Goal: Transaction & Acquisition: Purchase product/service

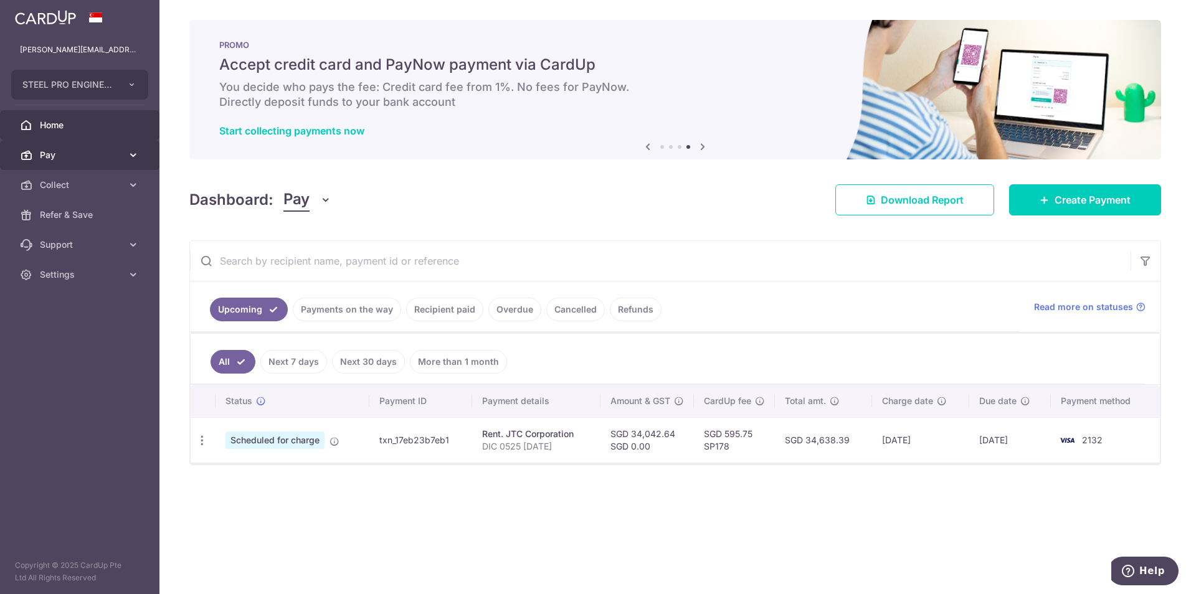
click at [106, 157] on span "Pay" at bounding box center [81, 155] width 82 height 12
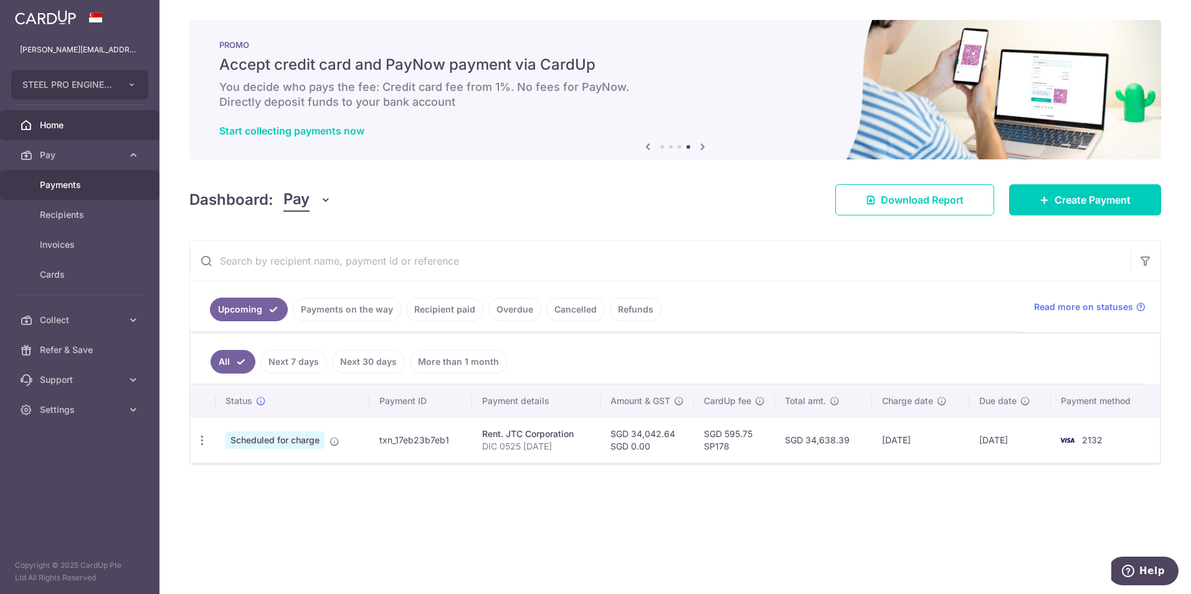
click at [121, 187] on span "Payments" at bounding box center [81, 185] width 82 height 12
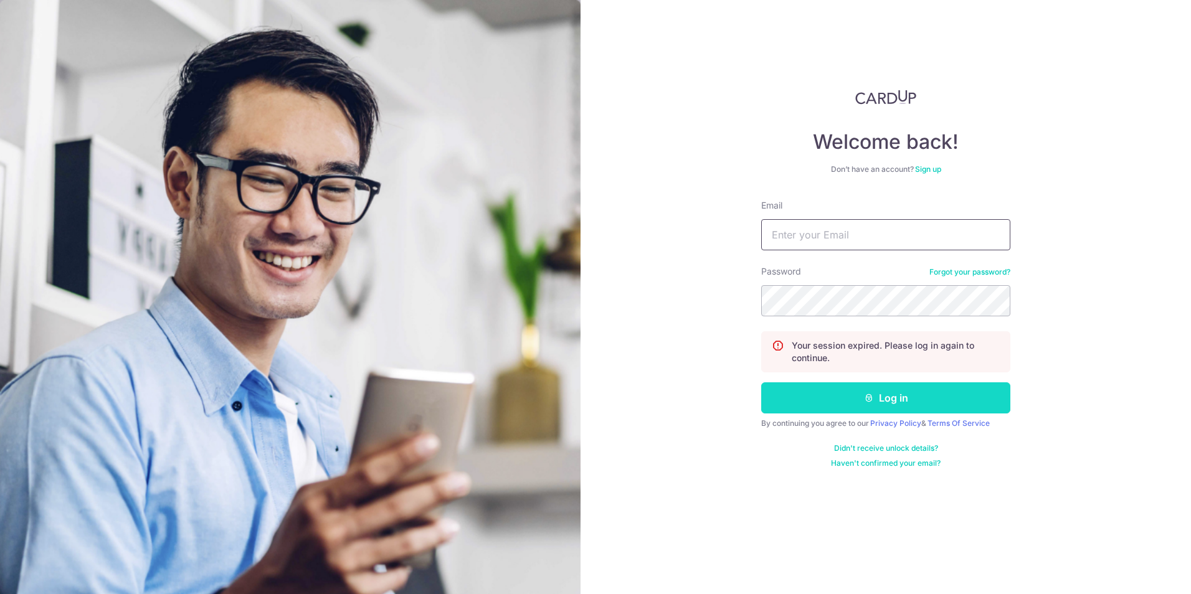
type input "dennis@steelpro.com.sg"
click at [854, 390] on button "Log in" at bounding box center [885, 397] width 249 height 31
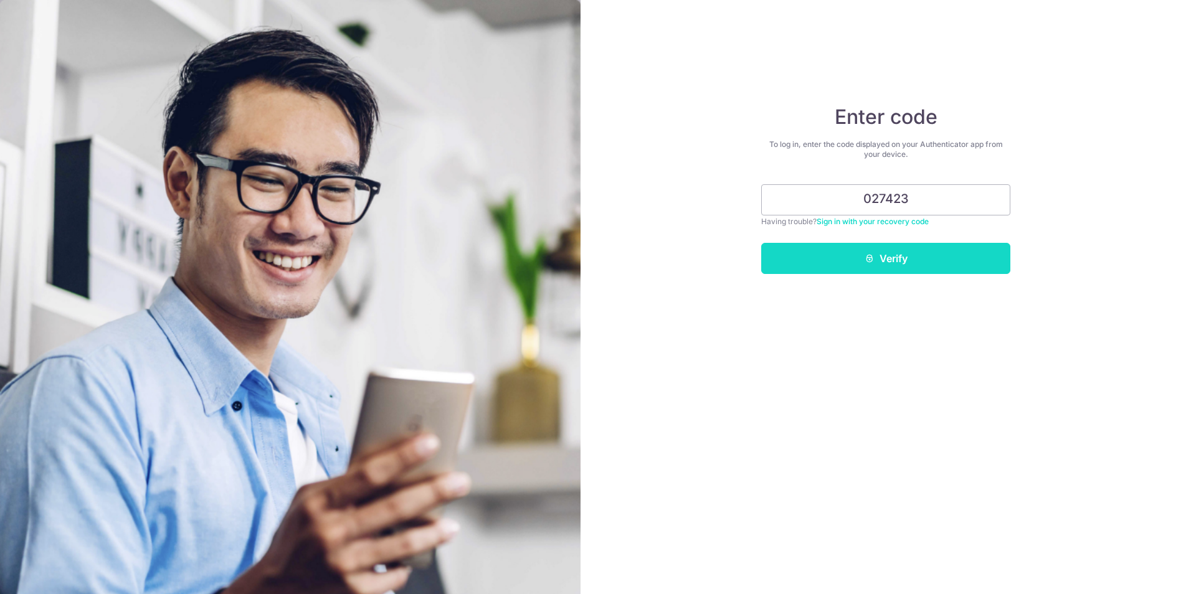
type input "027423"
click at [880, 255] on button "Verify" at bounding box center [885, 258] width 249 height 31
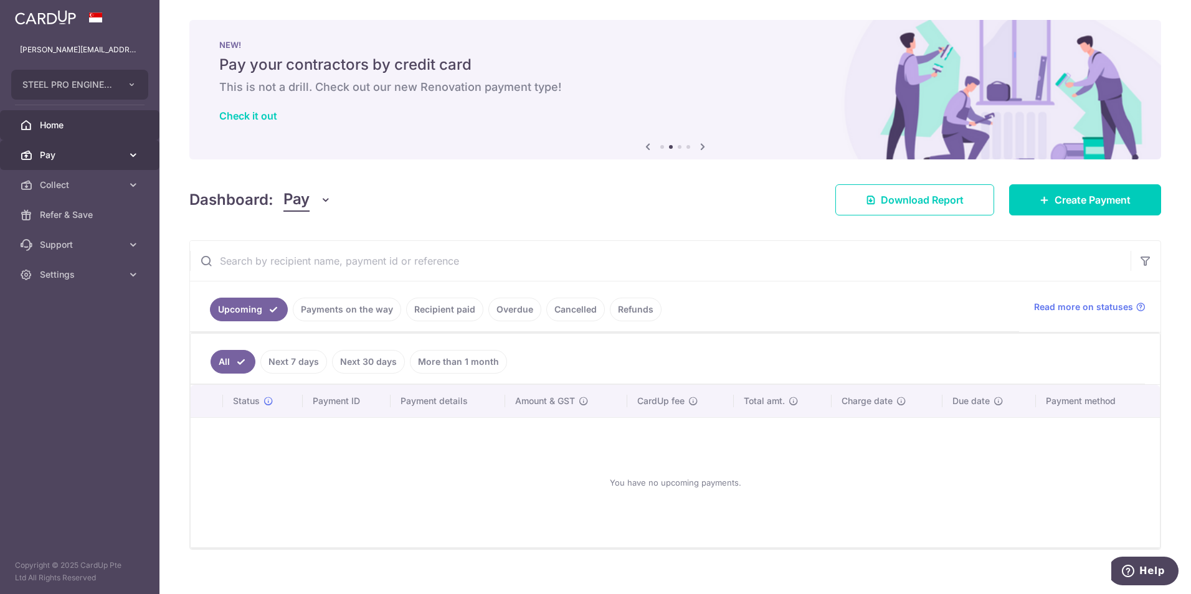
click at [108, 146] on link "Pay" at bounding box center [79, 155] width 159 height 30
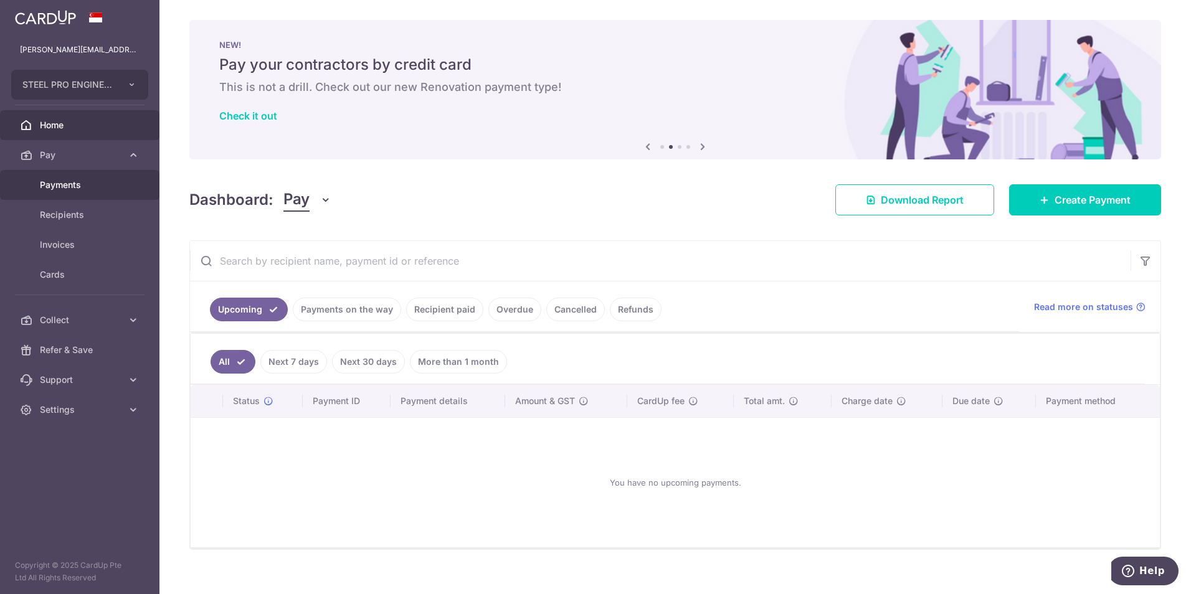
click at [126, 191] on link "Payments" at bounding box center [79, 185] width 159 height 30
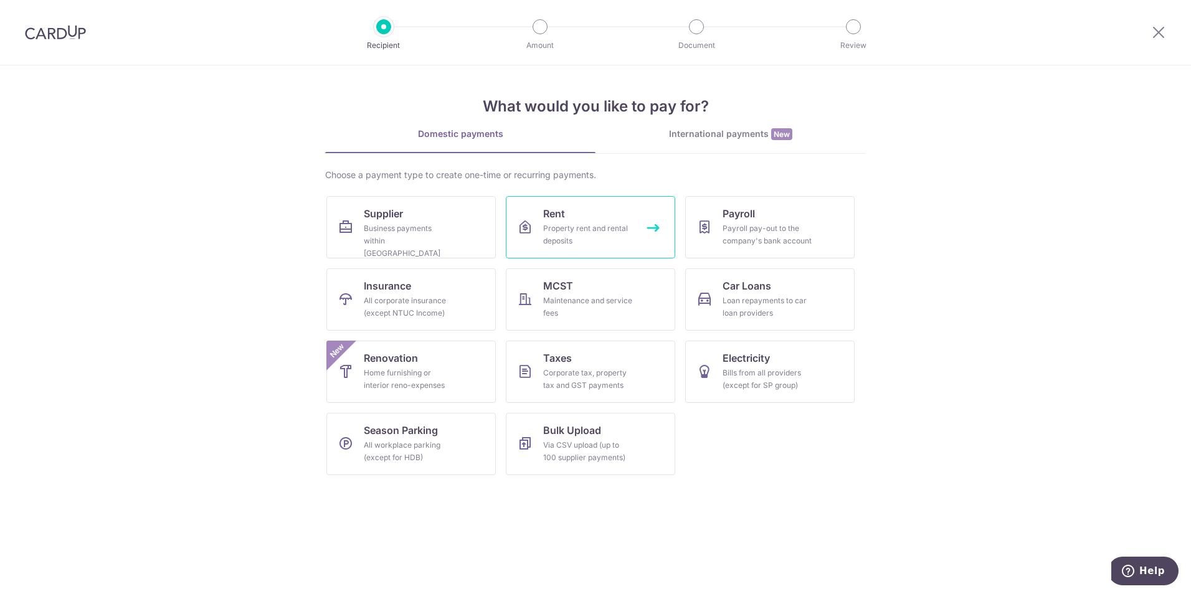
click at [566, 238] on div "Property rent and rental deposits" at bounding box center [588, 234] width 90 height 25
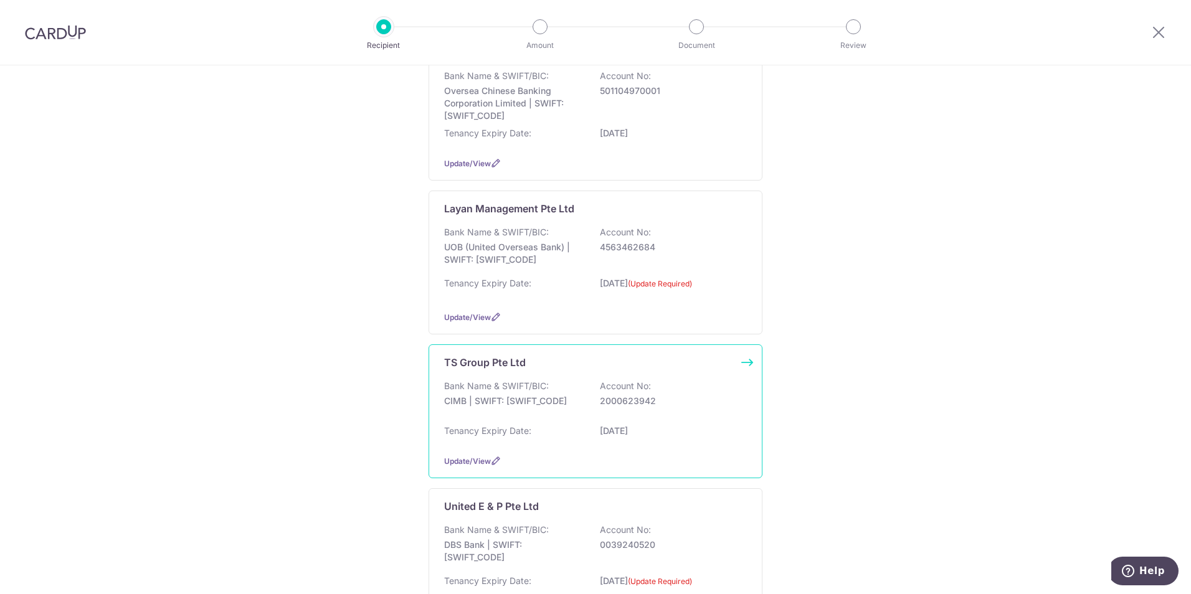
scroll to position [491, 0]
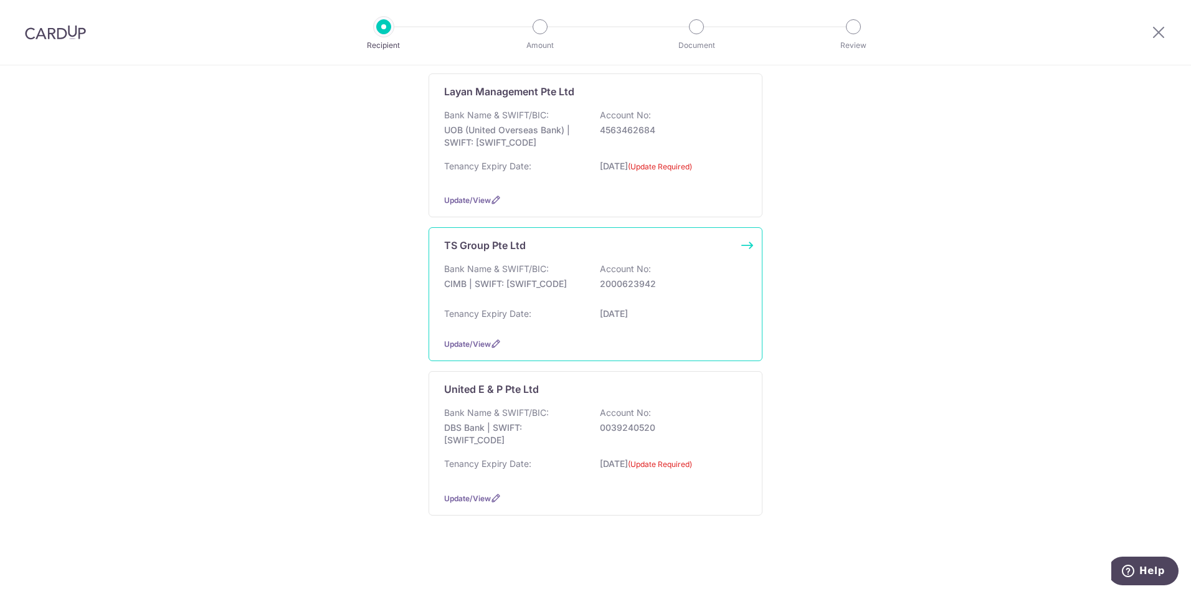
click at [562, 315] on div "Tenancy Expiry Date: 31/05/2026" at bounding box center [595, 318] width 303 height 20
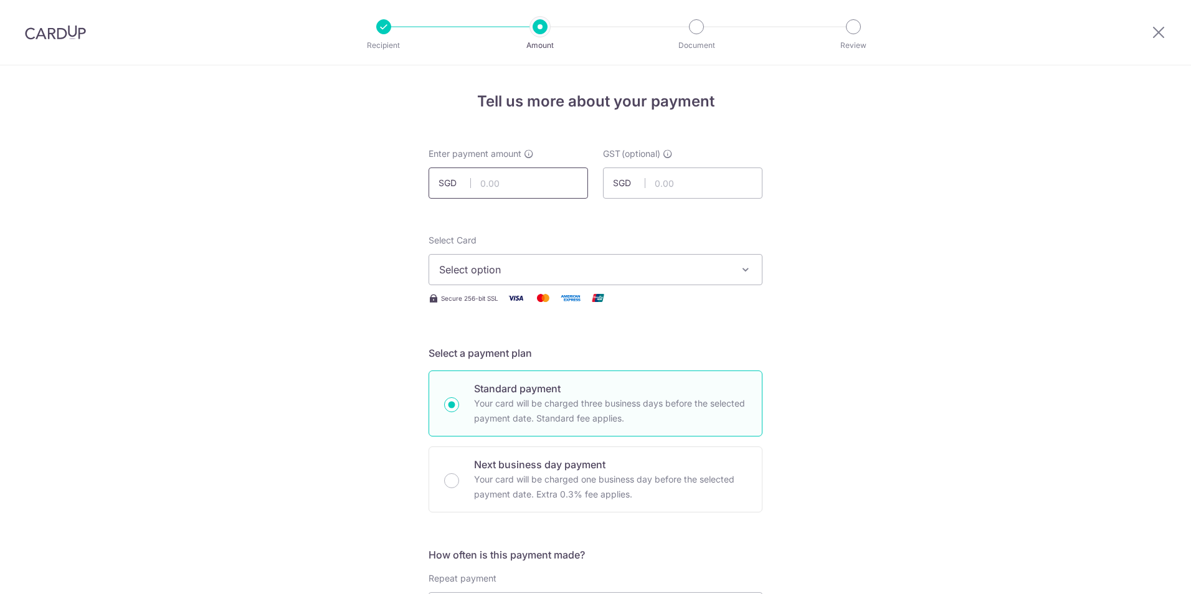
click at [544, 172] on input "text" at bounding box center [508, 183] width 159 height 31
click at [478, 187] on input "text" at bounding box center [508, 183] width 159 height 31
type input "7,600.80"
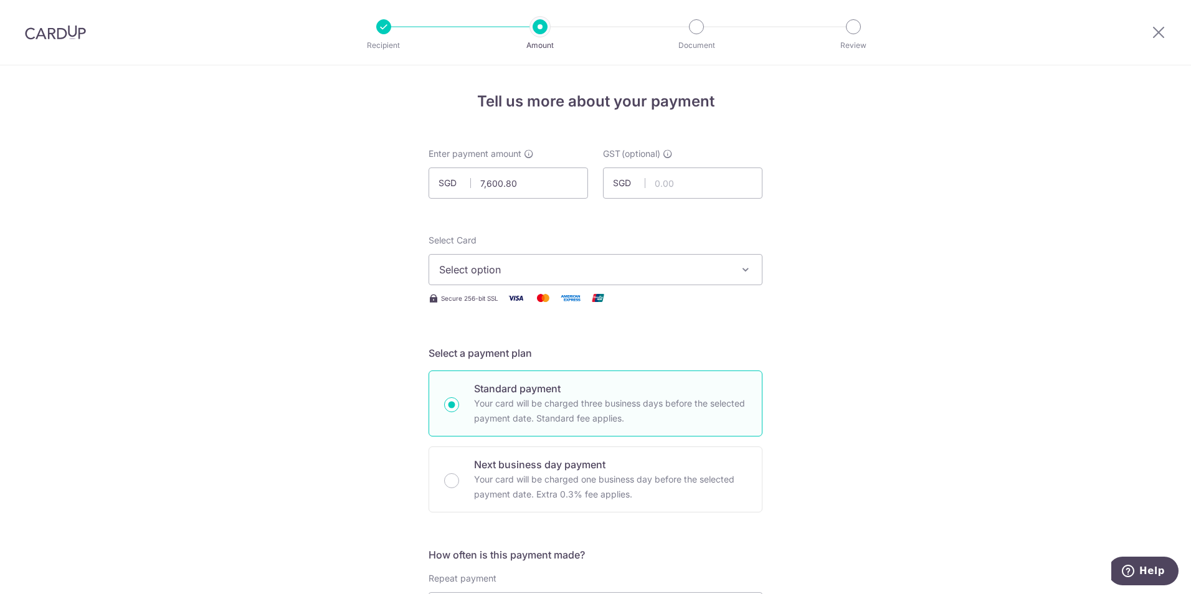
click at [489, 273] on span "Select option" at bounding box center [584, 269] width 290 height 15
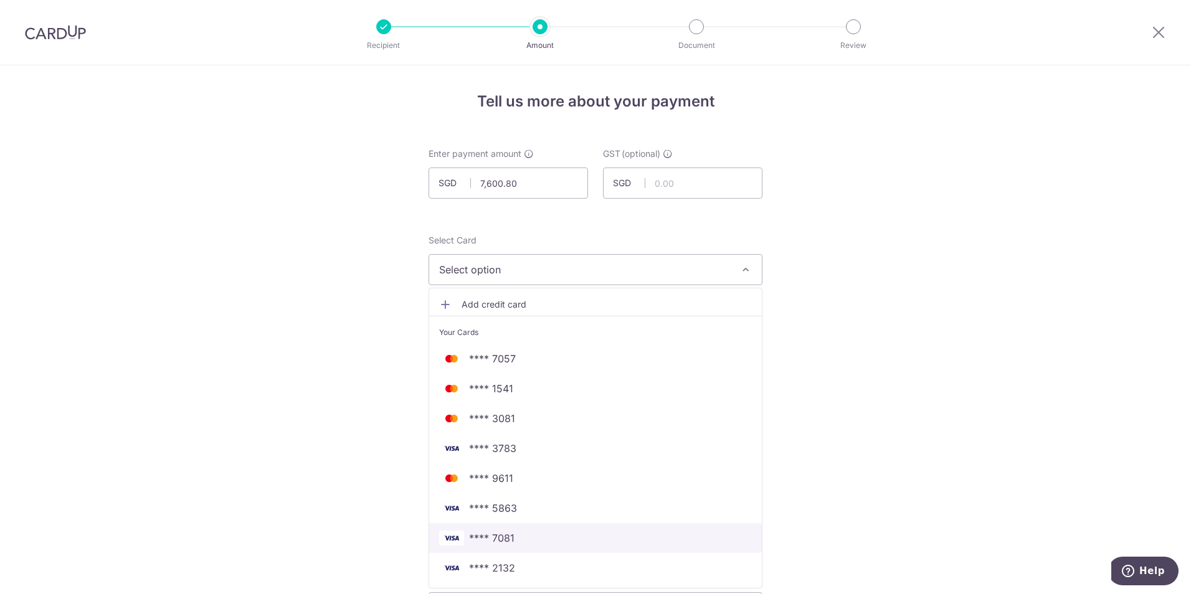
click at [547, 533] on span "**** 7081" at bounding box center [595, 538] width 313 height 15
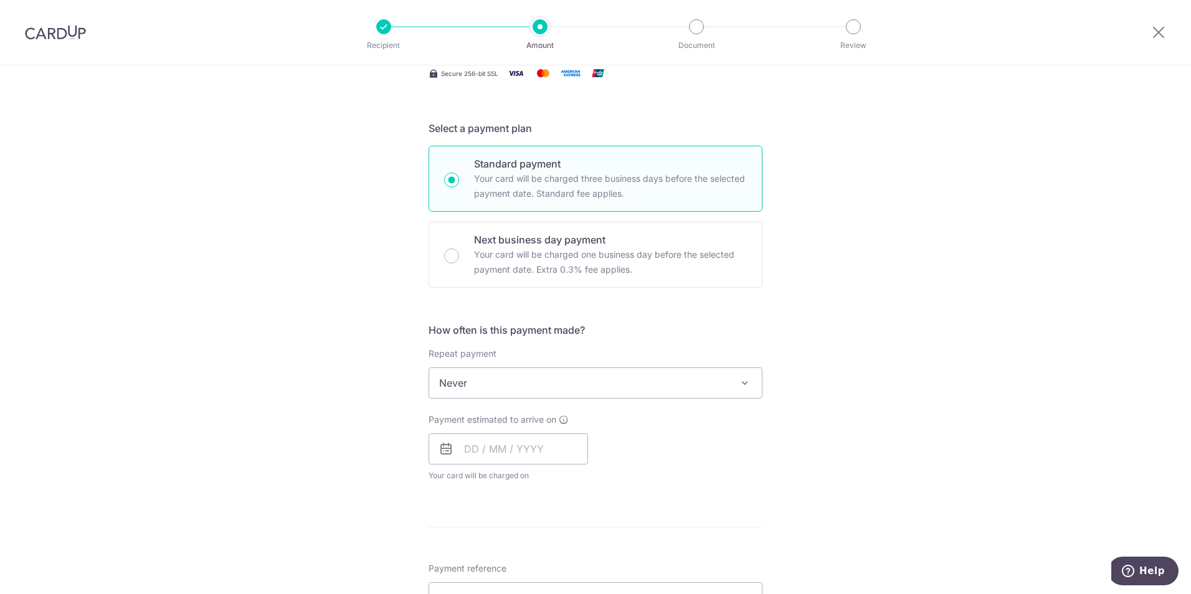
scroll to position [249, 0]
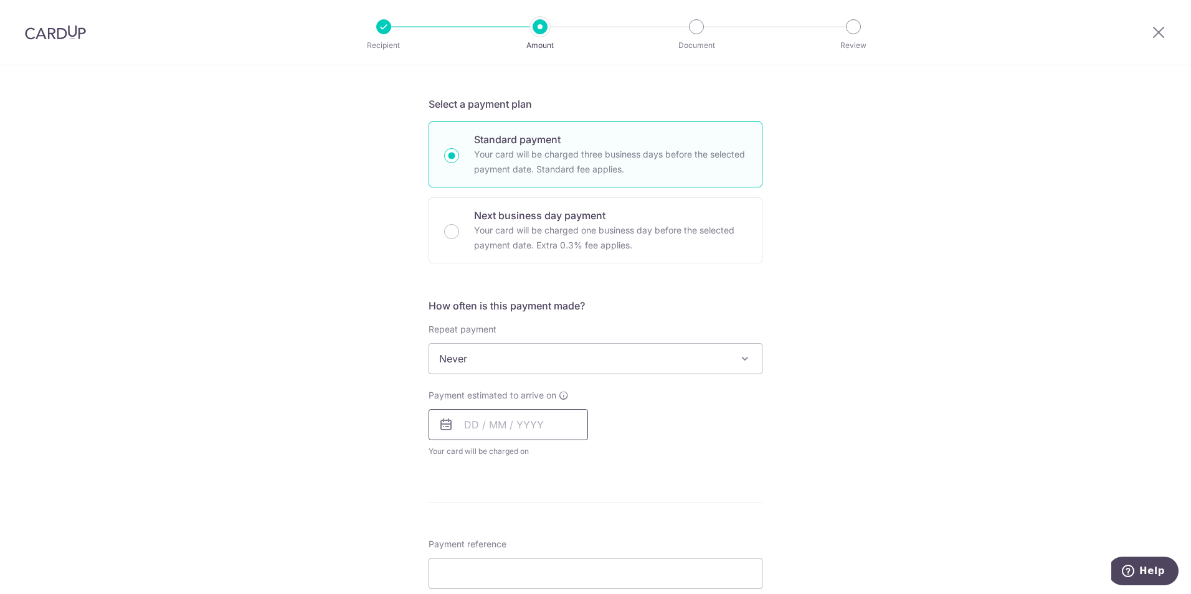
click at [469, 418] on input "text" at bounding box center [508, 424] width 159 height 31
drag, startPoint x: 577, startPoint y: 562, endPoint x: 652, endPoint y: 416, distance: 163.8
click at [577, 562] on link "15" at bounding box center [579, 563] width 20 height 20
type input "[DATE]"
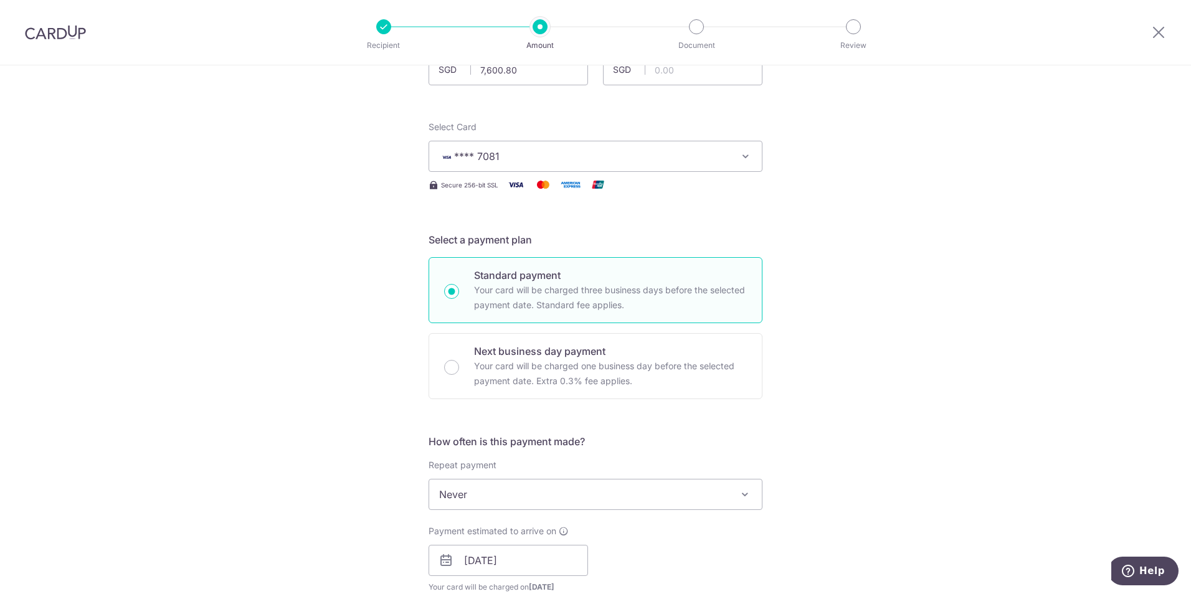
scroll to position [0, 0]
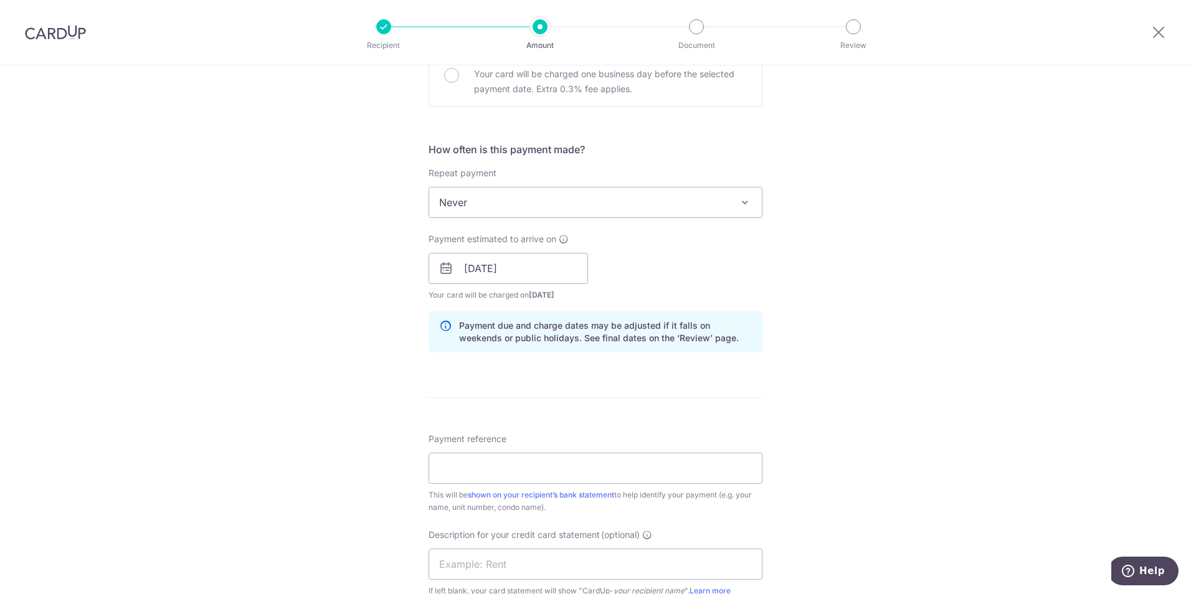
scroll to position [561, 0]
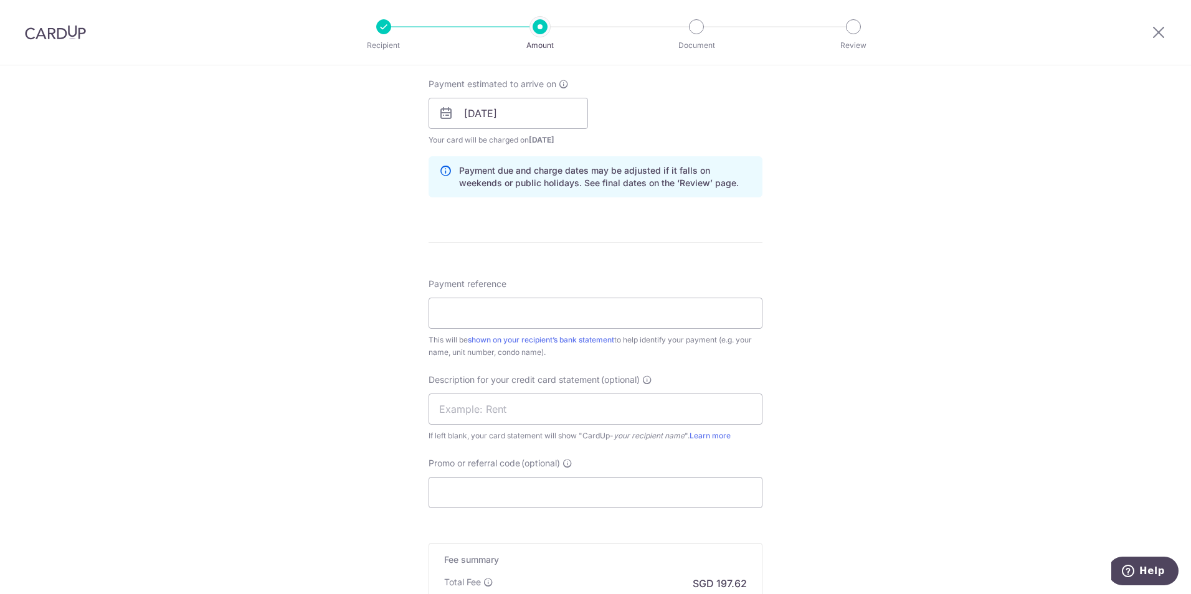
click at [456, 340] on div "This will be shown on your recipient’s bank statement to help identify your pay…" at bounding box center [596, 346] width 334 height 25
click at [458, 314] on input "Payment reference" at bounding box center [596, 313] width 334 height 31
type input "t"
drag, startPoint x: 523, startPoint y: 312, endPoint x: 354, endPoint y: 332, distance: 170.6
click at [354, 332] on div "Tell us more about your payment Enter payment amount SGD 7,600.80 7600.80 GST (…" at bounding box center [595, 135] width 1191 height 1261
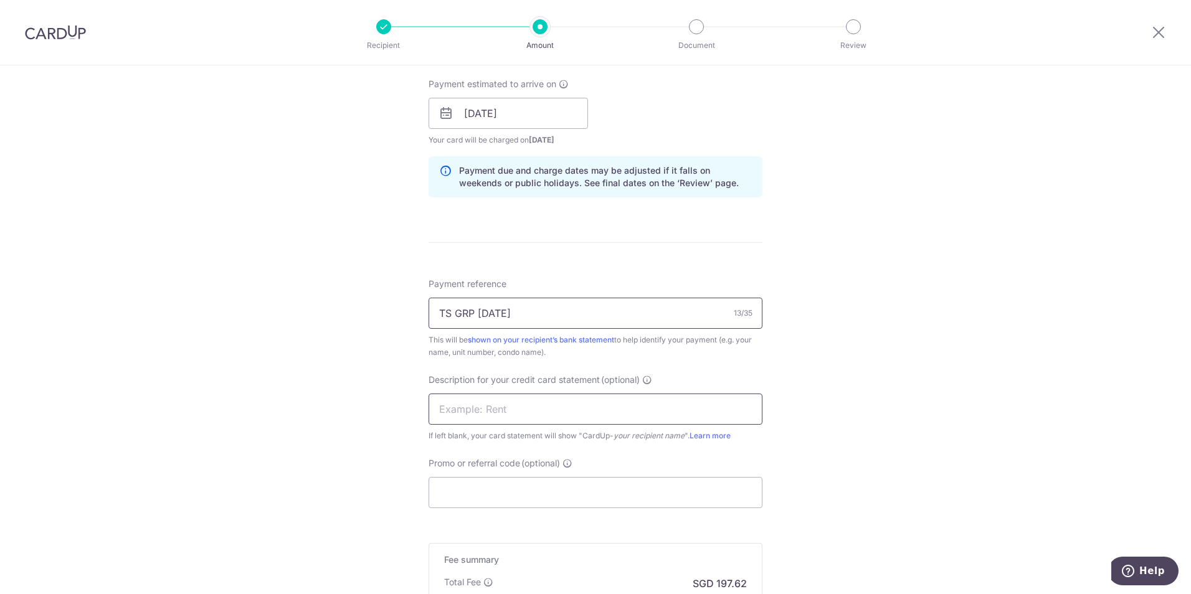
type input "TS GRP AUG 25"
click at [513, 408] on input "text" at bounding box center [596, 409] width 334 height 31
paste input "TS GRP AUG 25"
click at [203, 479] on div "Tell us more about your payment Enter payment amount SGD 7,600.80 7600.80 GST (…" at bounding box center [595, 135] width 1191 height 1261
drag, startPoint x: 570, startPoint y: 404, endPoint x: 266, endPoint y: 384, distance: 304.6
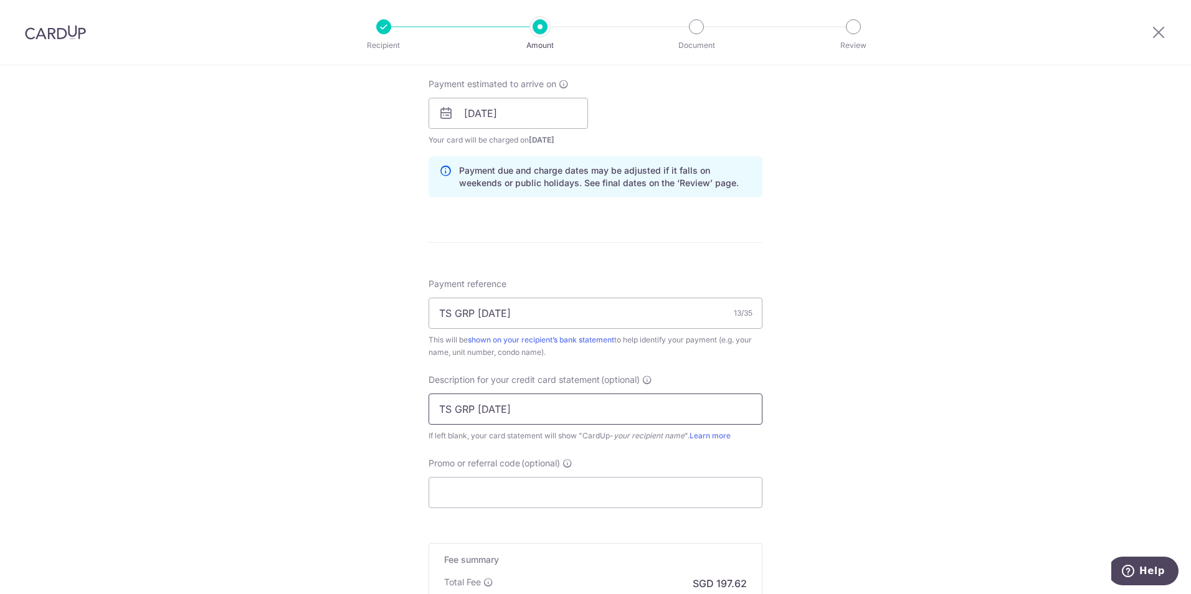
click at [266, 384] on div "Tell us more about your payment Enter payment amount SGD 7,600.80 7600.80 GST (…" at bounding box center [595, 135] width 1191 height 1261
paste input "DIC Dorm Apr"
type input "TS GRP AUG 25"
drag, startPoint x: 531, startPoint y: 311, endPoint x: 234, endPoint y: 270, distance: 299.9
click at [234, 270] on div "Tell us more about your payment Enter payment amount SGD 7,600.80 7600.80 GST (…" at bounding box center [595, 135] width 1191 height 1261
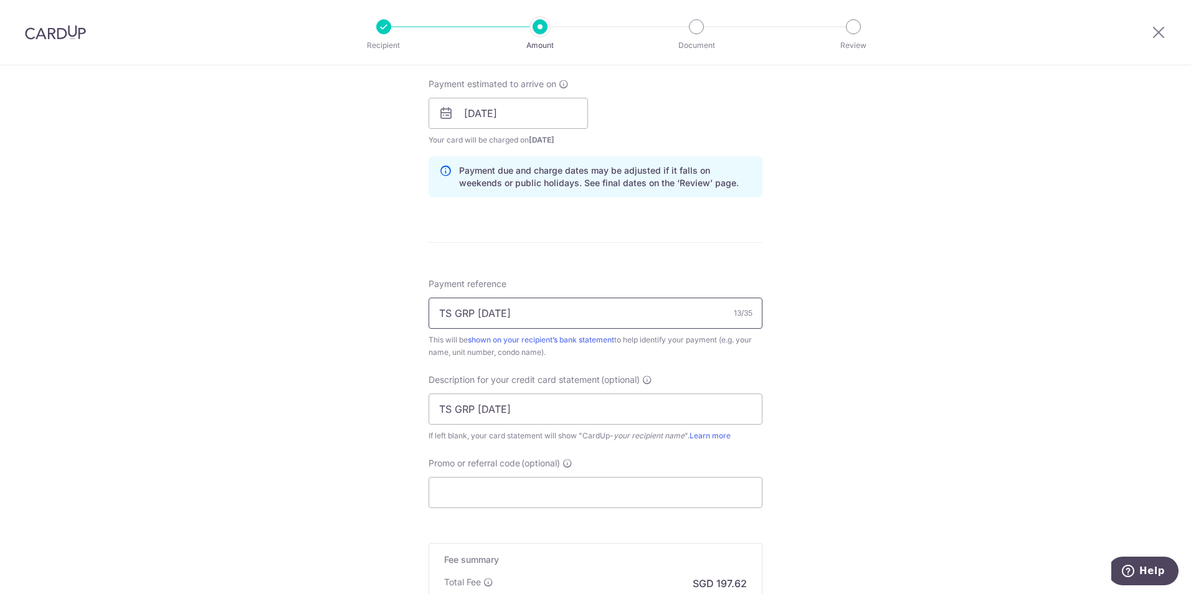
paste input "DIC Dorm Apr 25 Renta"
drag, startPoint x: 486, startPoint y: 315, endPoint x: 502, endPoint y: 311, distance: 16.8
click at [502, 311] on input "DIC Dorm Apr 25 Renta" at bounding box center [596, 313] width 334 height 31
type input "DIC Dorm Aug 25 Renta"
click at [504, 486] on input "Promo or referral code (optional)" at bounding box center [596, 492] width 334 height 31
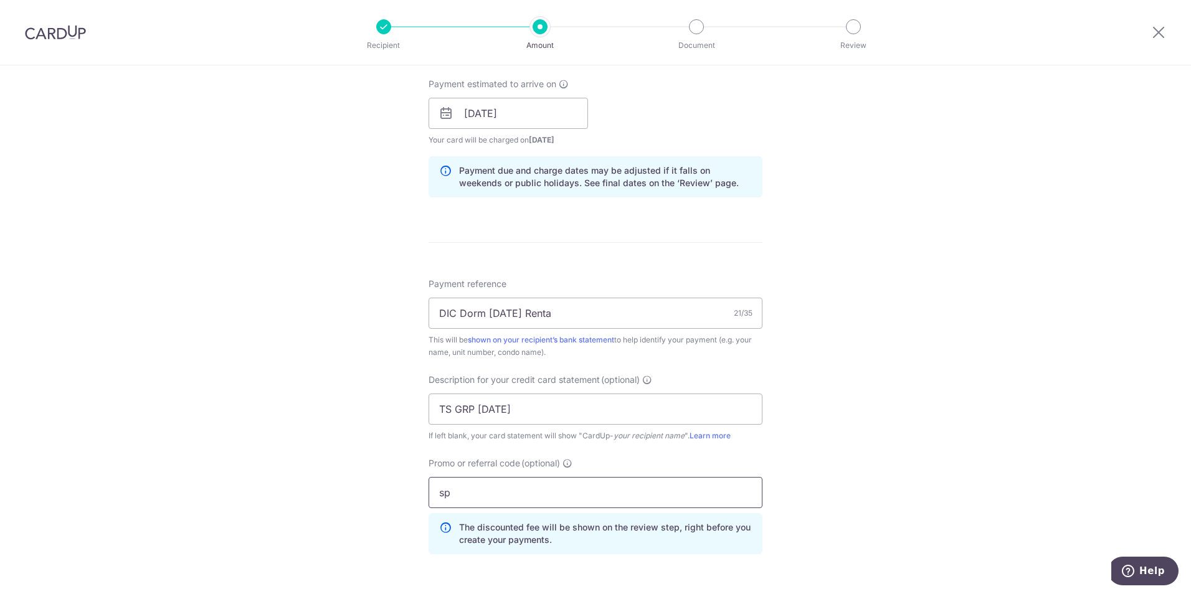
type input "s"
type input "SP178"
click at [164, 412] on div "Tell us more about your payment Enter payment amount SGD 7,600.80 7600.80 GST (…" at bounding box center [595, 163] width 1191 height 1317
click at [597, 309] on input "DIC Dorm Aug 25 Renta" at bounding box center [596, 313] width 334 height 31
type input "DIC Dorm [DATE] Rental"
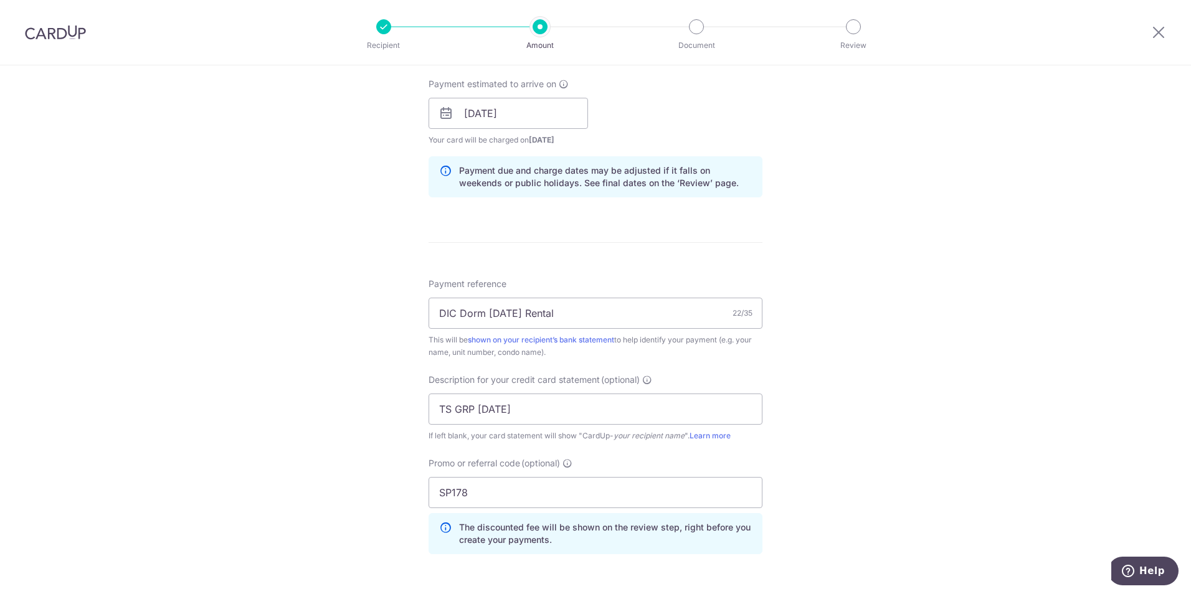
click at [164, 444] on div "Tell us more about your payment Enter payment amount SGD 7,600.80 7600.80 GST (…" at bounding box center [595, 163] width 1191 height 1317
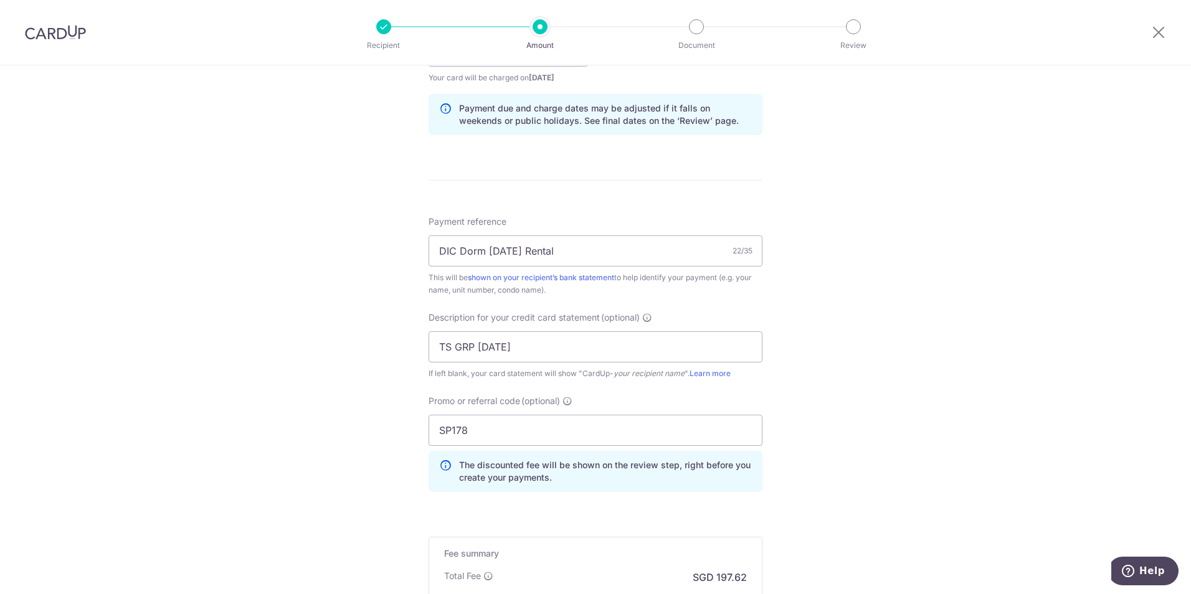
click at [967, 371] on div "Tell us more about your payment Enter payment amount SGD 7,600.80 7600.80 GST (…" at bounding box center [595, 101] width 1191 height 1317
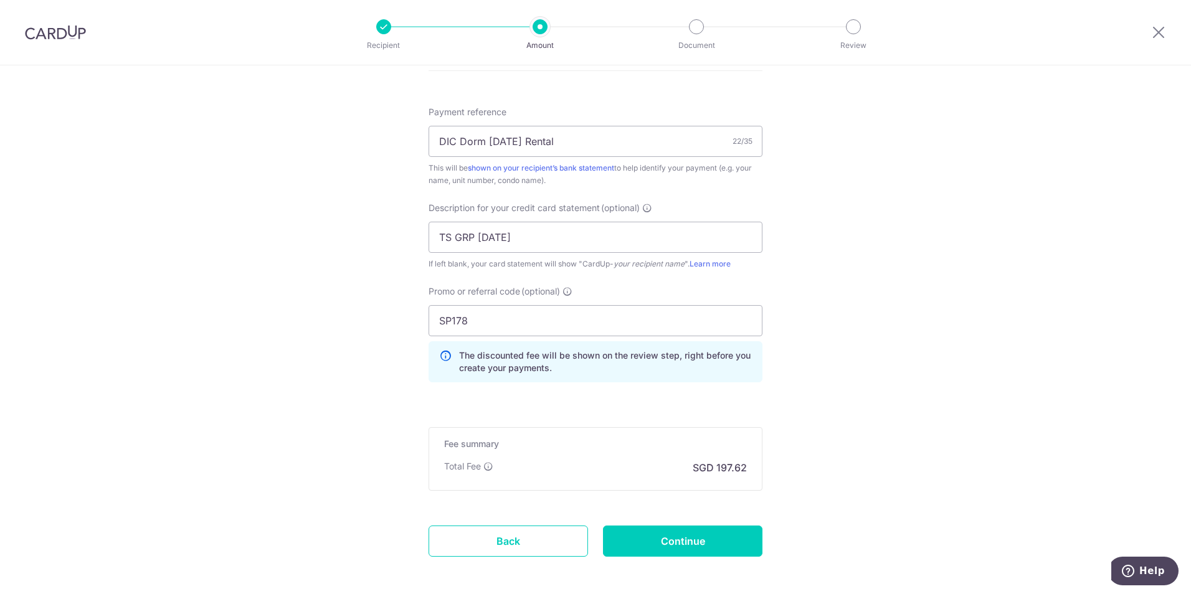
scroll to position [789, 0]
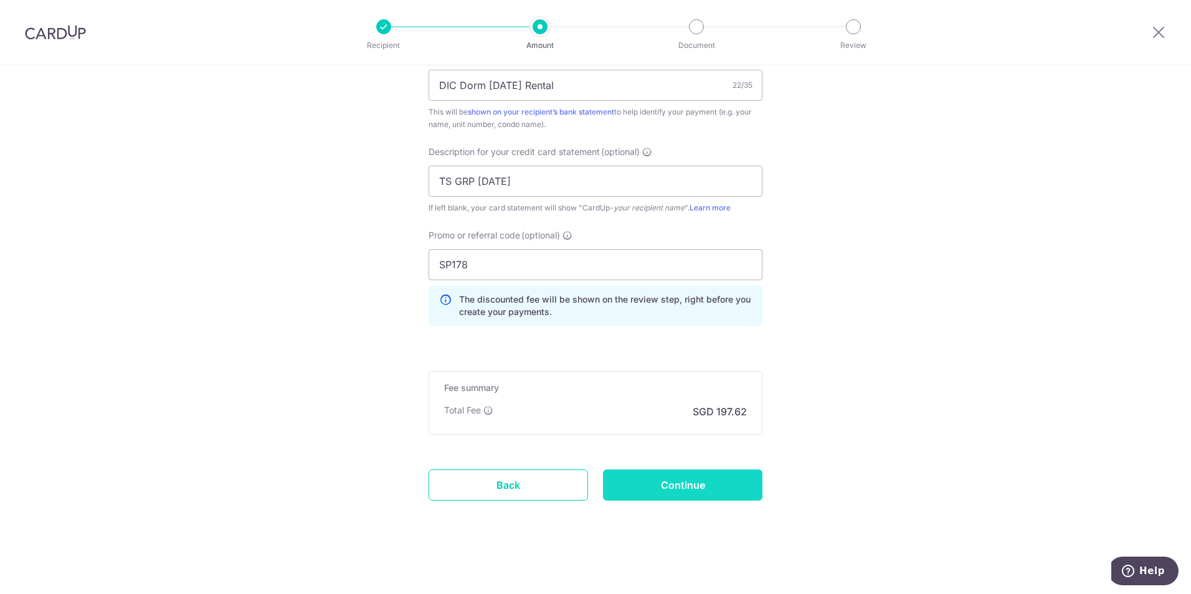
click at [684, 481] on input "Continue" at bounding box center [682, 485] width 159 height 31
type input "Create Schedule"
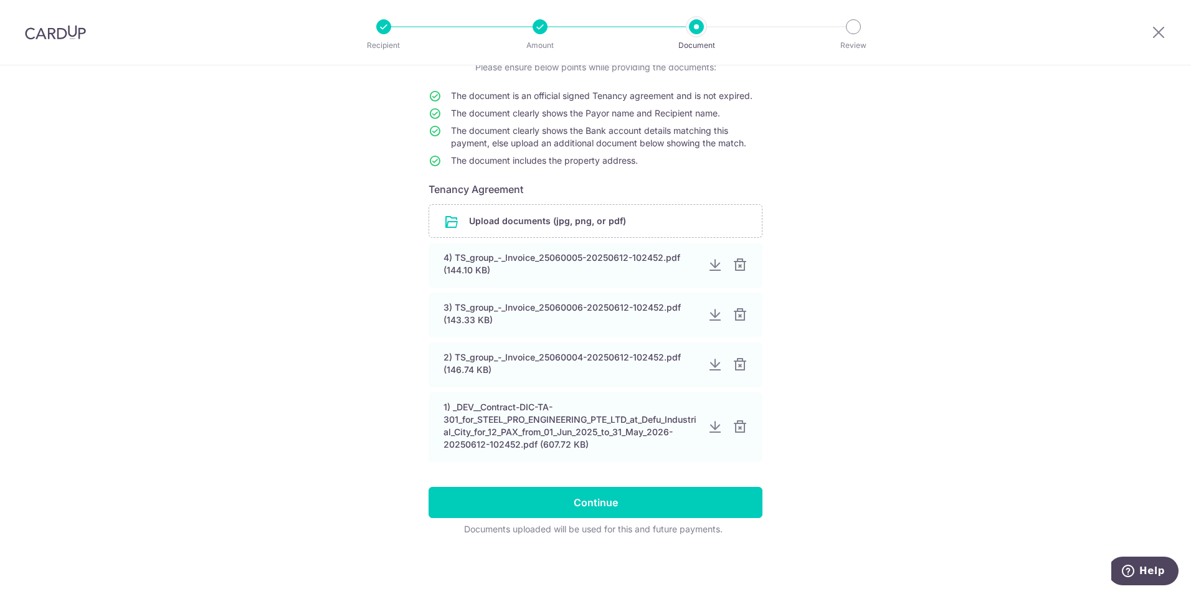
scroll to position [99, 0]
click at [496, 214] on input "file" at bounding box center [595, 221] width 333 height 32
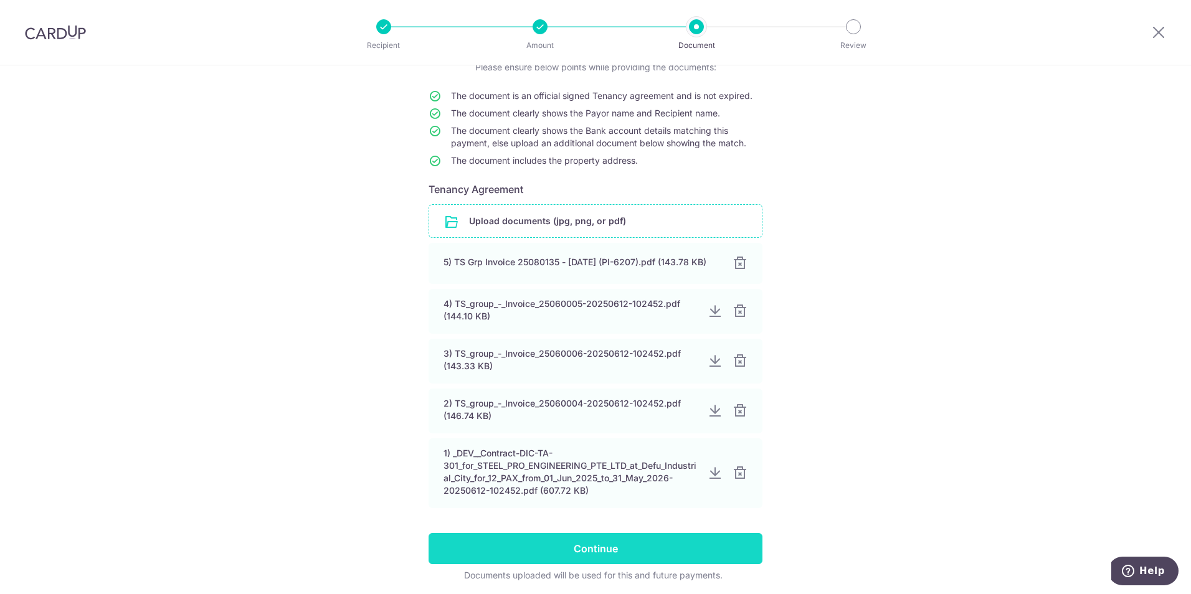
click at [701, 559] on input "Continue" at bounding box center [596, 548] width 334 height 31
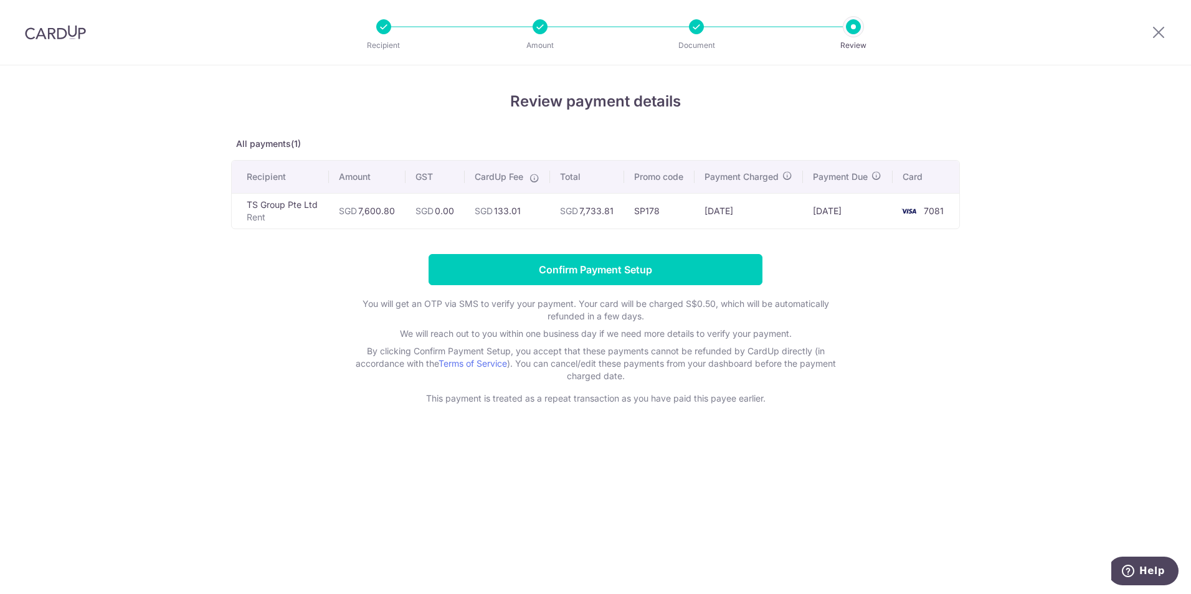
click at [186, 357] on div "Review payment details All payments(1) Recipient Amount GST CardUp Fee Total Pr…" at bounding box center [595, 329] width 1191 height 529
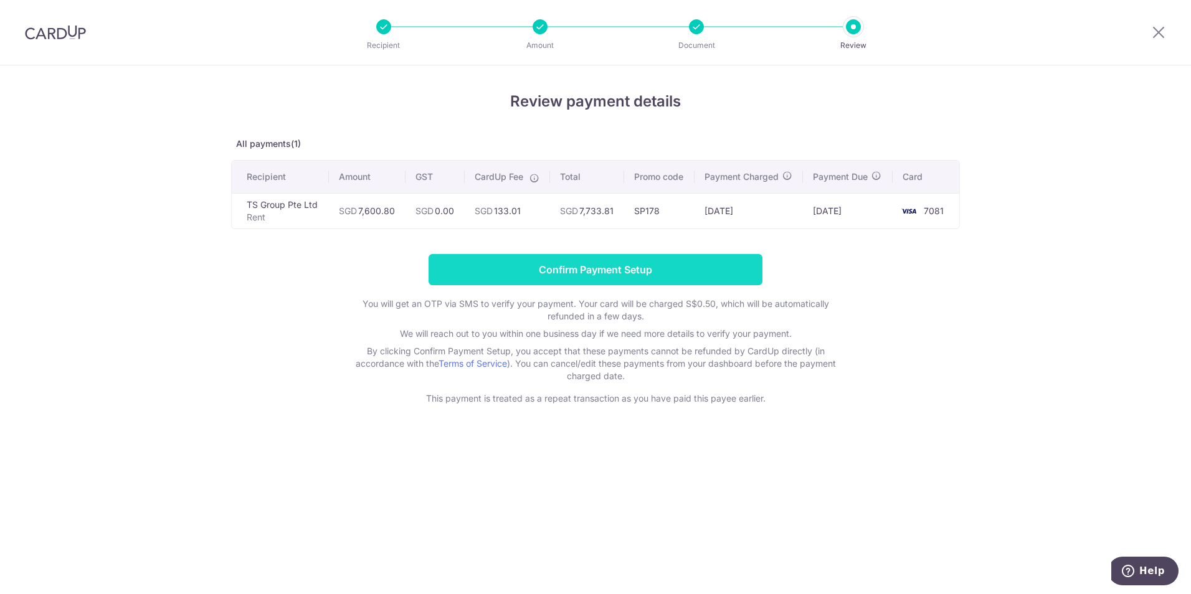
click at [619, 273] on input "Confirm Payment Setup" at bounding box center [596, 269] width 334 height 31
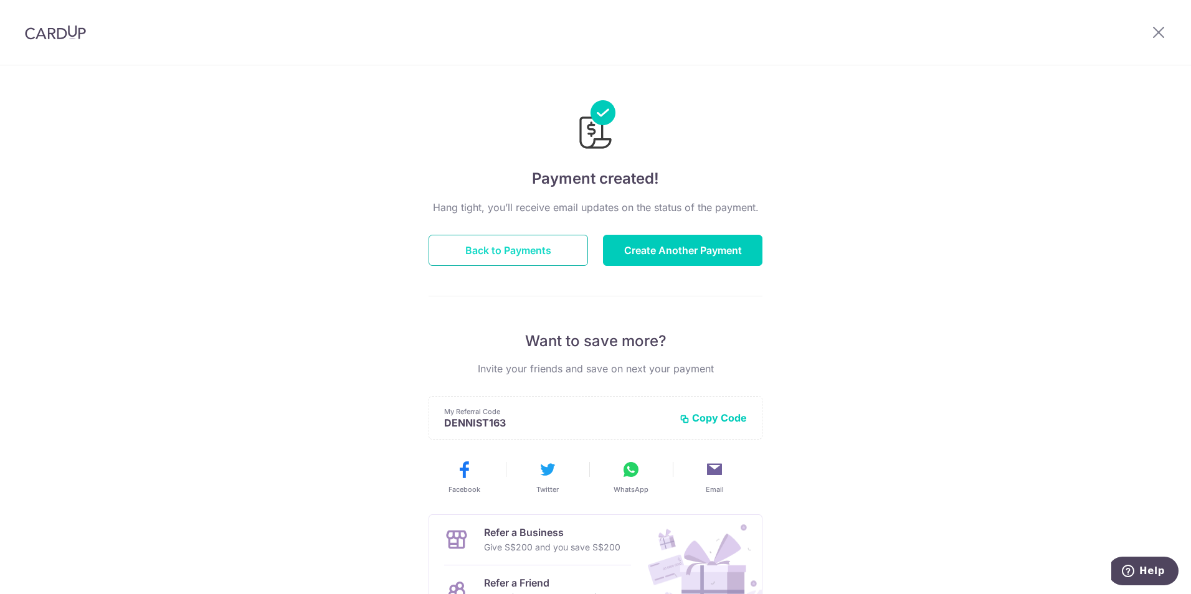
click at [523, 249] on button "Back to Payments" at bounding box center [508, 250] width 159 height 31
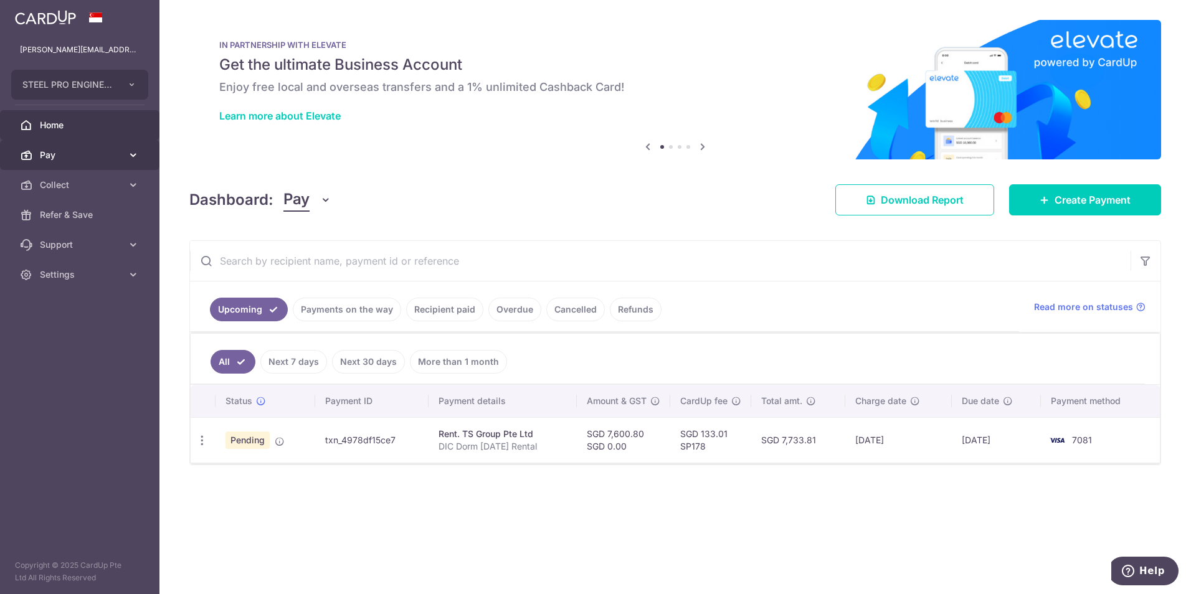
drag, startPoint x: 48, startPoint y: 154, endPoint x: 61, endPoint y: 165, distance: 17.2
click at [48, 154] on span "Pay" at bounding box center [81, 155] width 82 height 12
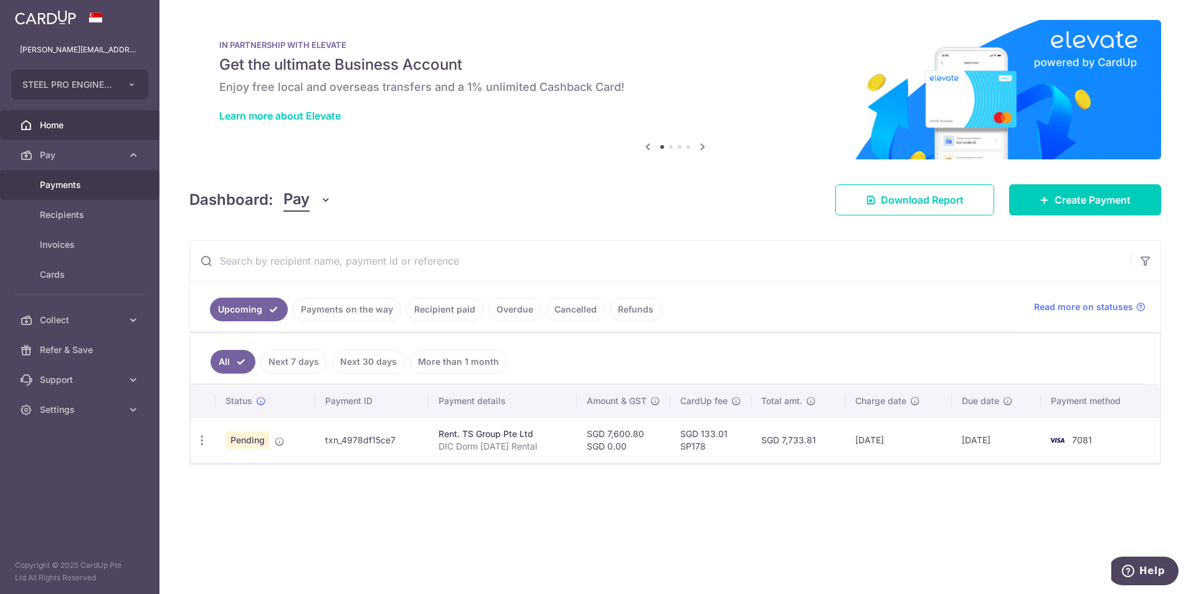
click at [85, 187] on span "Payments" at bounding box center [81, 185] width 82 height 12
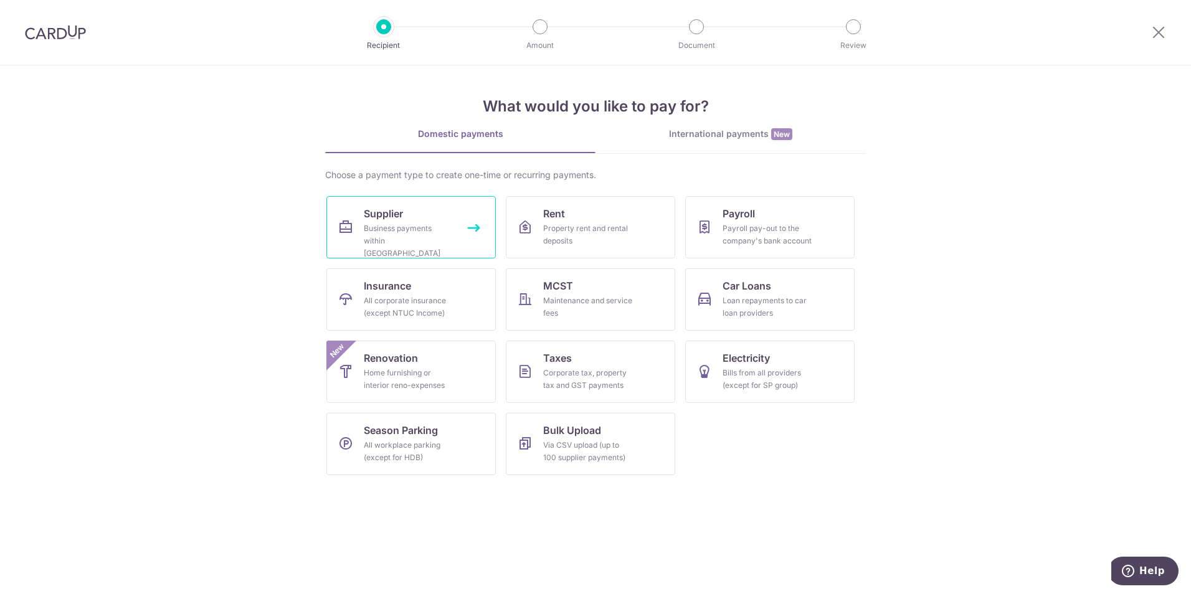
click at [394, 218] on span "Supplier" at bounding box center [383, 213] width 39 height 15
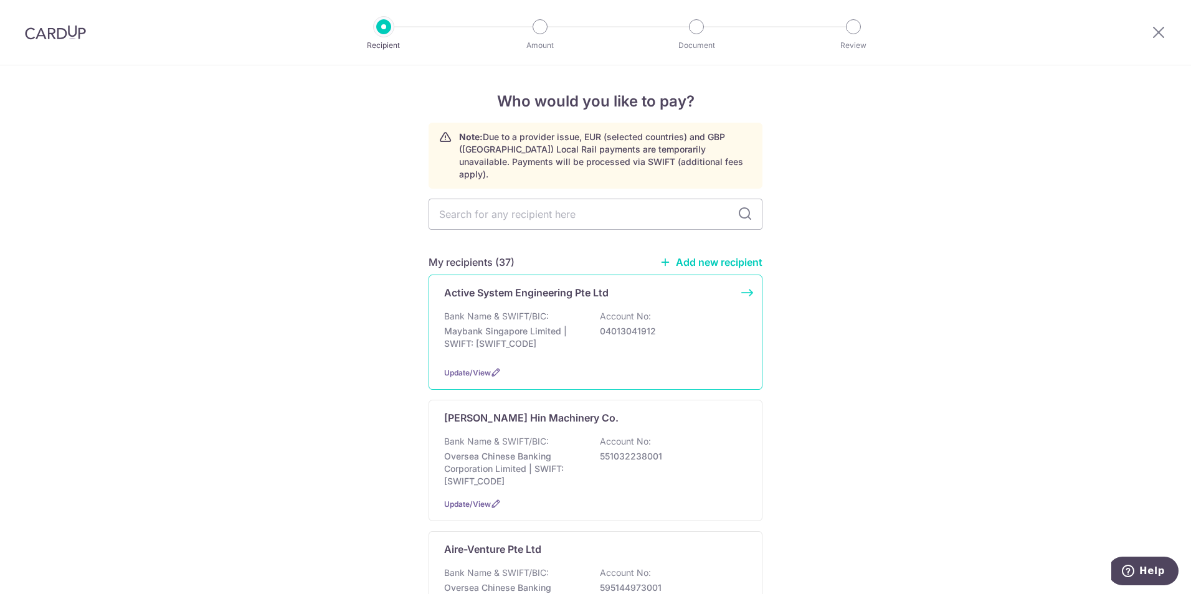
click at [554, 310] on div "Bank Name & SWIFT/BIC: Maybank Singapore Limited | SWIFT: [SWIFT_CODE] Account …" at bounding box center [595, 333] width 303 height 46
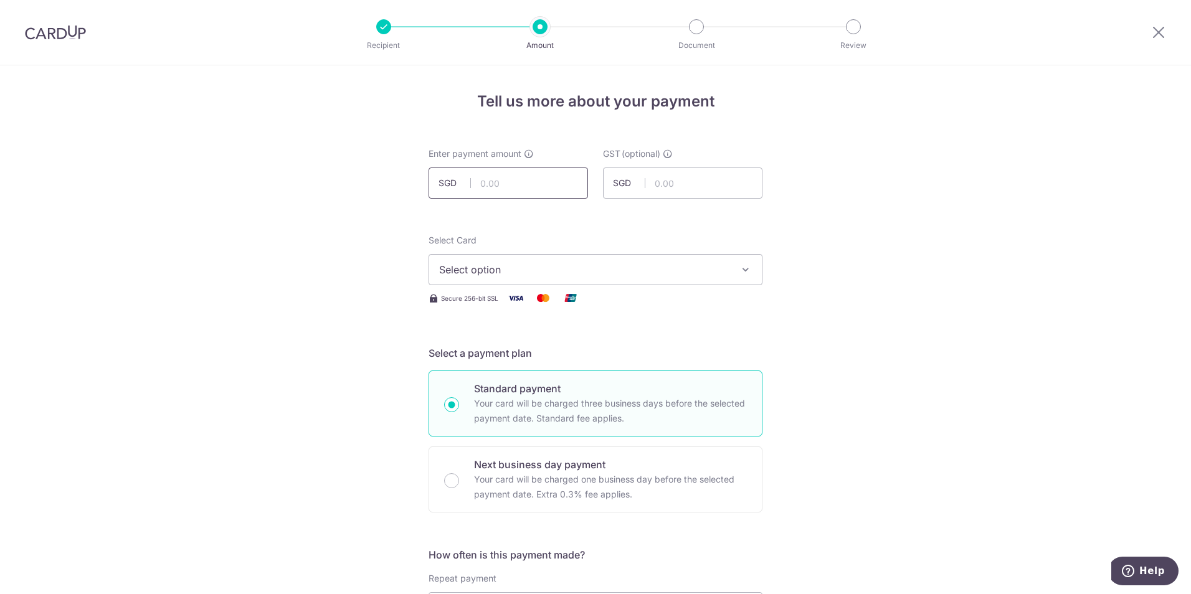
click at [561, 189] on input "text" at bounding box center [508, 183] width 159 height 31
type input "6,508.60"
drag, startPoint x: 528, startPoint y: 272, endPoint x: 533, endPoint y: 288, distance: 16.8
click at [528, 272] on span "Select option" at bounding box center [584, 269] width 290 height 15
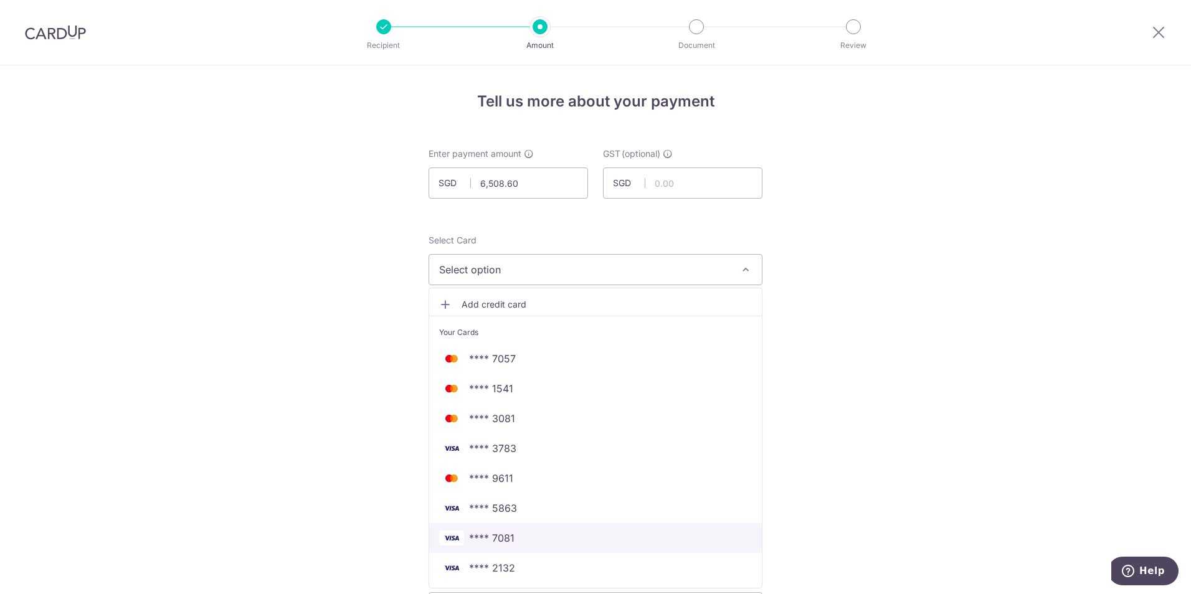
click at [520, 534] on span "**** 7081" at bounding box center [595, 538] width 313 height 15
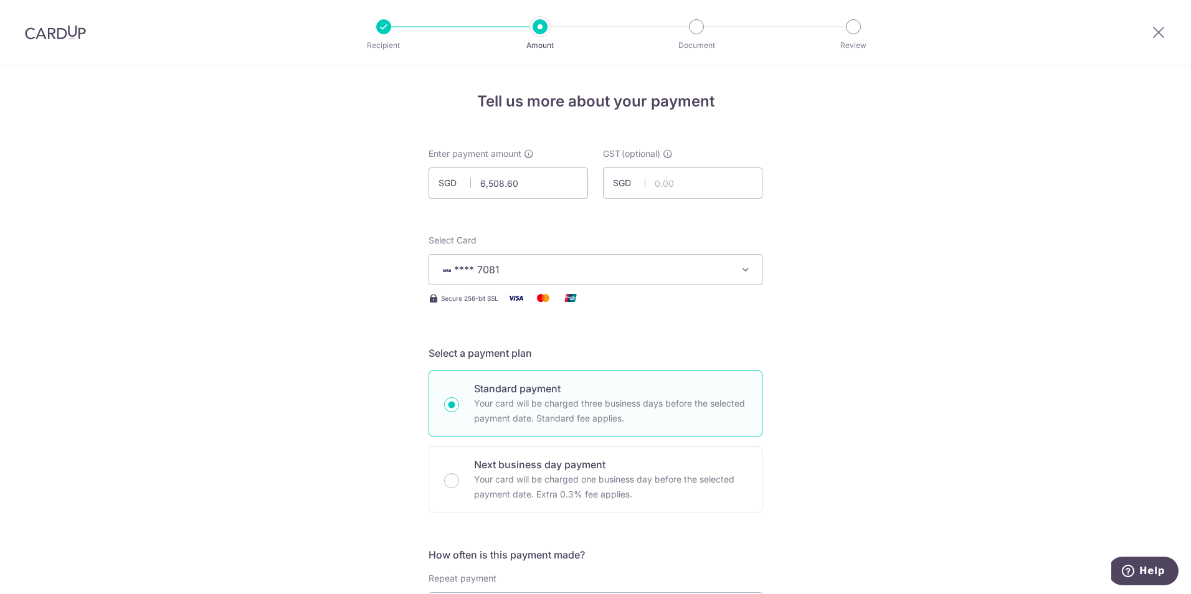
drag, startPoint x: 338, startPoint y: 411, endPoint x: 354, endPoint y: 443, distance: 35.7
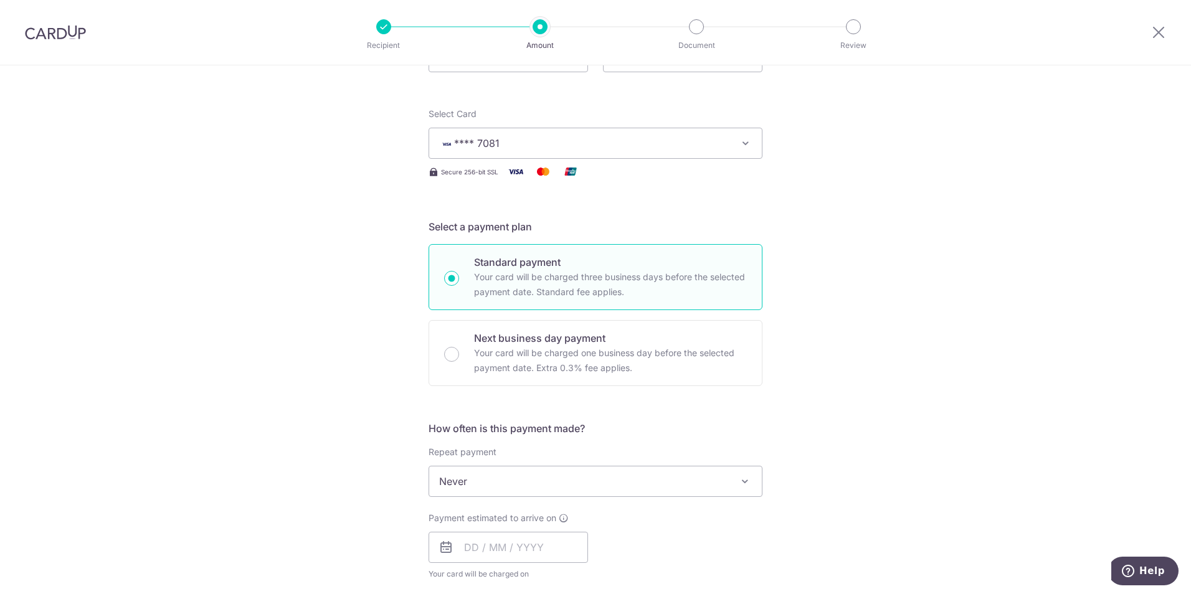
scroll to position [311, 0]
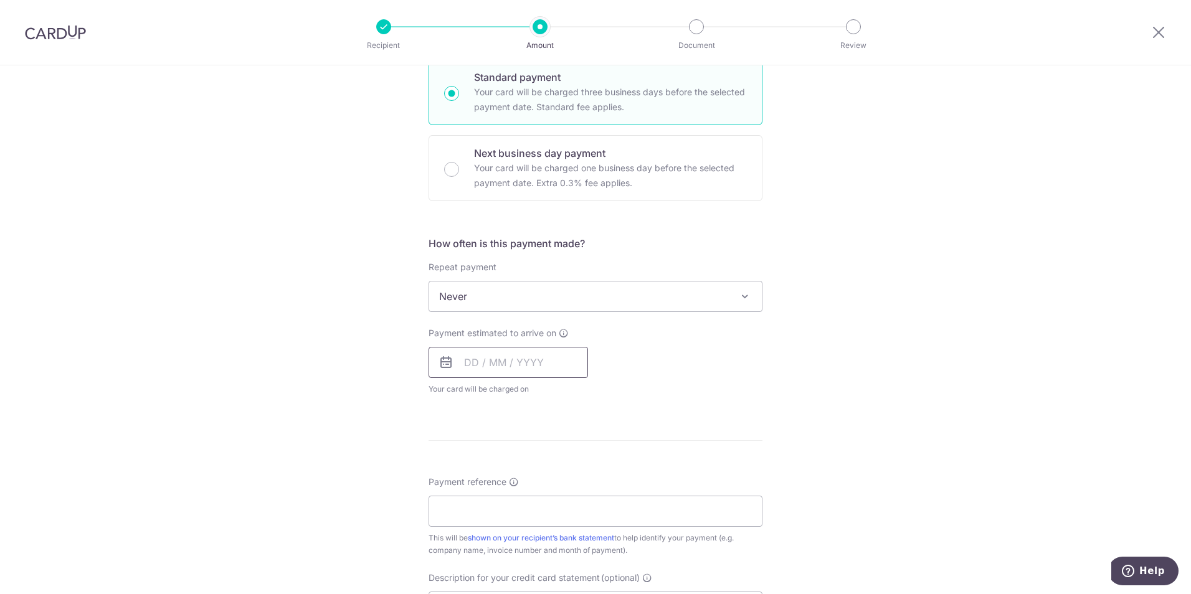
drag, startPoint x: 498, startPoint y: 361, endPoint x: 502, endPoint y: 376, distance: 14.8
click at [498, 362] on input "text" at bounding box center [508, 362] width 159 height 31
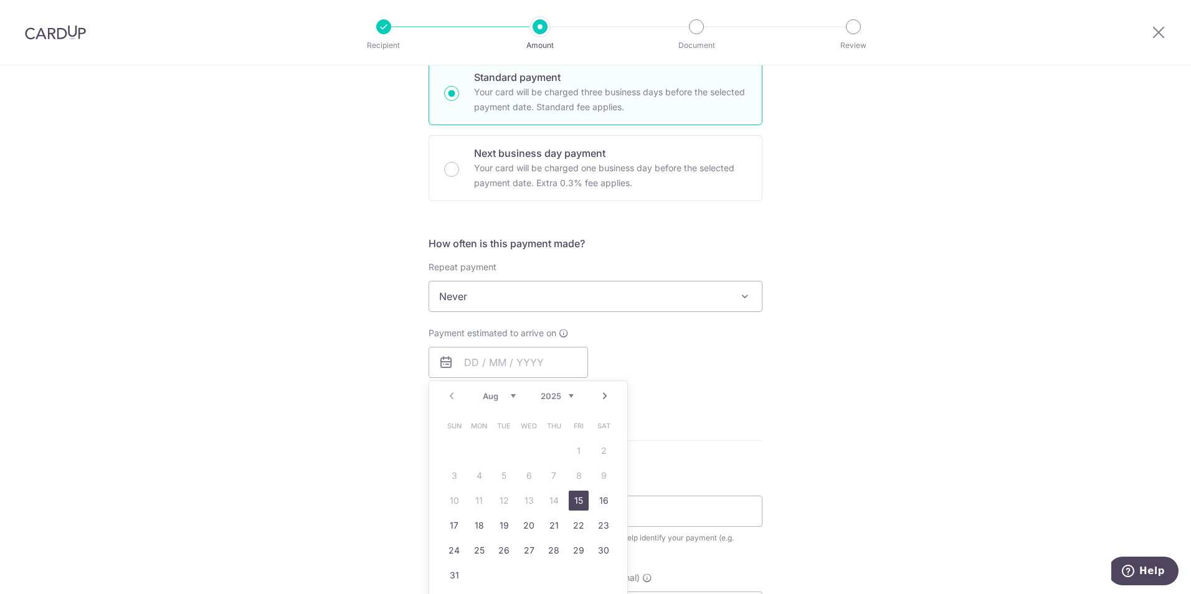
click at [570, 502] on link "15" at bounding box center [579, 501] width 20 height 20
type input "[DATE]"
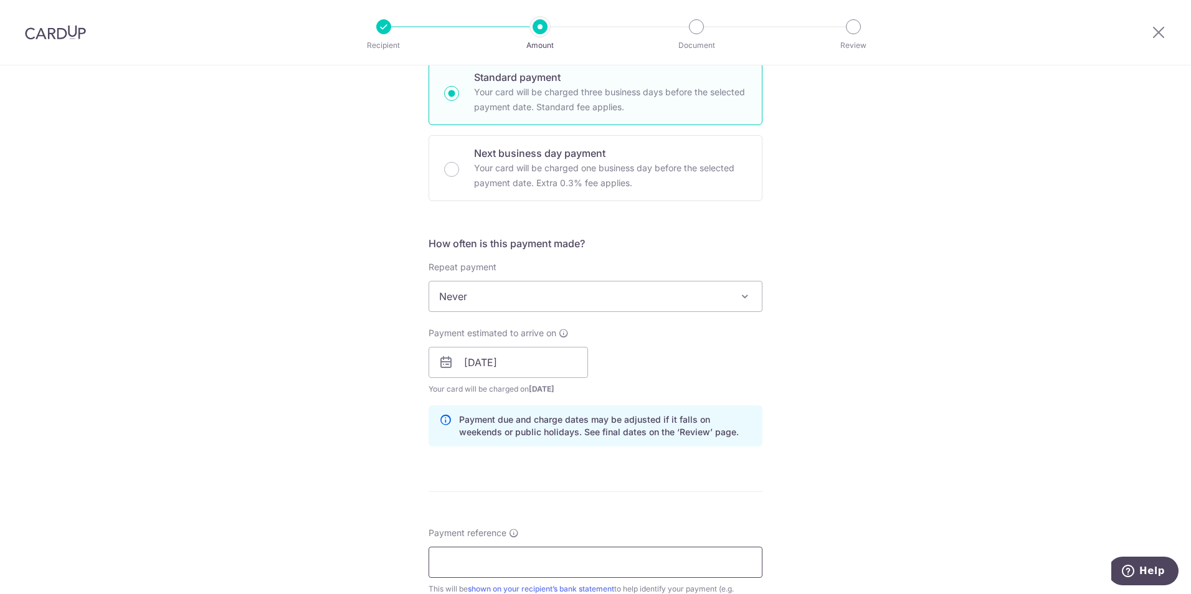
click at [507, 556] on input "Payment reference" at bounding box center [596, 562] width 334 height 31
type input "DIC Dorm Aug 25 Rental"
type input "TS GRP AUG 25"
type input "SP178"
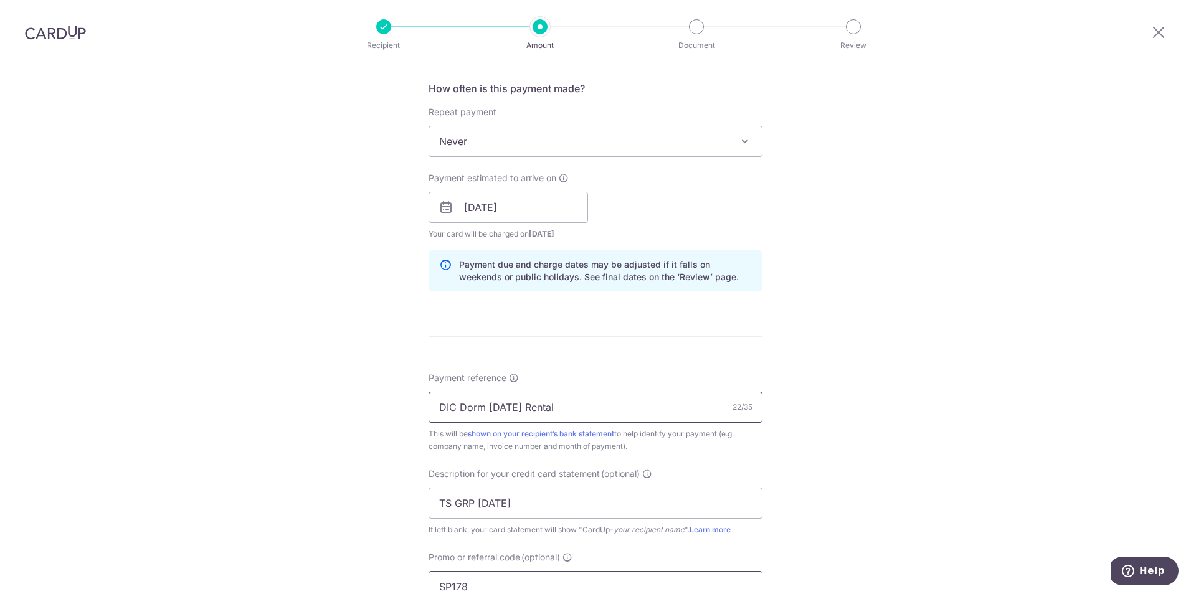
scroll to position [498, 0]
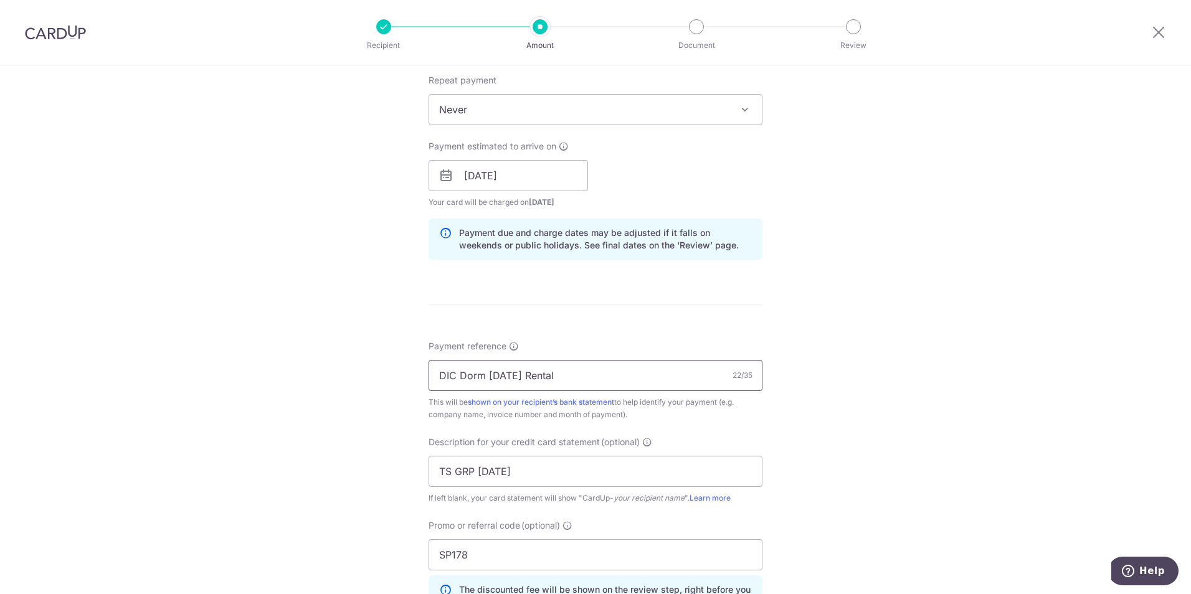
click at [581, 363] on input "DIC Dorm [DATE] Rental" at bounding box center [596, 375] width 334 height 31
drag, startPoint x: 581, startPoint y: 373, endPoint x: 289, endPoint y: 344, distance: 293.5
click at [289, 344] on div "Tell us more about your payment Enter payment amount SGD 6,508.60 6508.60 GST (…" at bounding box center [595, 225] width 1191 height 1317
paste input "ASE Tuas View Dorm Apr 2025"
drag, startPoint x: 544, startPoint y: 375, endPoint x: 555, endPoint y: 375, distance: 10.6
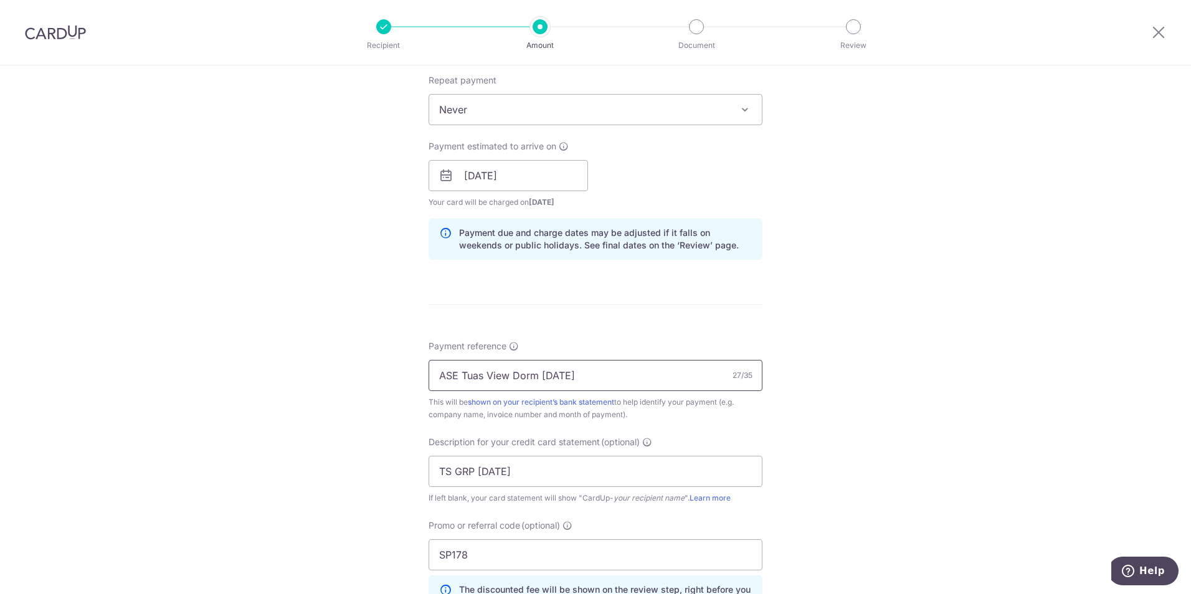
click at [555, 375] on input "ASE Tuas View Dorm Apr 2025" at bounding box center [596, 375] width 334 height 31
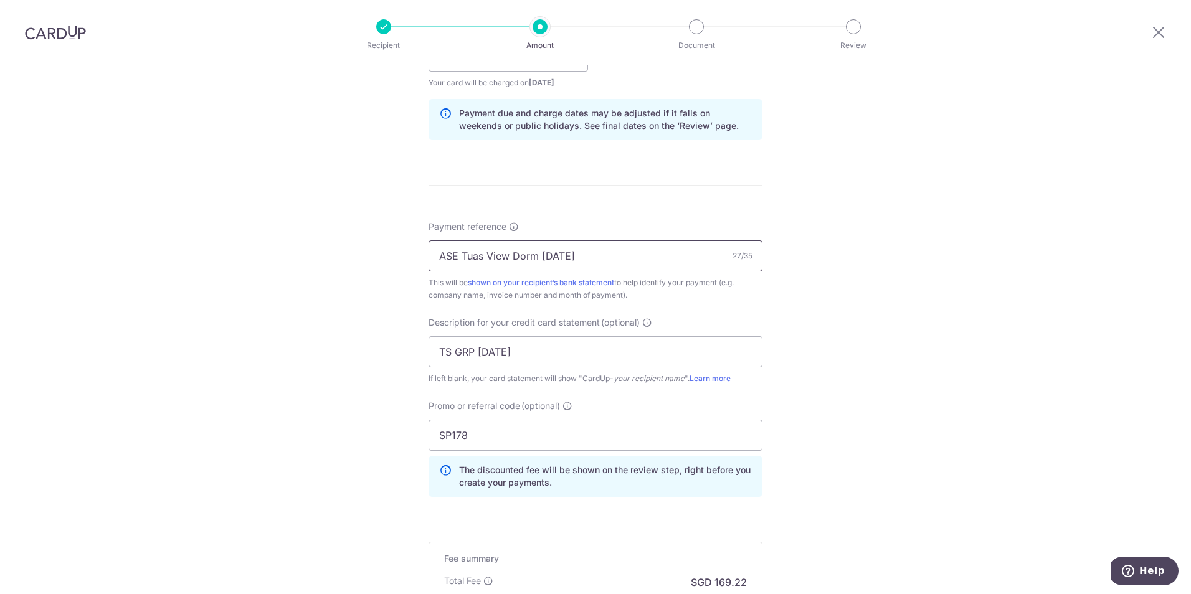
scroll to position [623, 0]
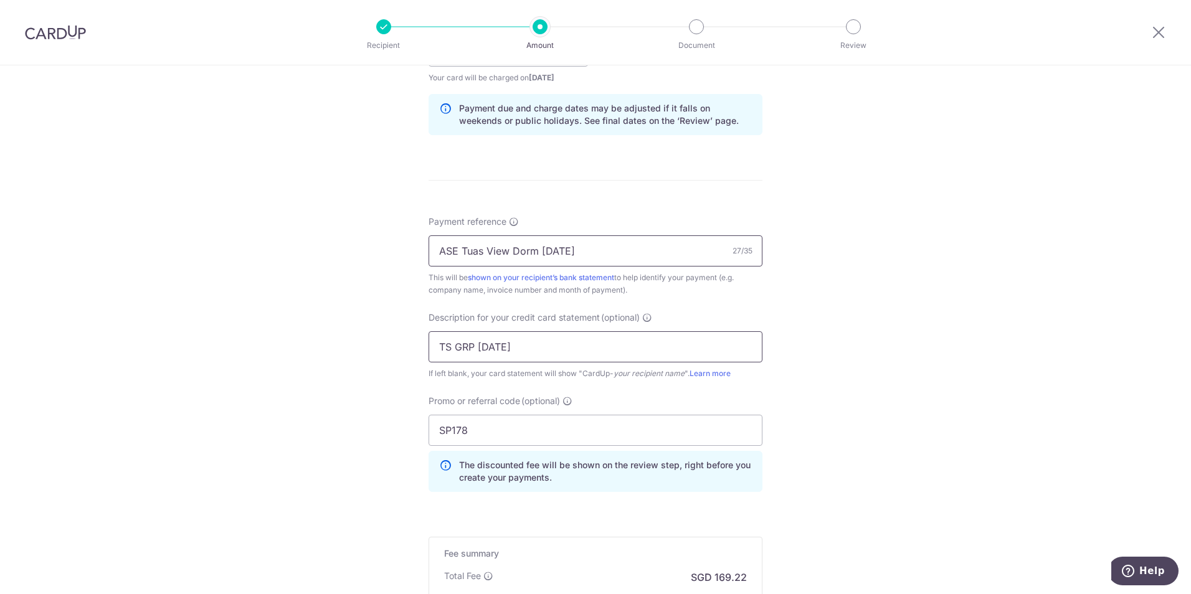
type input "ASE Tuas View Dorm [DATE]"
drag, startPoint x: 549, startPoint y: 353, endPoint x: 375, endPoint y: 338, distance: 175.0
click at [375, 338] on div "Tell us more about your payment Enter payment amount SGD 6,508.60 6508.60 GST (…" at bounding box center [595, 101] width 1191 height 1317
paste input "ASE Tuas View D"
drag, startPoint x: 462, startPoint y: 347, endPoint x: 571, endPoint y: 353, distance: 109.2
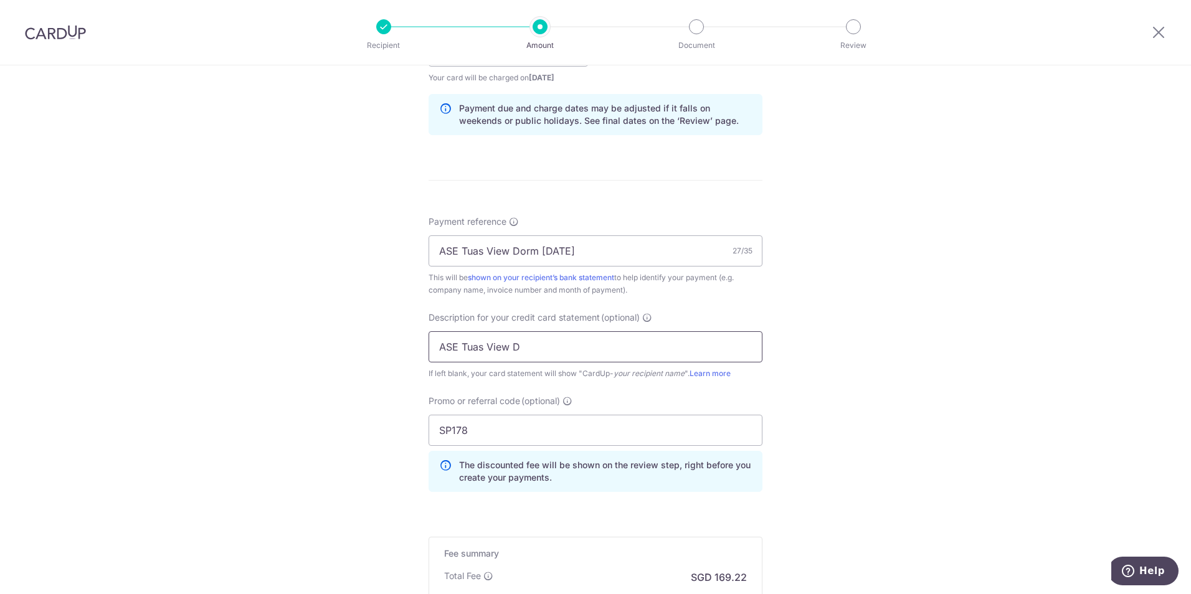
click at [571, 353] on input "ASE Tuas View D" at bounding box center [596, 346] width 334 height 31
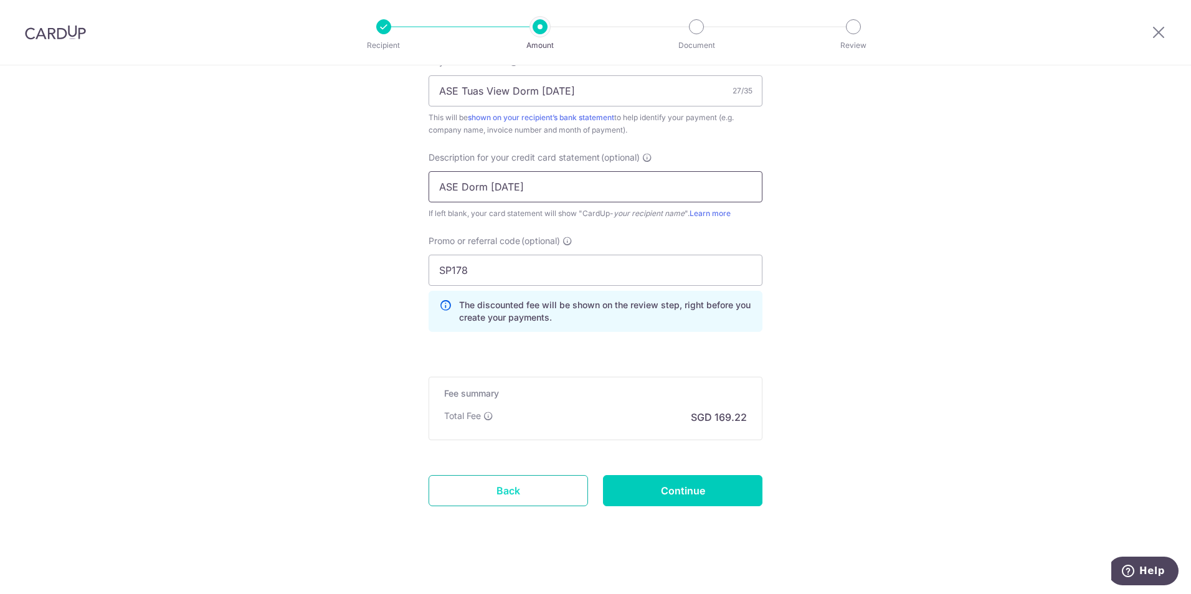
scroll to position [789, 0]
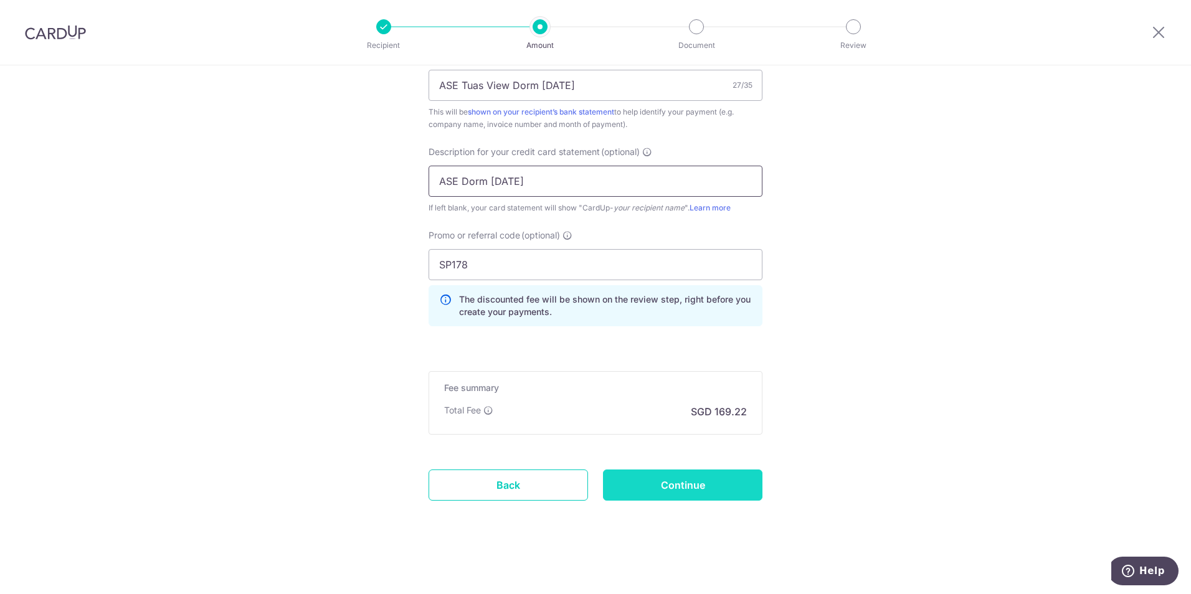
type input "ASE Dorm Aug 25"
click at [614, 485] on input "Continue" at bounding box center [682, 485] width 159 height 31
type input "Create Schedule"
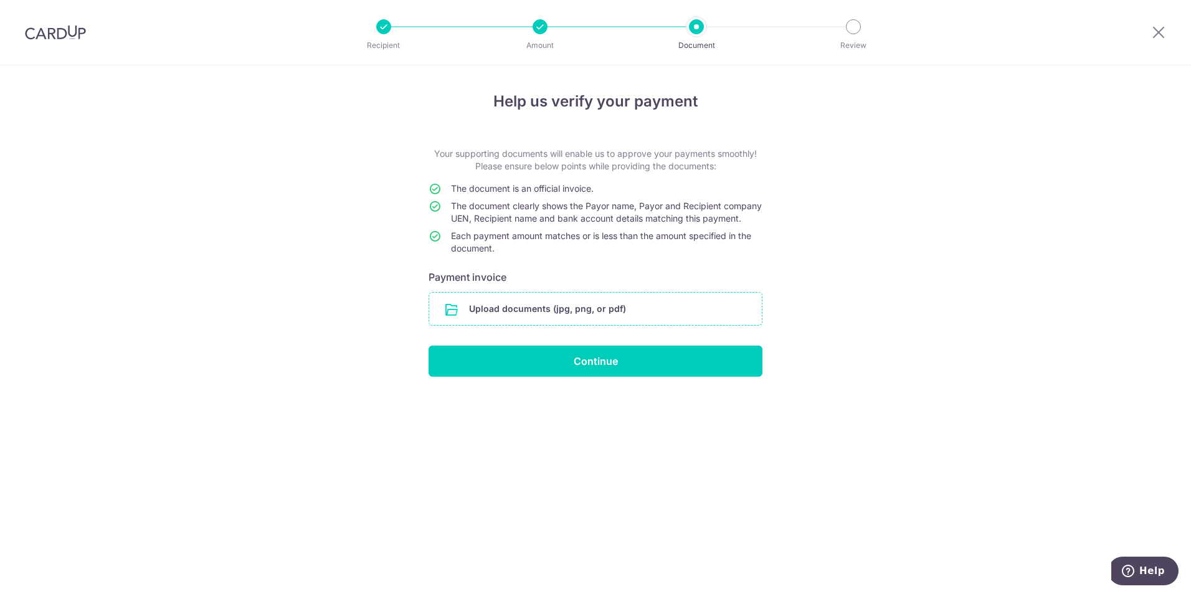
click at [599, 325] on input "file" at bounding box center [595, 309] width 333 height 32
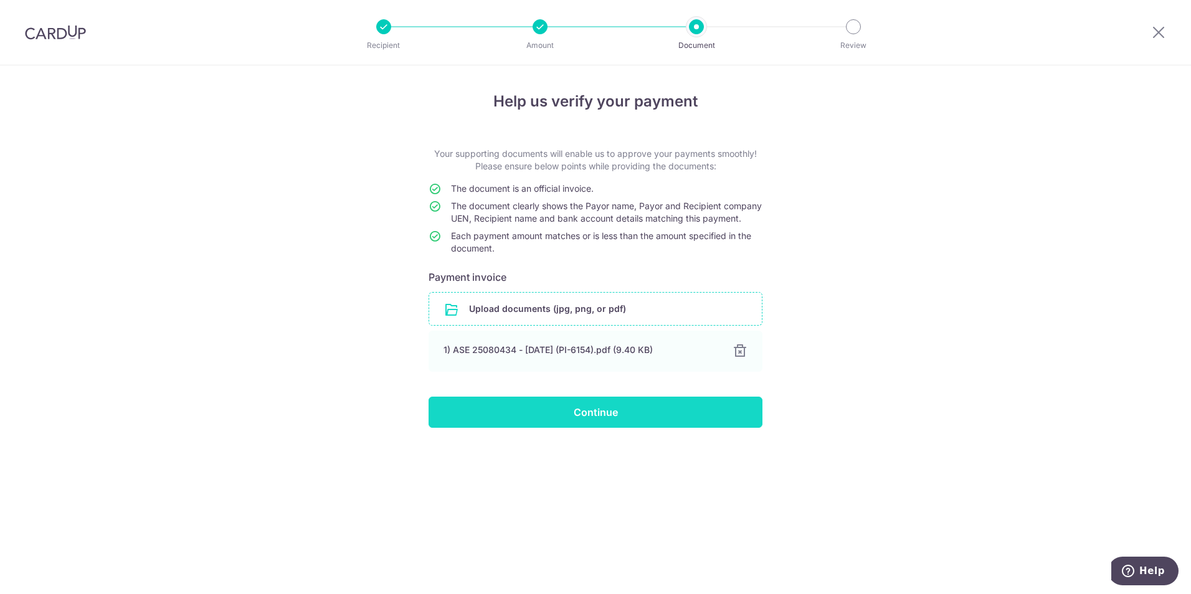
click at [634, 423] on input "Continue" at bounding box center [596, 412] width 334 height 31
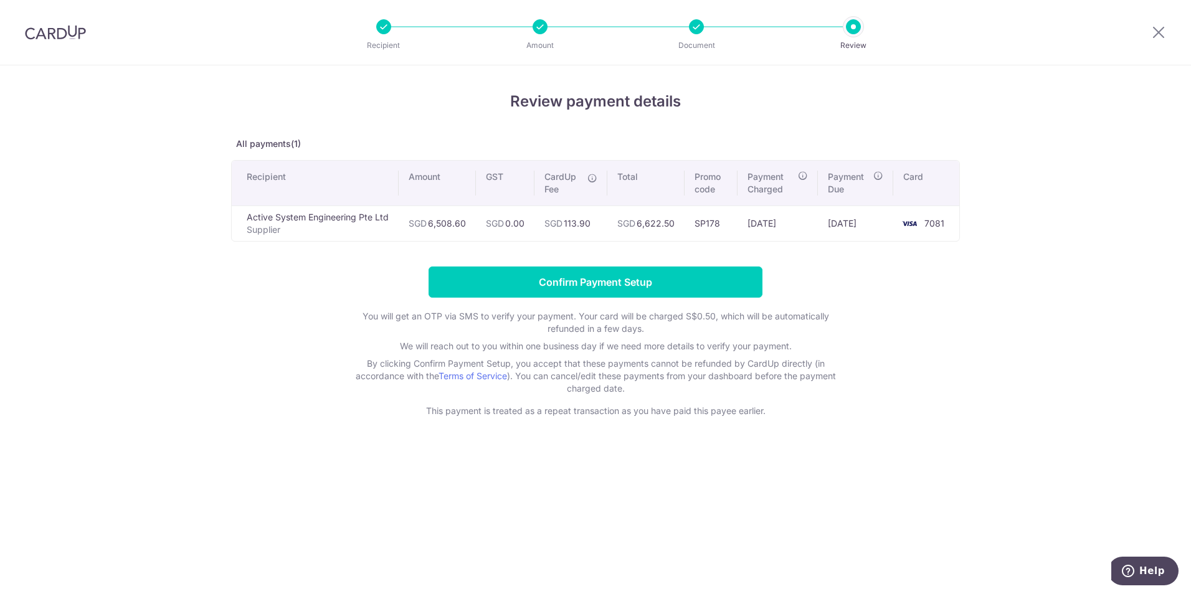
click at [228, 401] on div "Review payment details All payments(1) Recipient Amount GST CardUp Fee Total Pr…" at bounding box center [595, 329] width 1191 height 529
click at [561, 266] on div "Review payment details All payments(1) Recipient Amount GST CardUp Fee Total Pr…" at bounding box center [595, 253] width 729 height 327
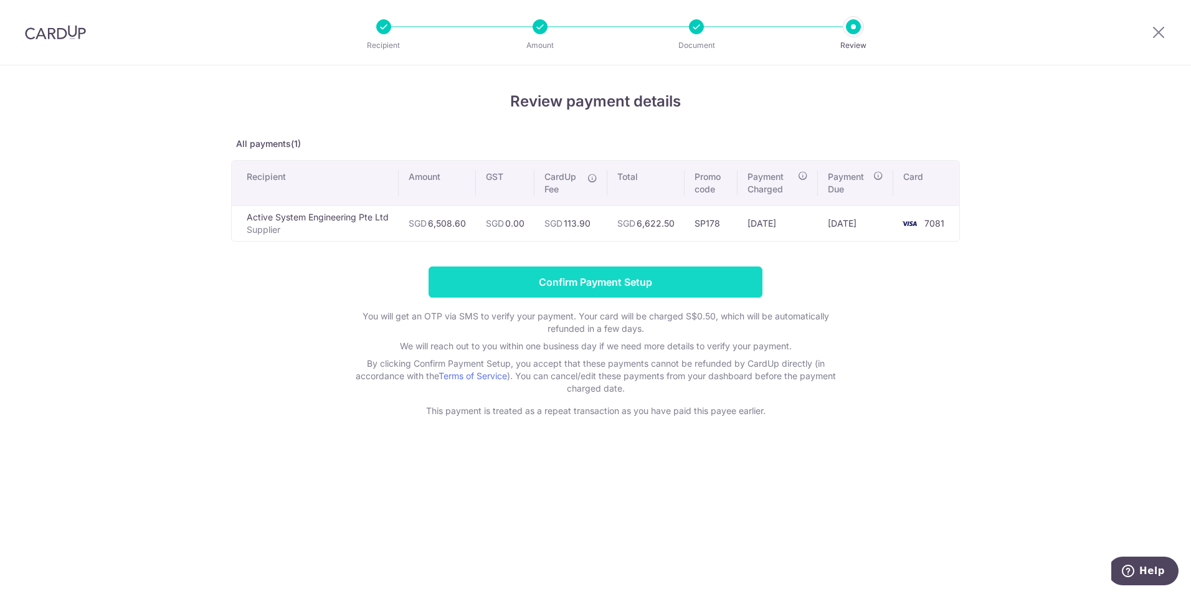
click at [564, 279] on input "Confirm Payment Setup" at bounding box center [596, 282] width 334 height 31
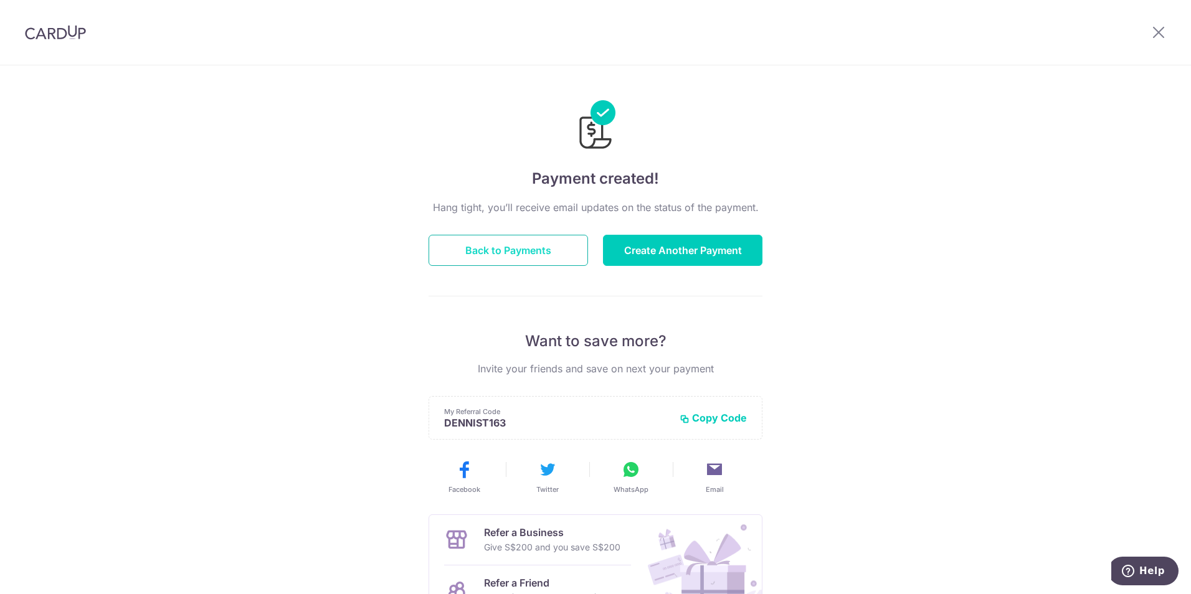
click at [555, 257] on button "Back to Payments" at bounding box center [508, 250] width 159 height 31
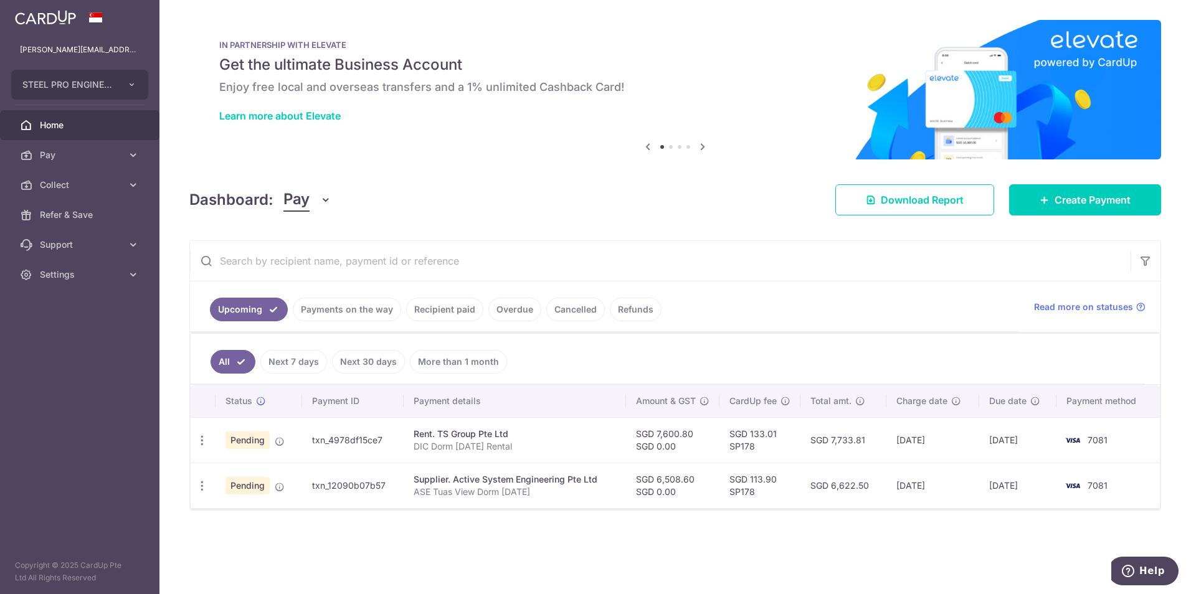
click at [285, 534] on div "× Pause Schedule Pause all future payments in this series Pause just this one p…" at bounding box center [675, 297] width 1032 height 594
click at [95, 159] on span "Pay" at bounding box center [81, 155] width 82 height 12
click at [108, 190] on span "Payments" at bounding box center [81, 185] width 82 height 12
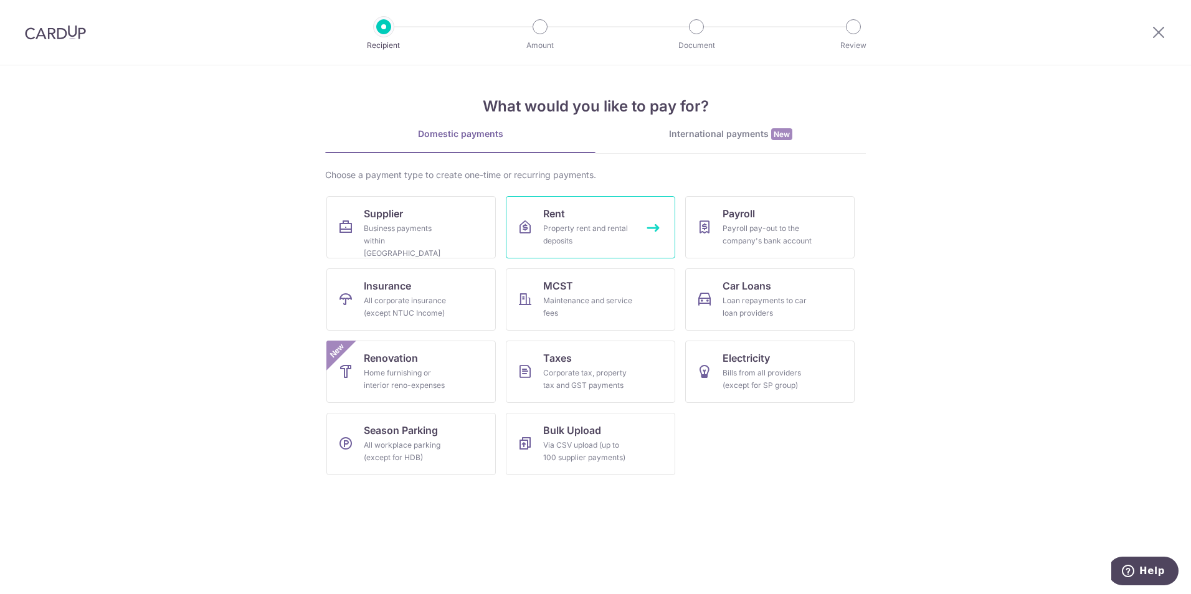
click at [582, 227] on div "Property rent and rental deposits" at bounding box center [588, 234] width 90 height 25
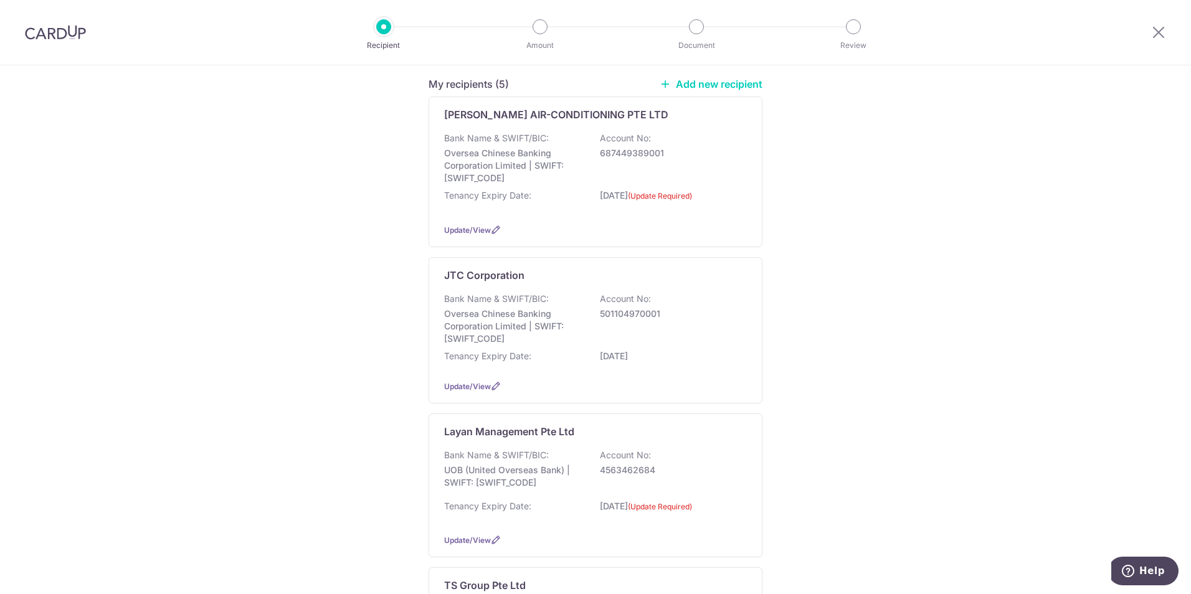
scroll to position [55, 0]
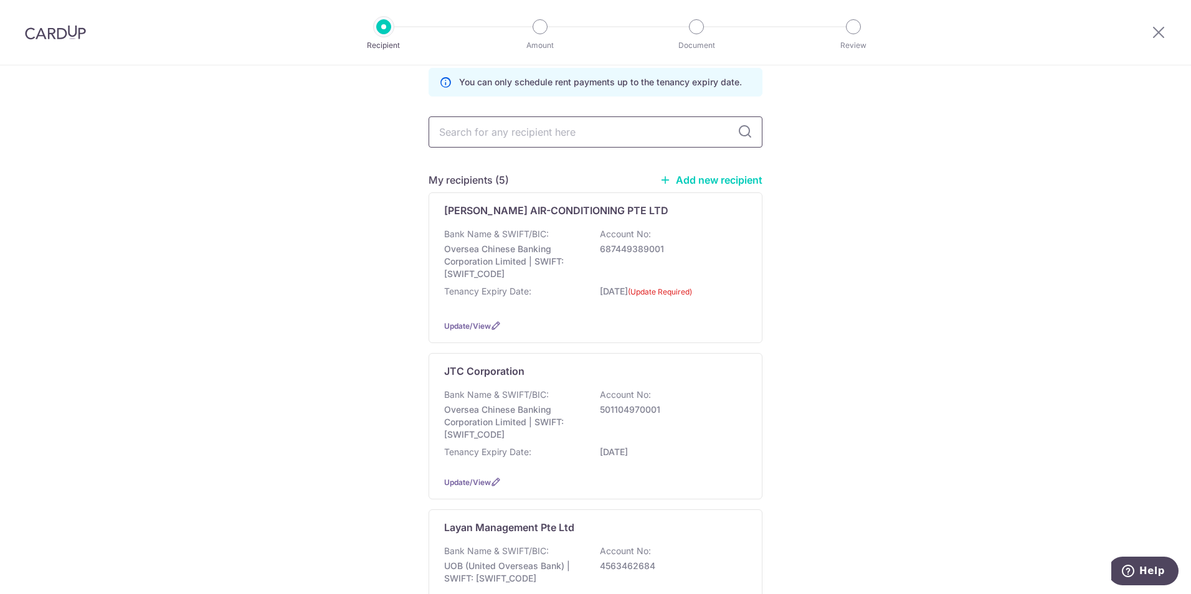
click at [531, 126] on input "text" at bounding box center [596, 131] width 334 height 31
type input "teambu"
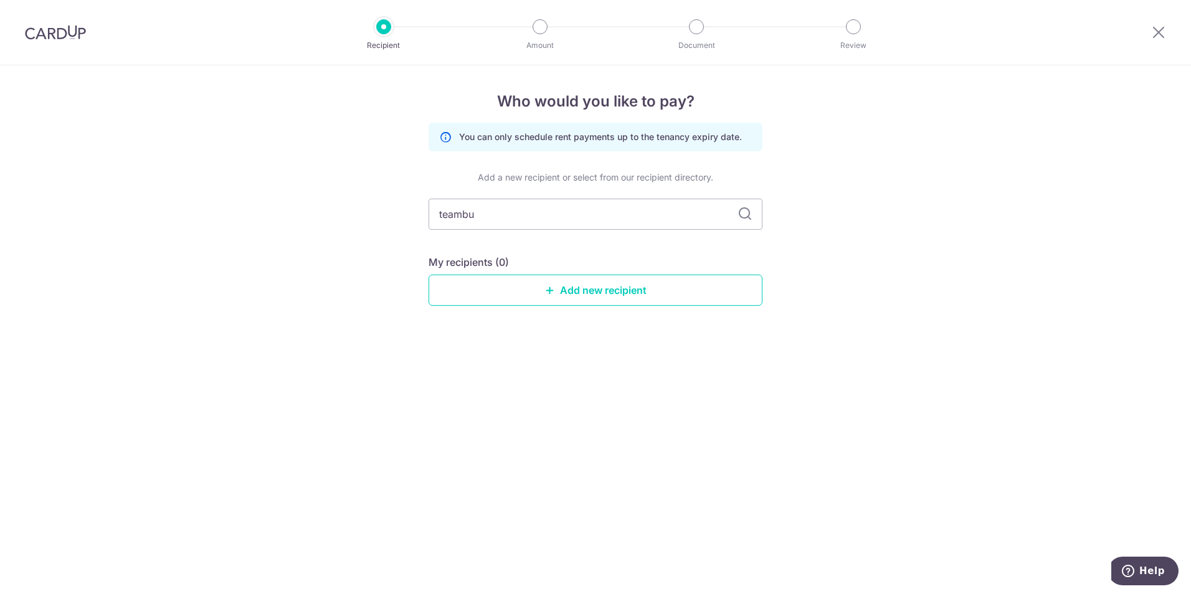
click at [78, 31] on img at bounding box center [55, 32] width 61 height 15
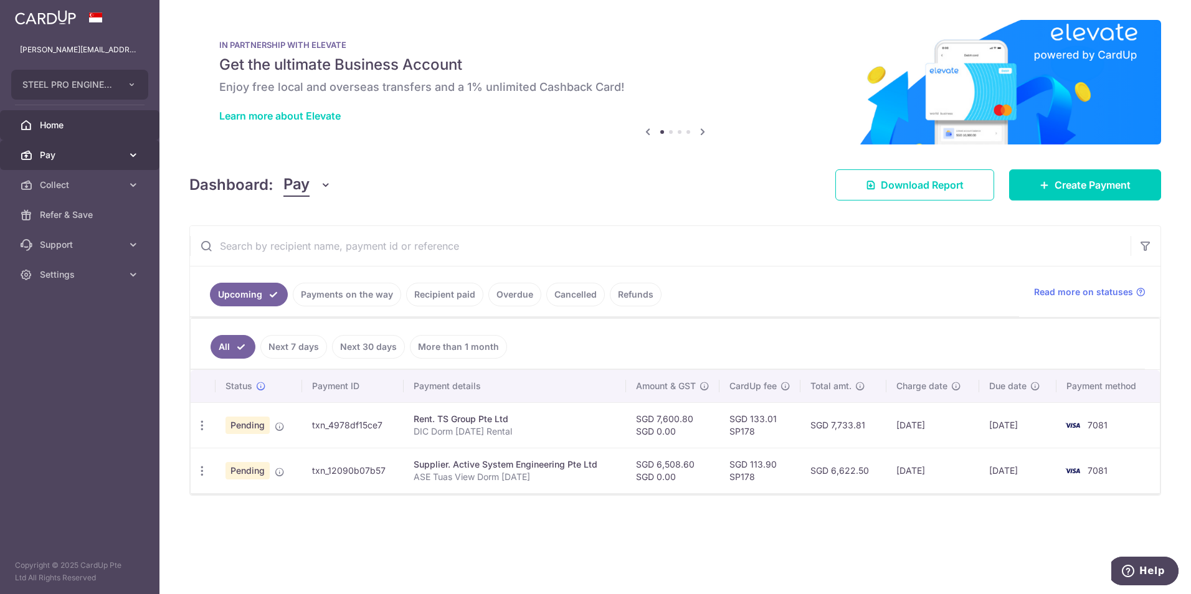
click at [44, 151] on span "Pay" at bounding box center [81, 155] width 82 height 12
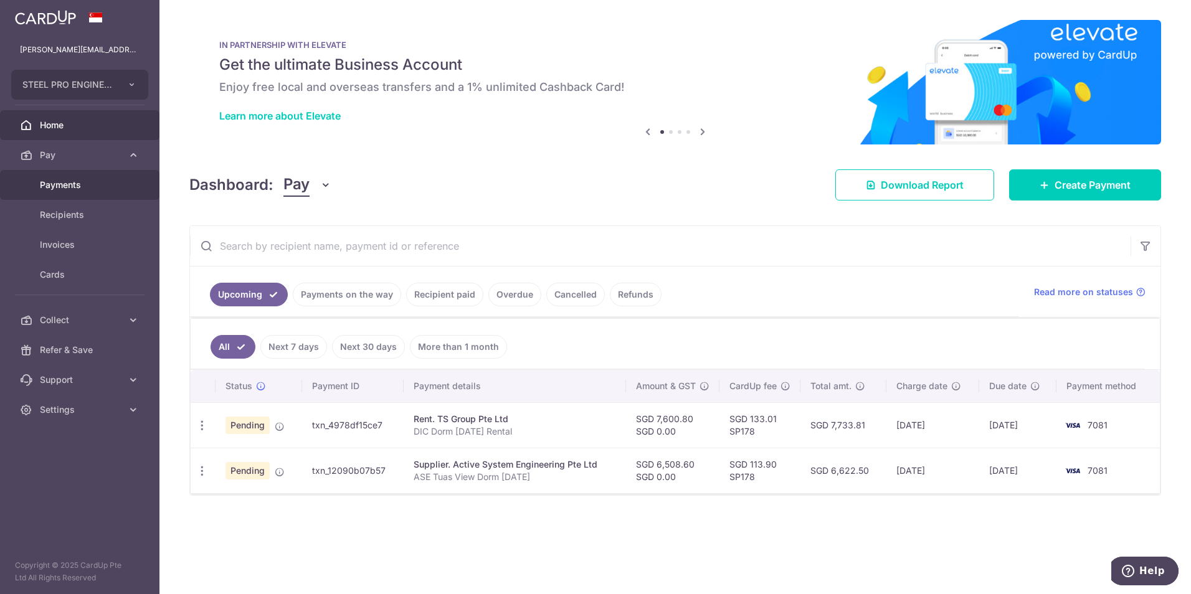
click at [65, 186] on span "Payments" at bounding box center [81, 185] width 82 height 12
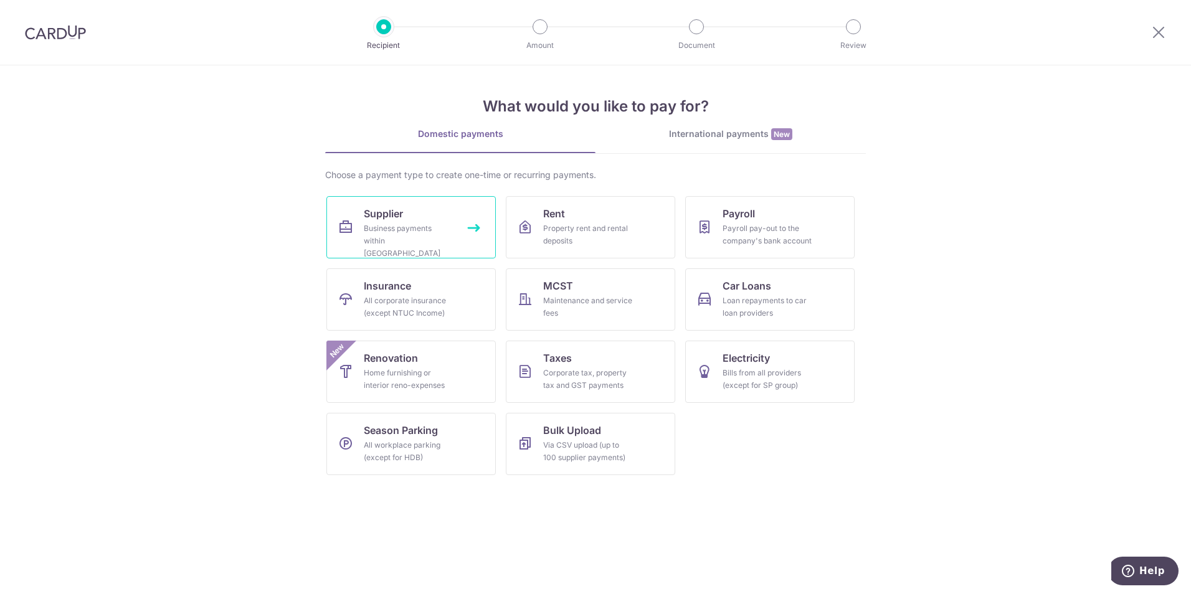
click at [404, 235] on div "Business payments within Singapore" at bounding box center [409, 240] width 90 height 37
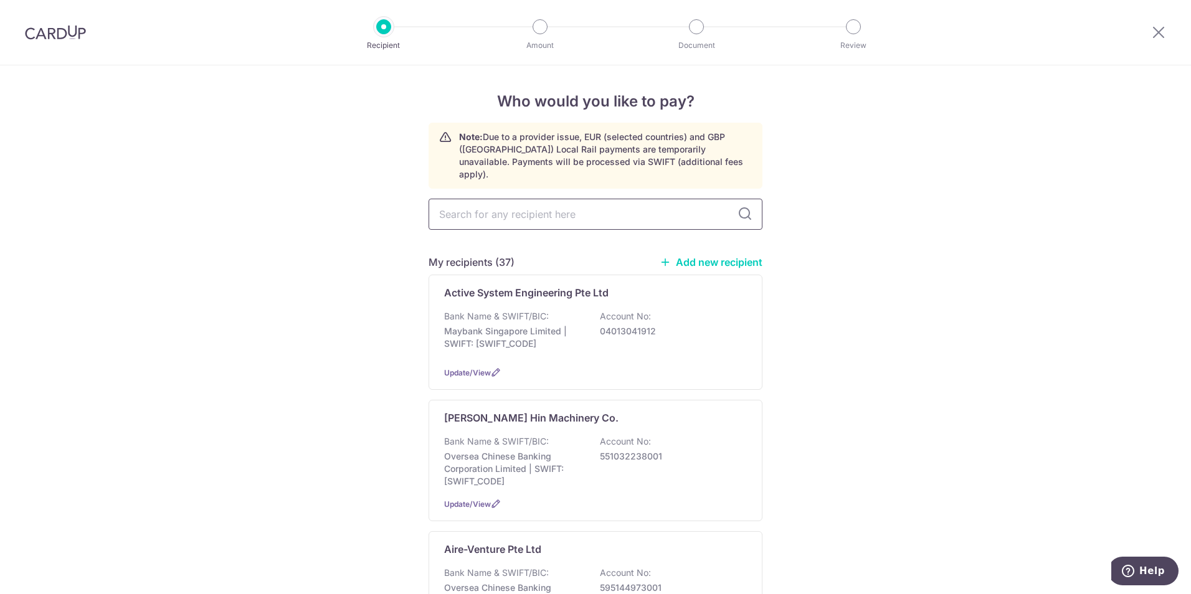
click at [543, 205] on input "text" at bounding box center [596, 214] width 334 height 31
type input "teamb"
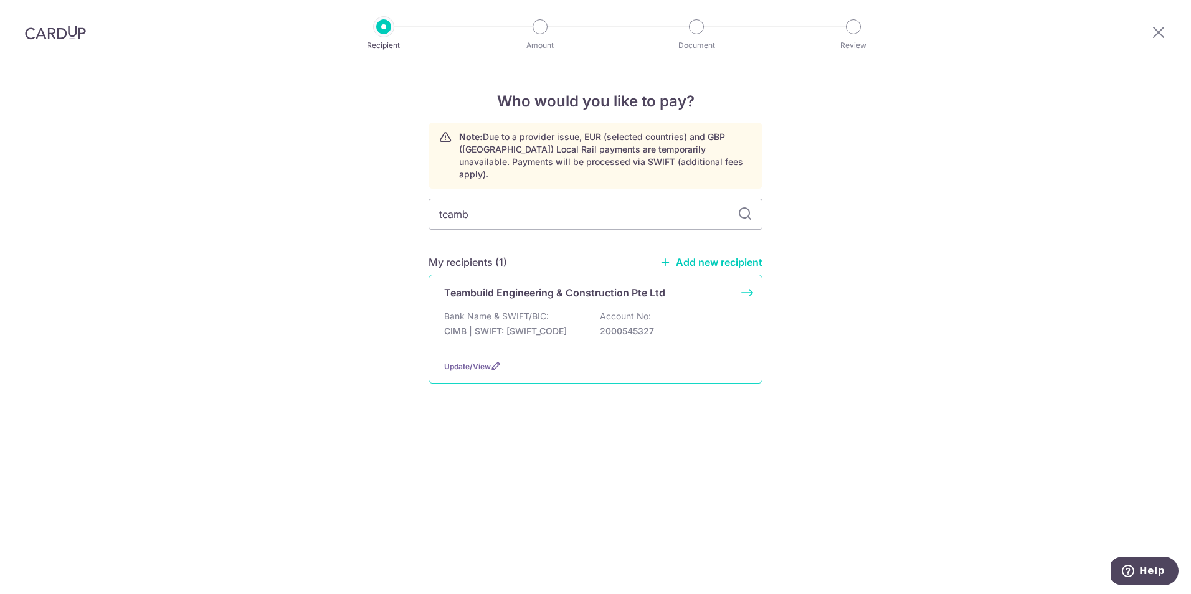
click at [538, 285] on p "Teambuild Engineering & Construction Pte Ltd" at bounding box center [554, 292] width 221 height 15
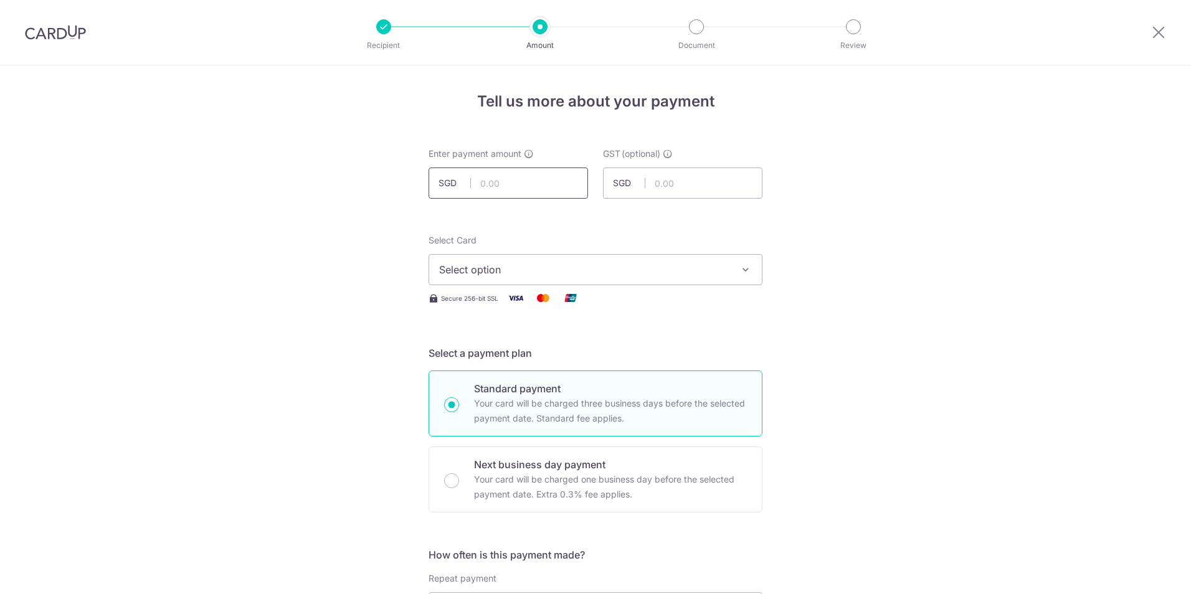
click at [546, 186] on input "text" at bounding box center [508, 183] width 159 height 31
drag, startPoint x: 903, startPoint y: 412, endPoint x: 885, endPoint y: 398, distance: 23.1
click at [481, 178] on input "text" at bounding box center [508, 183] width 159 height 31
type input "10,360.00"
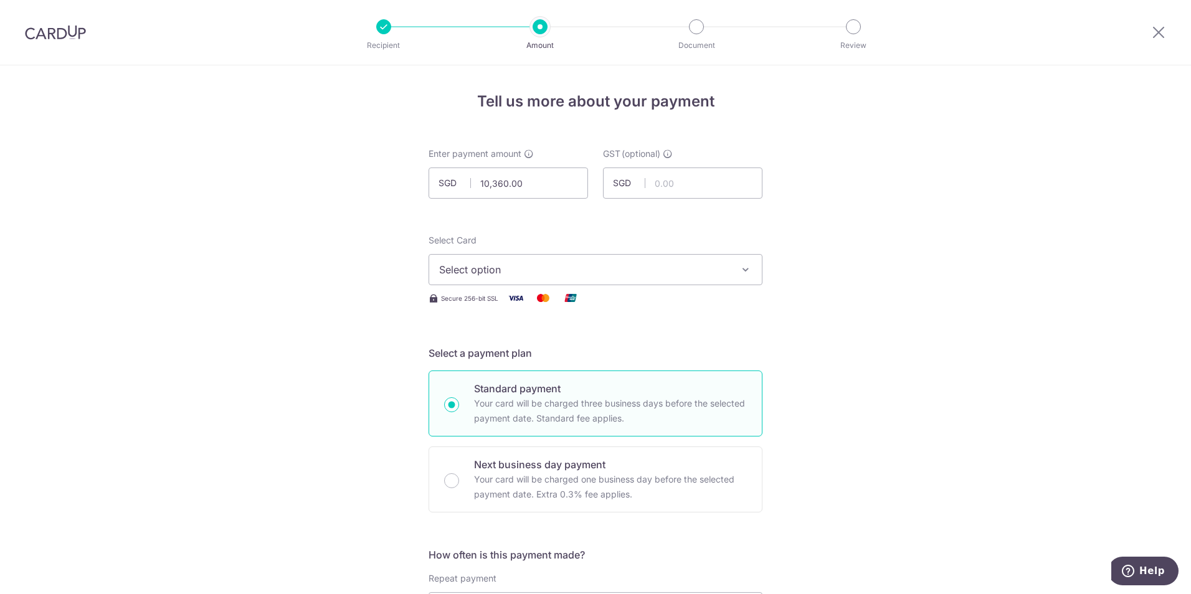
drag, startPoint x: 189, startPoint y: 311, endPoint x: 278, endPoint y: 308, distance: 89.1
click at [524, 270] on span "Select option" at bounding box center [584, 269] width 290 height 15
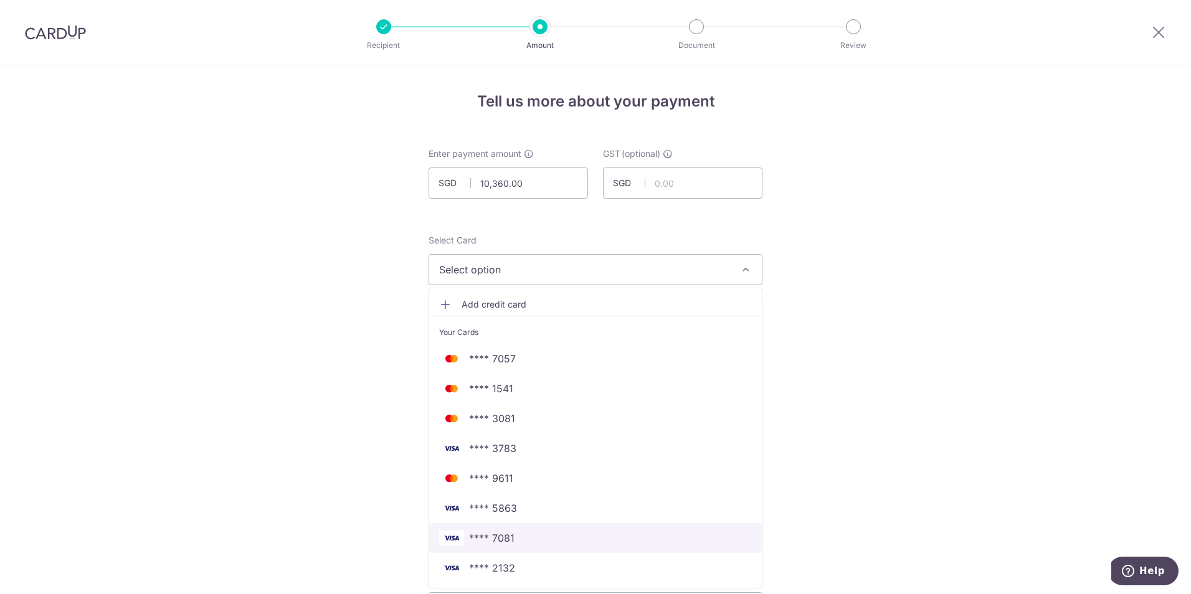
click at [526, 544] on span "**** 7081" at bounding box center [595, 538] width 313 height 15
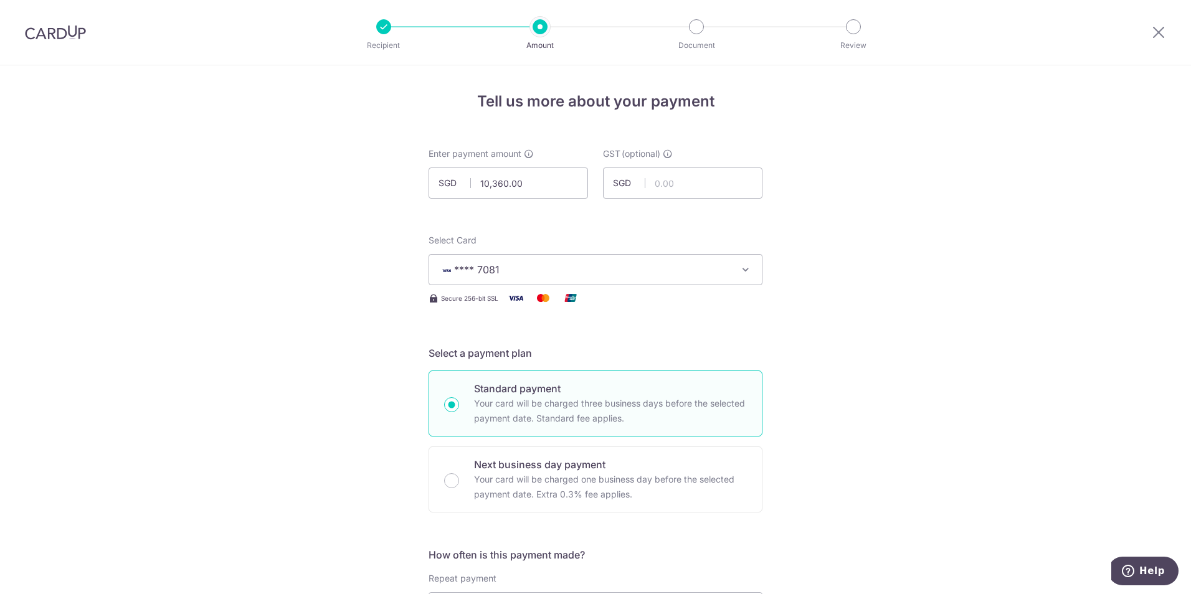
drag, startPoint x: 207, startPoint y: 435, endPoint x: 349, endPoint y: 476, distance: 147.7
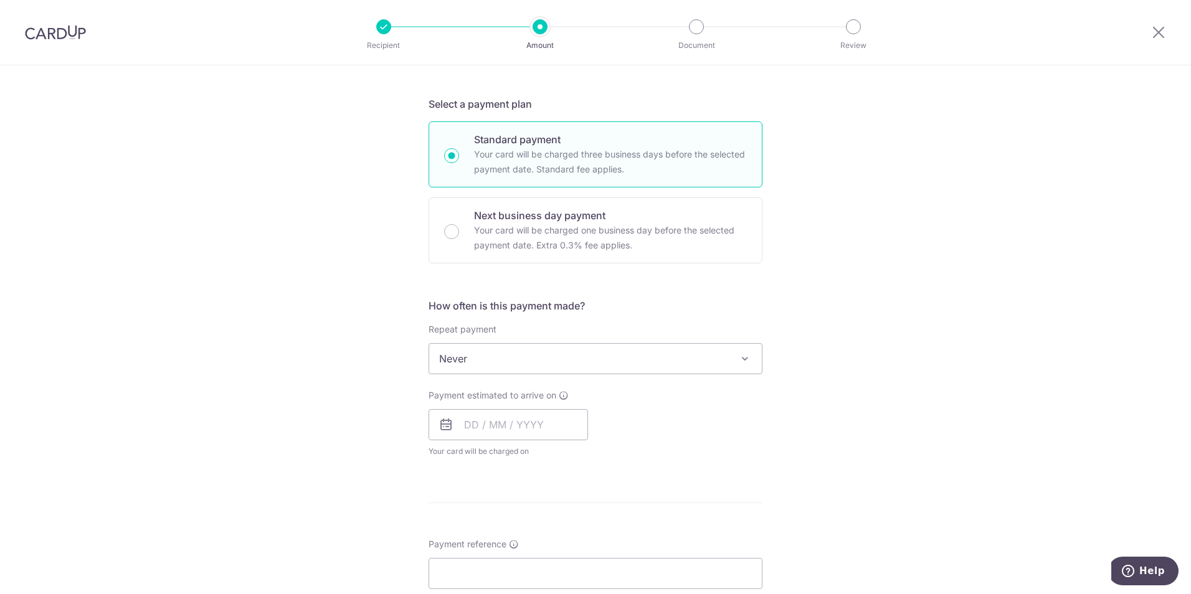
scroll to position [374, 0]
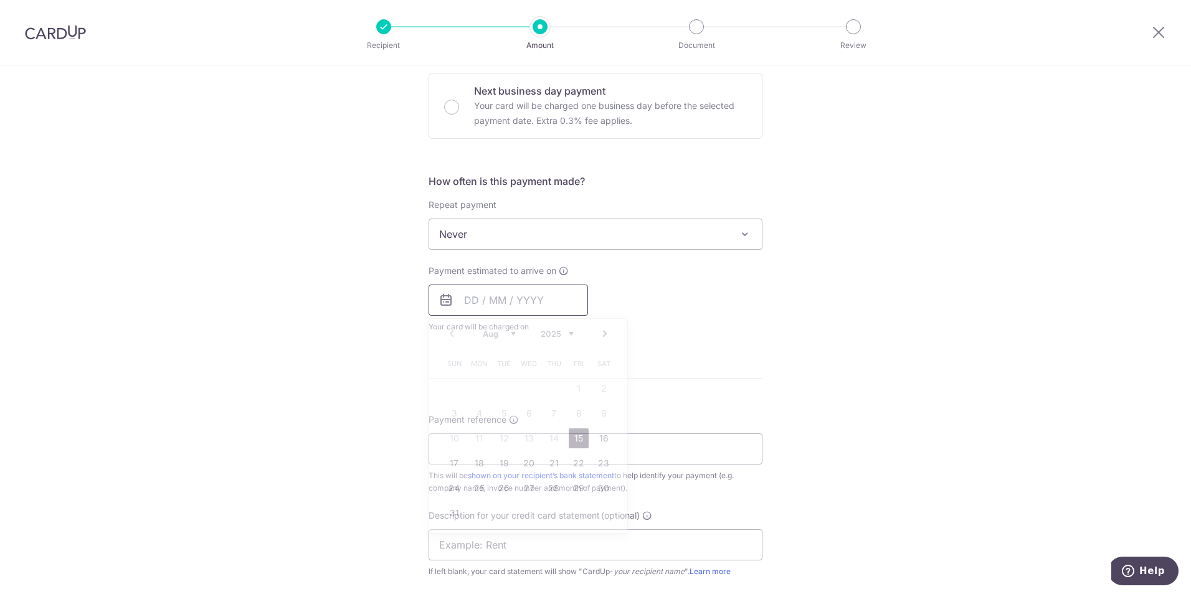
click at [503, 288] on input "text" at bounding box center [508, 300] width 159 height 31
click at [578, 437] on link "15" at bounding box center [579, 439] width 20 height 20
type input "[DATE]"
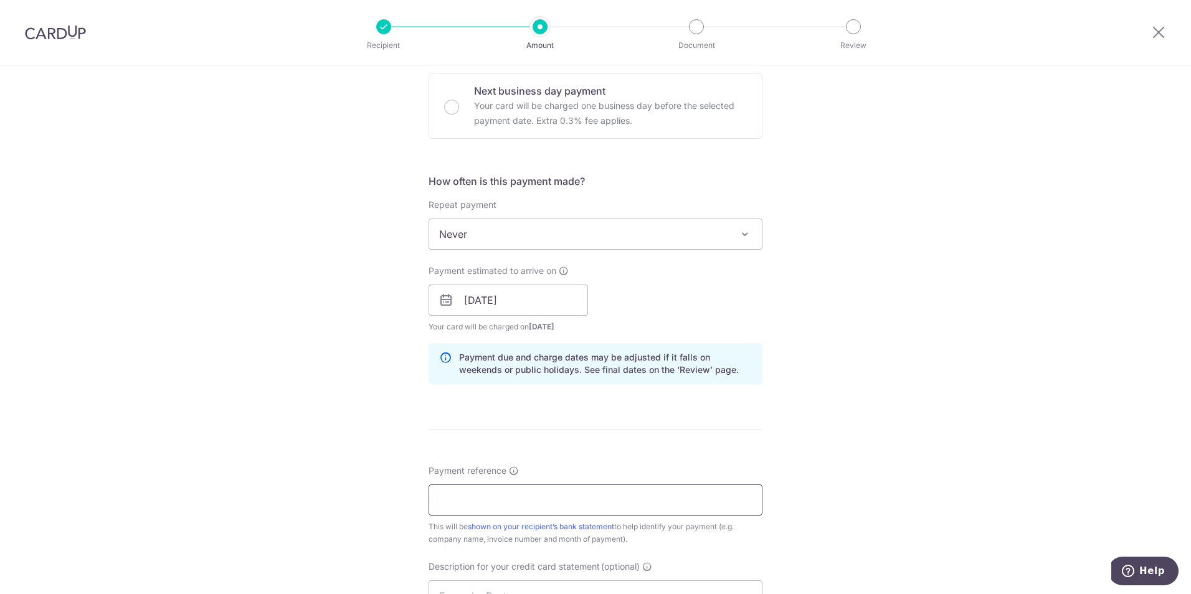
click at [528, 497] on input "Payment reference" at bounding box center [596, 500] width 334 height 31
type input "t"
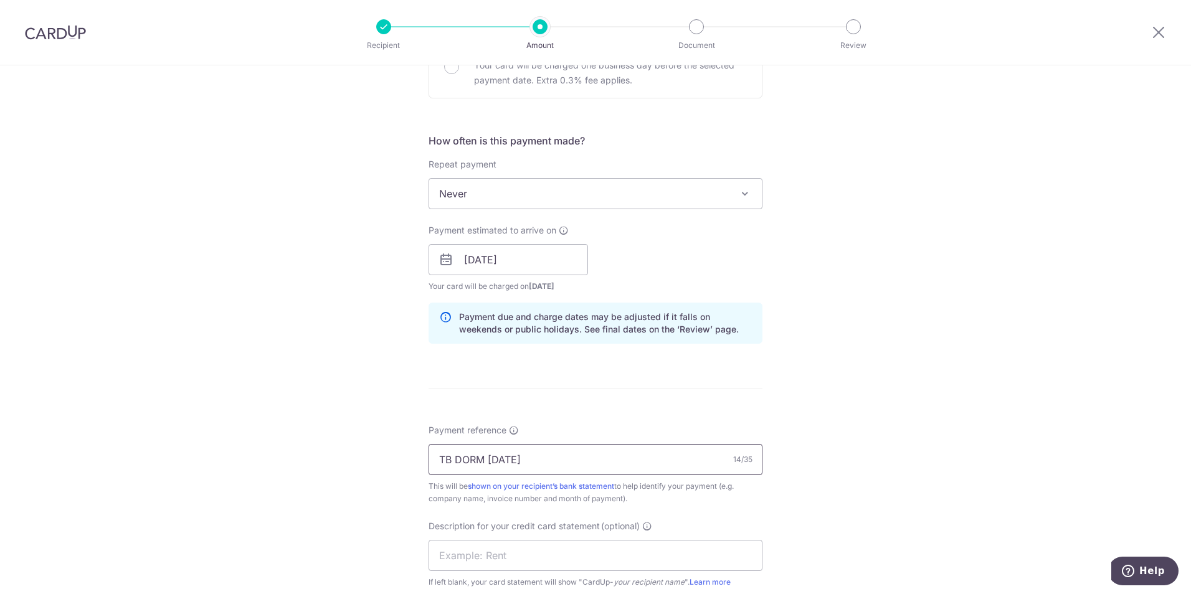
scroll to position [436, 0]
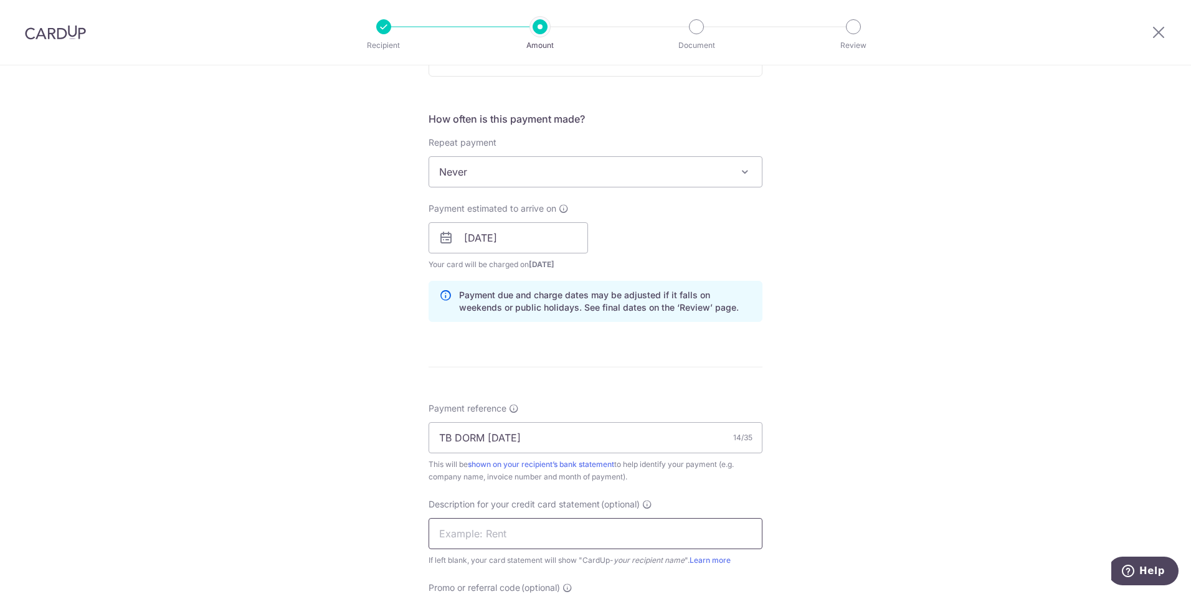
click at [531, 532] on input "text" at bounding box center [596, 533] width 334 height 31
click at [334, 461] on div "Tell us more about your payment Enter payment amount SGD 10,360.00 10360.00 GST…" at bounding box center [595, 259] width 1191 height 1261
drag, startPoint x: 534, startPoint y: 438, endPoint x: 367, endPoint y: 423, distance: 167.6
click at [367, 423] on div "Tell us more about your payment Enter payment amount SGD 10,360.00 10360.00 GST…" at bounding box center [595, 259] width 1191 height 1261
click at [543, 442] on input "TB DORM AUG 25" at bounding box center [596, 437] width 334 height 31
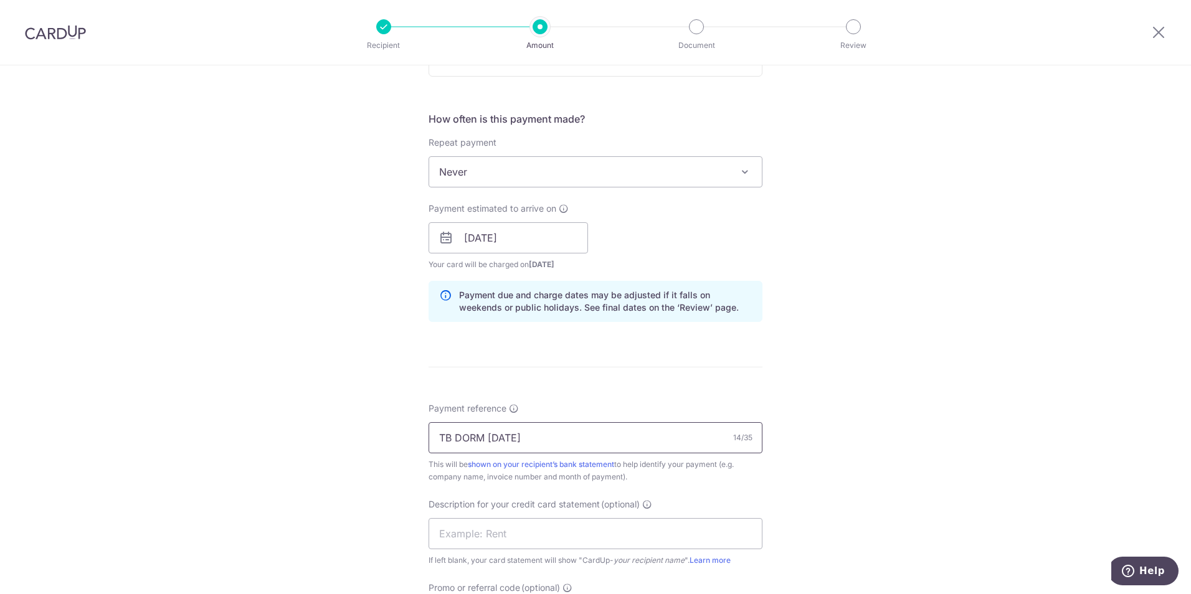
paste input "TeamBuild Dorm Jul 20"
drag, startPoint x: 523, startPoint y: 440, endPoint x: 363, endPoint y: 423, distance: 160.4
click at [363, 423] on div "Tell us more about your payment Enter payment amount SGD 10,360.00 10360.00 GST…" at bounding box center [595, 259] width 1191 height 1261
type input "TeamBuild Dorm Jul 20"
click at [472, 538] on input "text" at bounding box center [596, 533] width 334 height 31
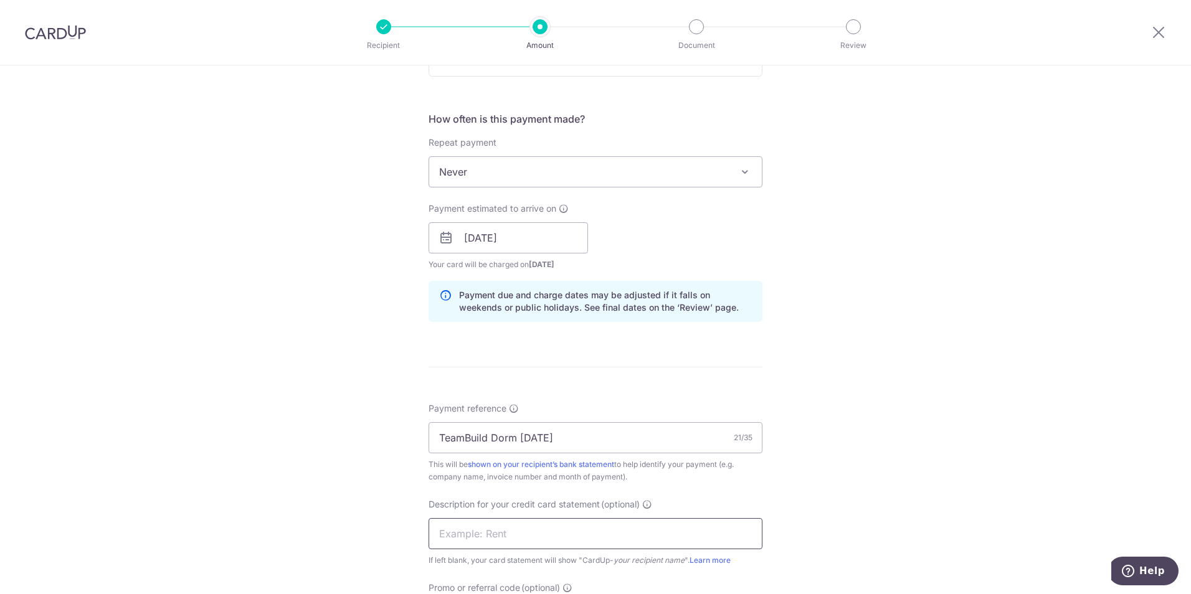
paste input "TB DORM AUG 25"
type input "TB DORM AUG 25"
drag, startPoint x: 368, startPoint y: 477, endPoint x: 549, endPoint y: 465, distance: 182.2
click at [368, 477] on div "Tell us more about your payment Enter payment amount SGD 10,360.00 10360.00 GST…" at bounding box center [595, 259] width 1191 height 1261
drag, startPoint x: 518, startPoint y: 439, endPoint x: 661, endPoint y: 441, distance: 142.7
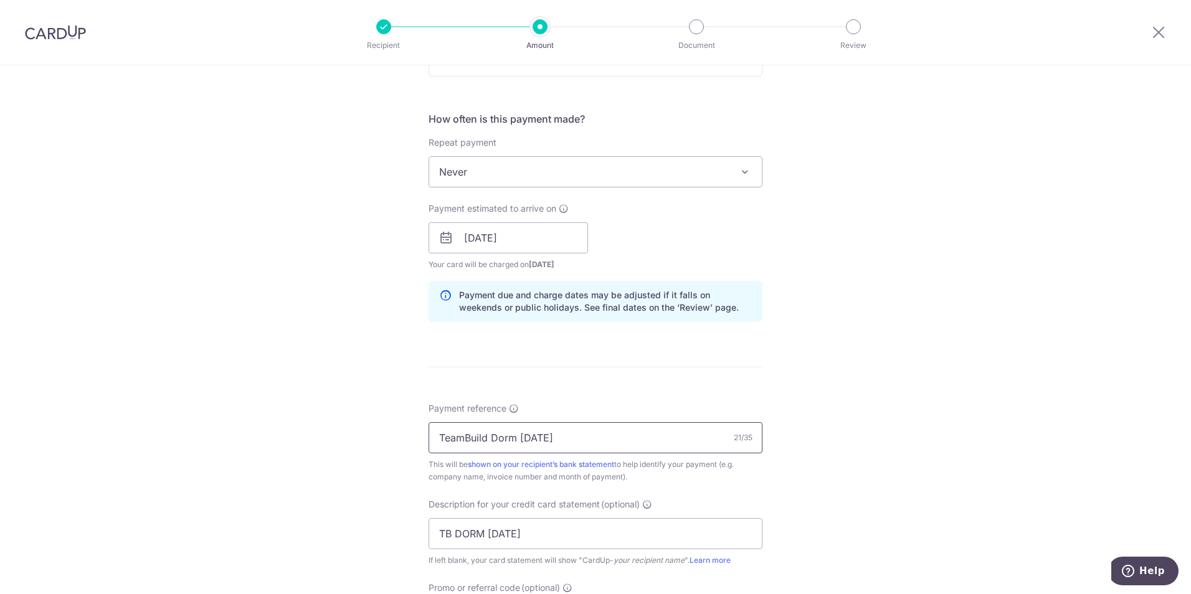
click at [661, 441] on input "TeamBuild Dorm Jul 20" at bounding box center [596, 437] width 334 height 31
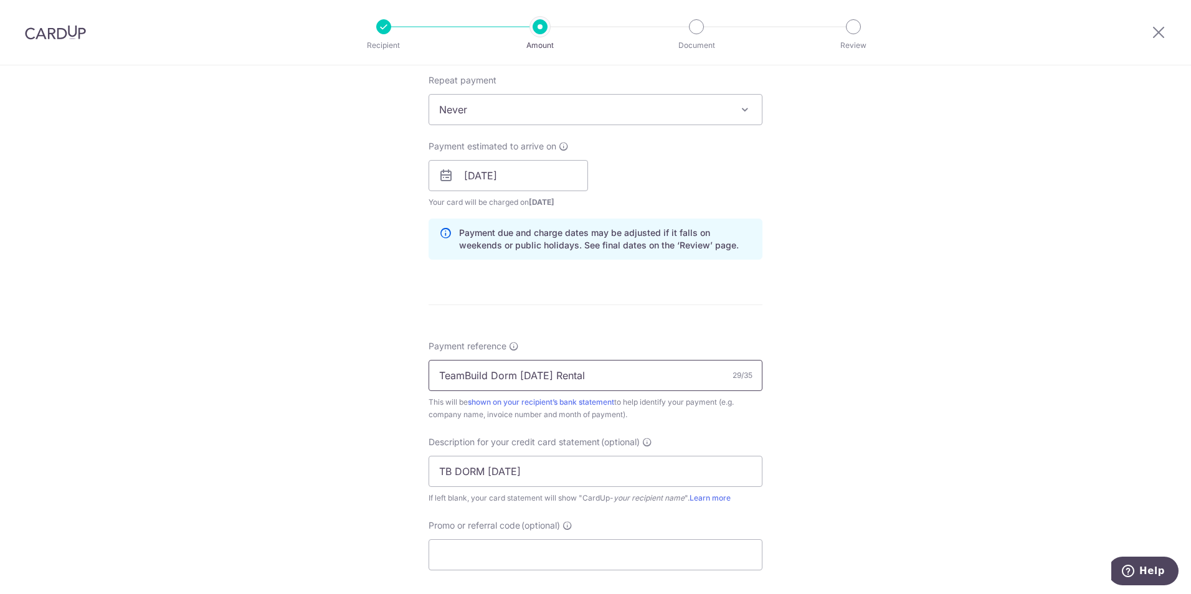
scroll to position [623, 0]
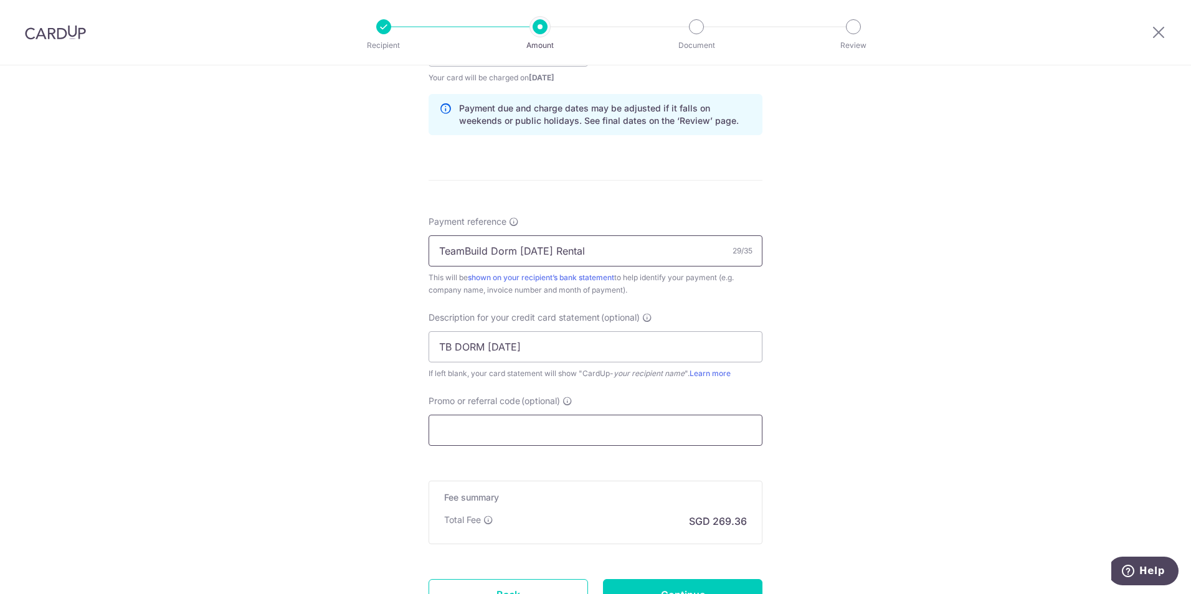
type input "TeamBuild Dorm Aug 25 Rental"
click at [560, 426] on input "Promo or referral code (optional)" at bounding box center [596, 430] width 334 height 31
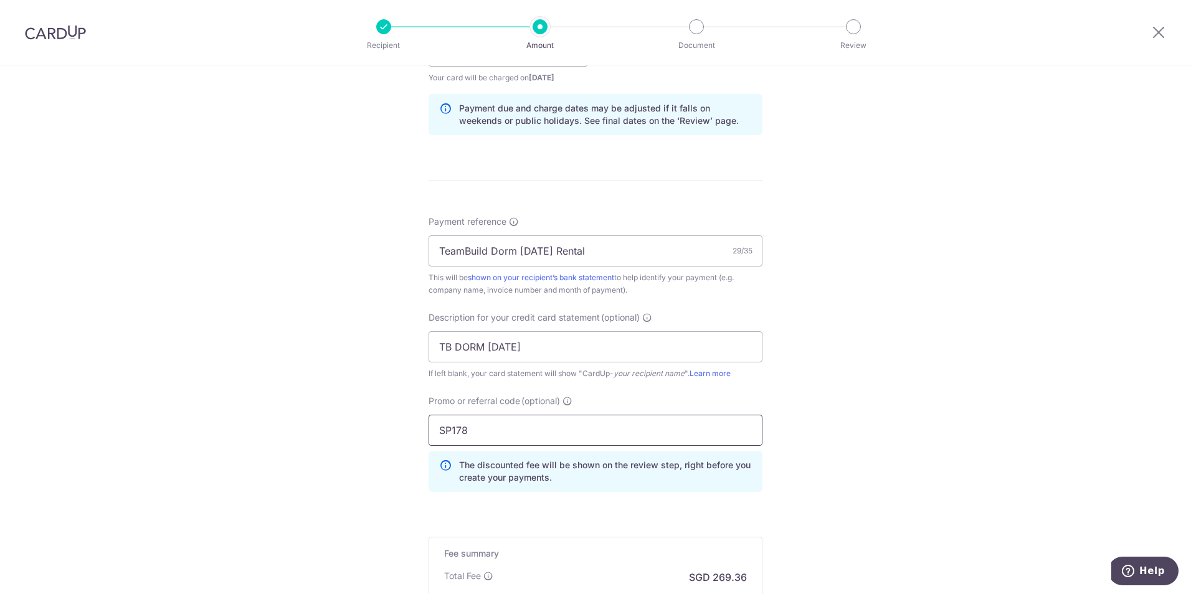
type input "SP178"
click at [263, 325] on div "Tell us more about your payment Enter payment amount SGD 10,360.00 10360.00 GST…" at bounding box center [595, 101] width 1191 height 1317
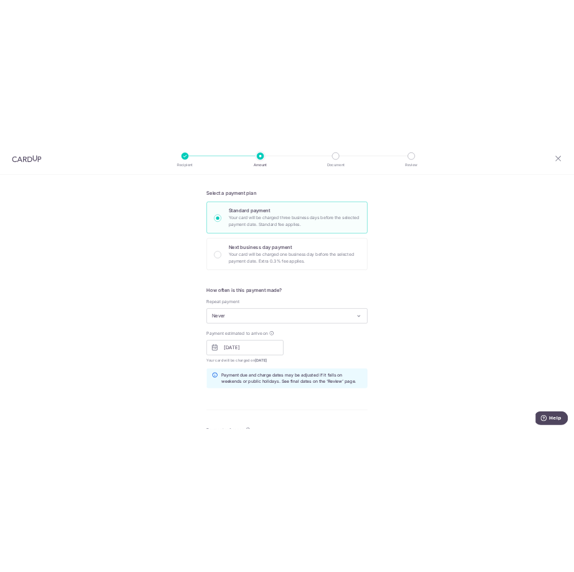
scroll to position [62, 0]
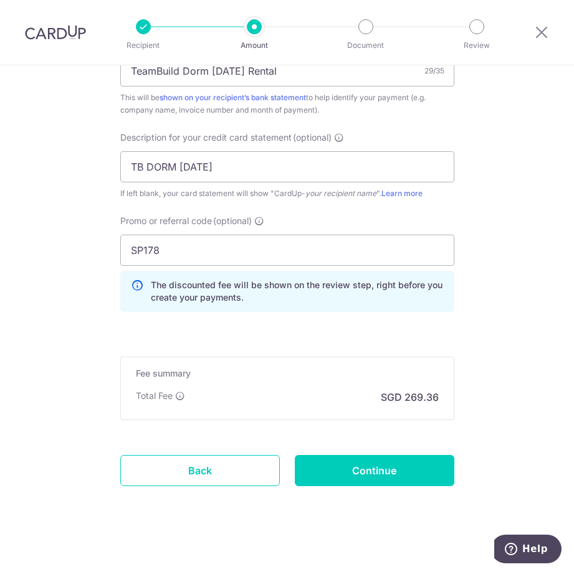
scroll to position [816, 0]
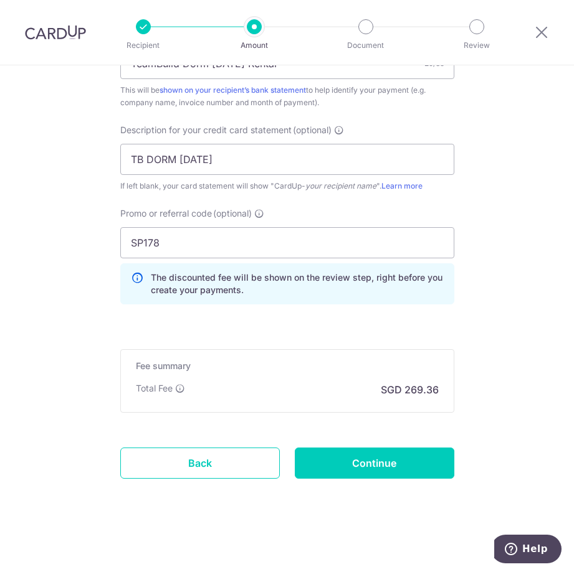
click at [401, 473] on input "Continue" at bounding box center [374, 463] width 159 height 31
type input "Create Schedule"
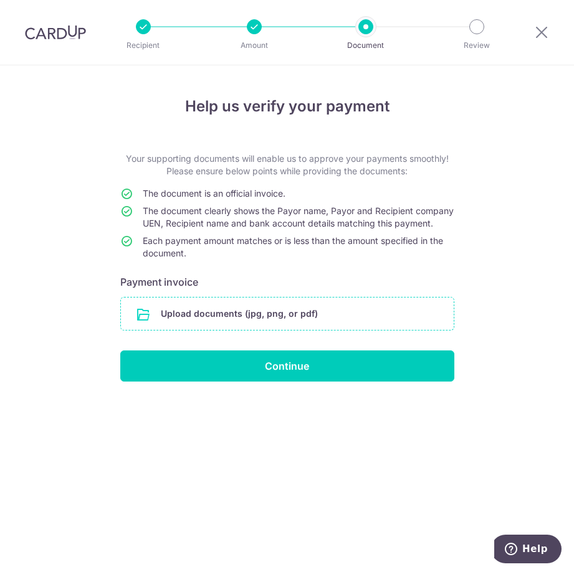
click at [345, 316] on input "file" at bounding box center [287, 314] width 333 height 32
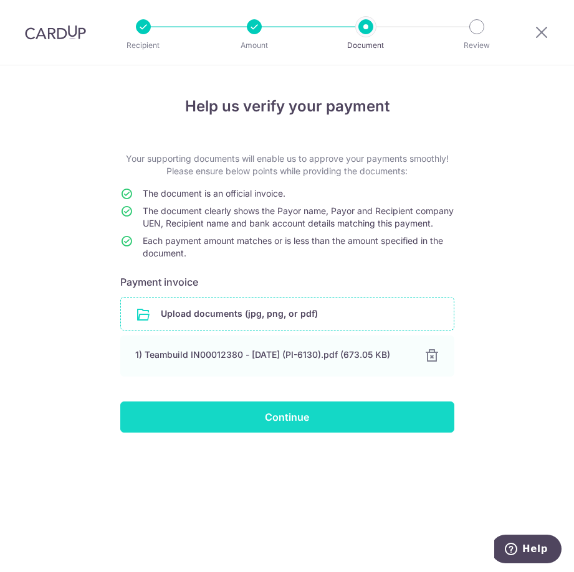
click at [388, 429] on input "Continue" at bounding box center [287, 417] width 334 height 31
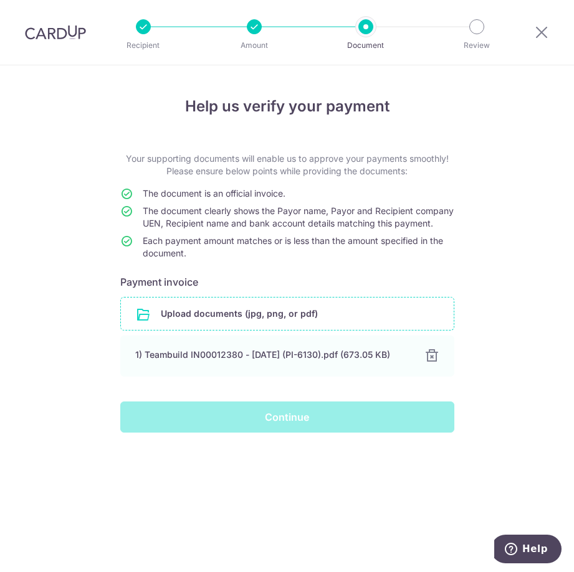
click at [145, 470] on div "Help us verify your payment Your supporting documents will enable us to approve…" at bounding box center [287, 318] width 574 height 507
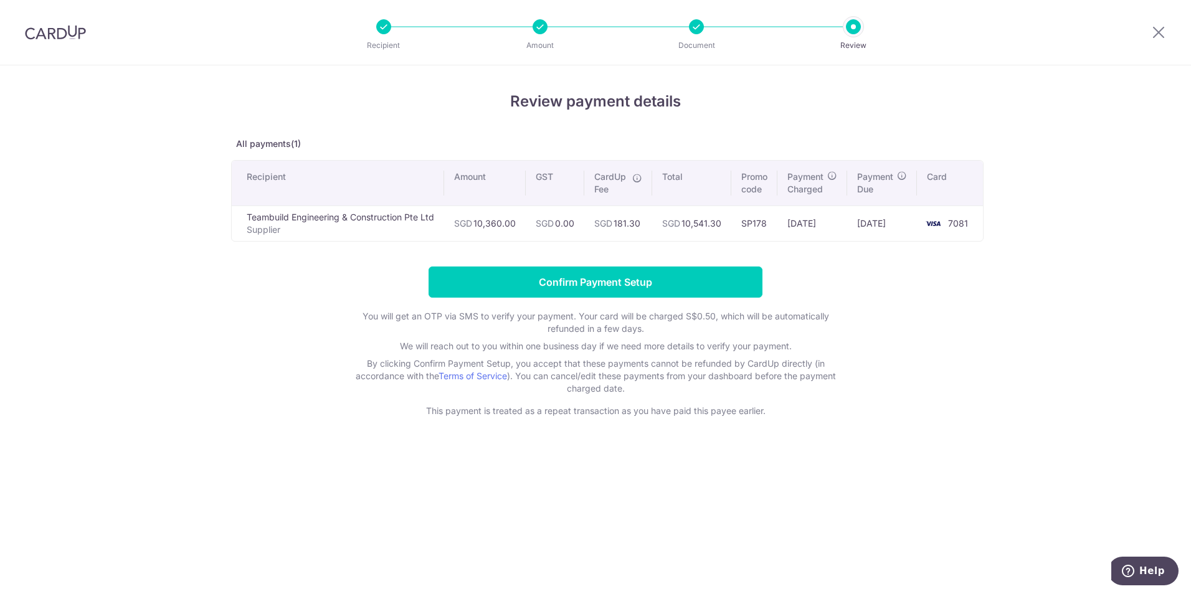
click at [297, 327] on form "Confirm Payment Setup You will get an OTP via SMS to verify your payment. Your …" at bounding box center [595, 342] width 729 height 151
click at [573, 478] on div "Review payment details All payments(1) Recipient Amount GST CardUp Fee Total Pr…" at bounding box center [595, 329] width 1191 height 529
drag, startPoint x: 265, startPoint y: 348, endPoint x: 571, endPoint y: 311, distance: 307.3
click at [270, 344] on form "Confirm Payment Setup You will get an OTP via SMS to verify your payment. Your …" at bounding box center [595, 342] width 729 height 151
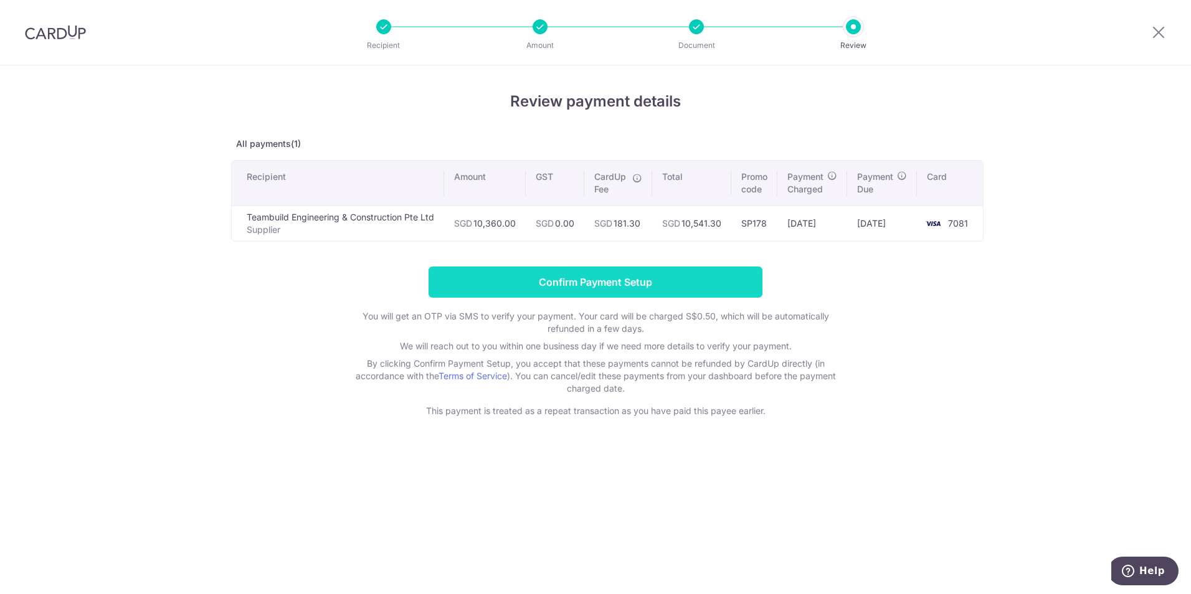
click at [573, 283] on input "Confirm Payment Setup" at bounding box center [596, 282] width 334 height 31
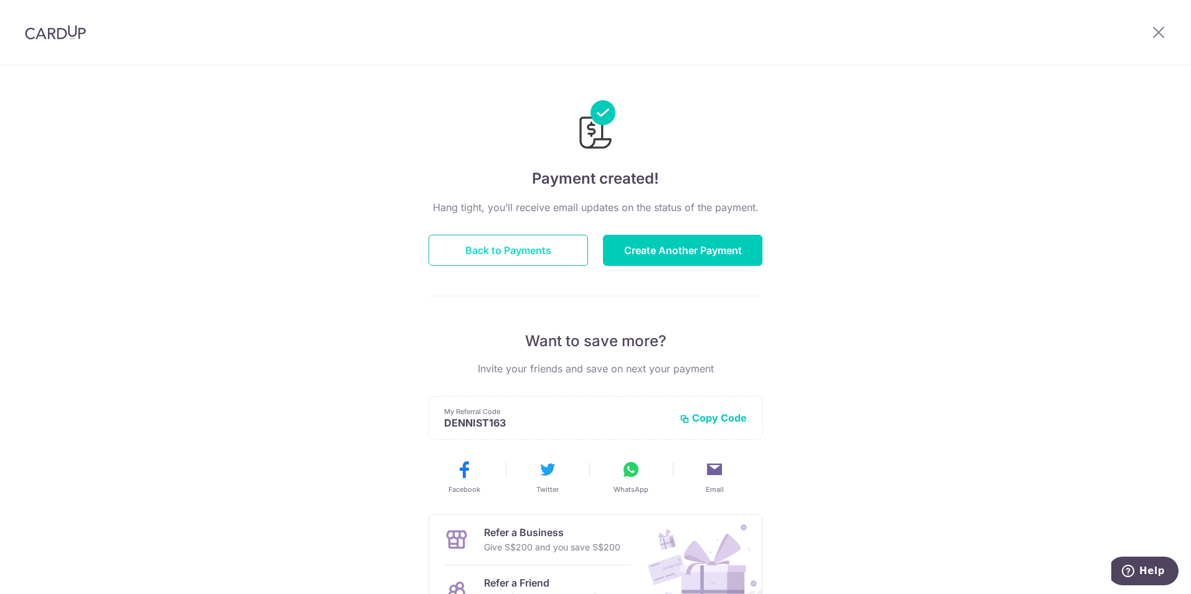
click at [557, 257] on button "Back to Payments" at bounding box center [508, 250] width 159 height 31
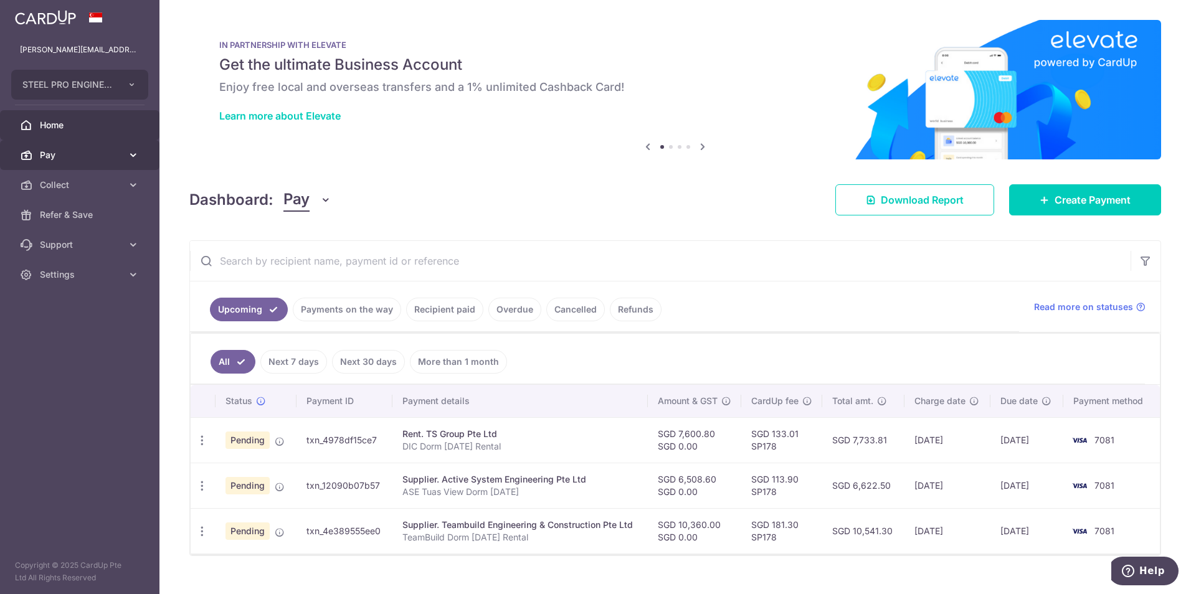
click at [121, 166] on link "Pay" at bounding box center [79, 155] width 159 height 30
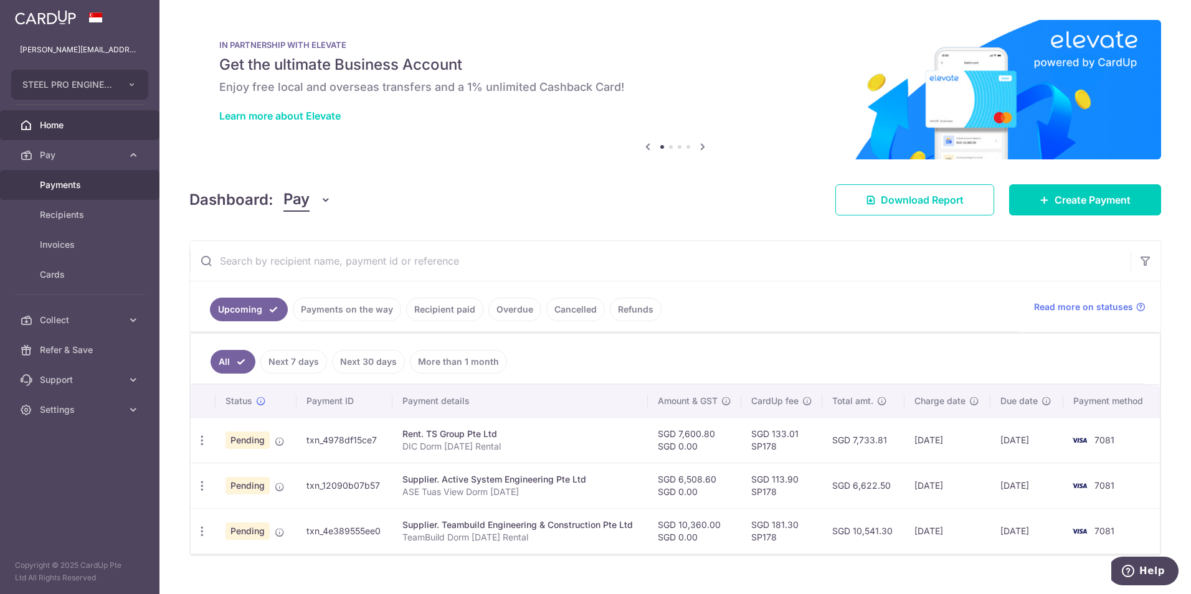
click at [110, 185] on span "Payments" at bounding box center [81, 185] width 82 height 12
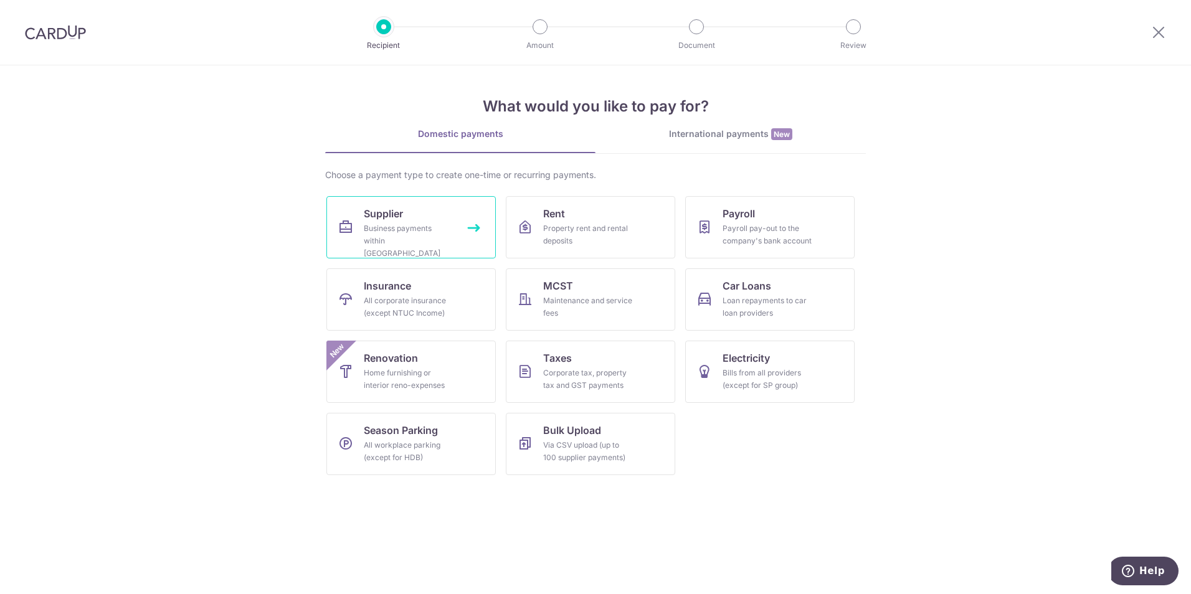
click at [447, 244] on div "Business payments within Singapore" at bounding box center [409, 240] width 90 height 37
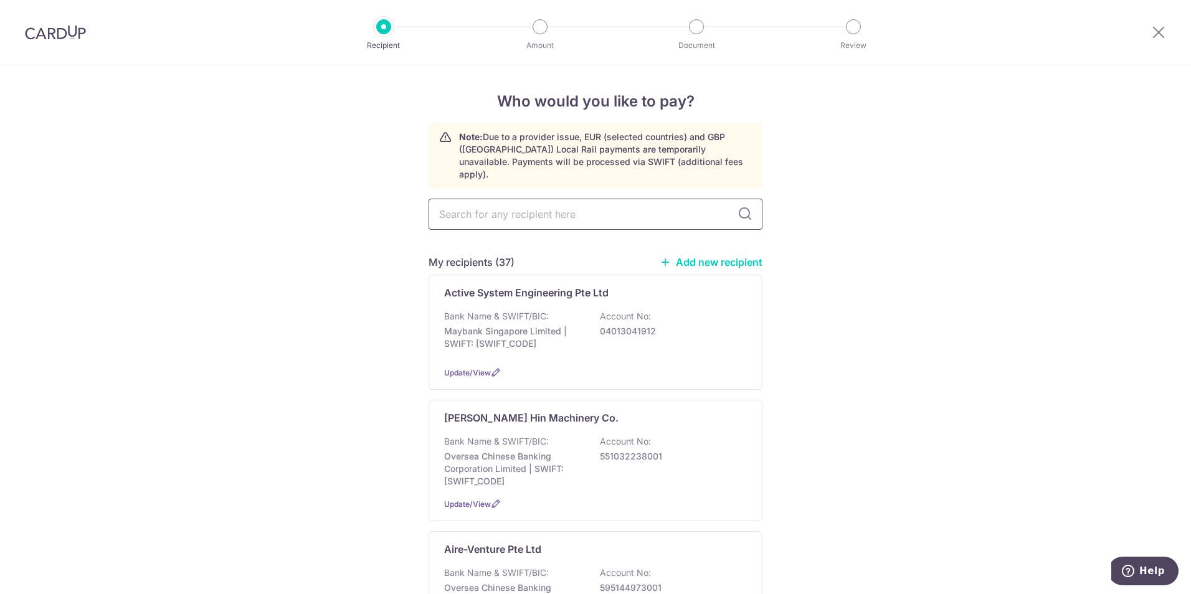
click at [531, 202] on input "text" at bounding box center [596, 214] width 334 height 31
type input "mova"
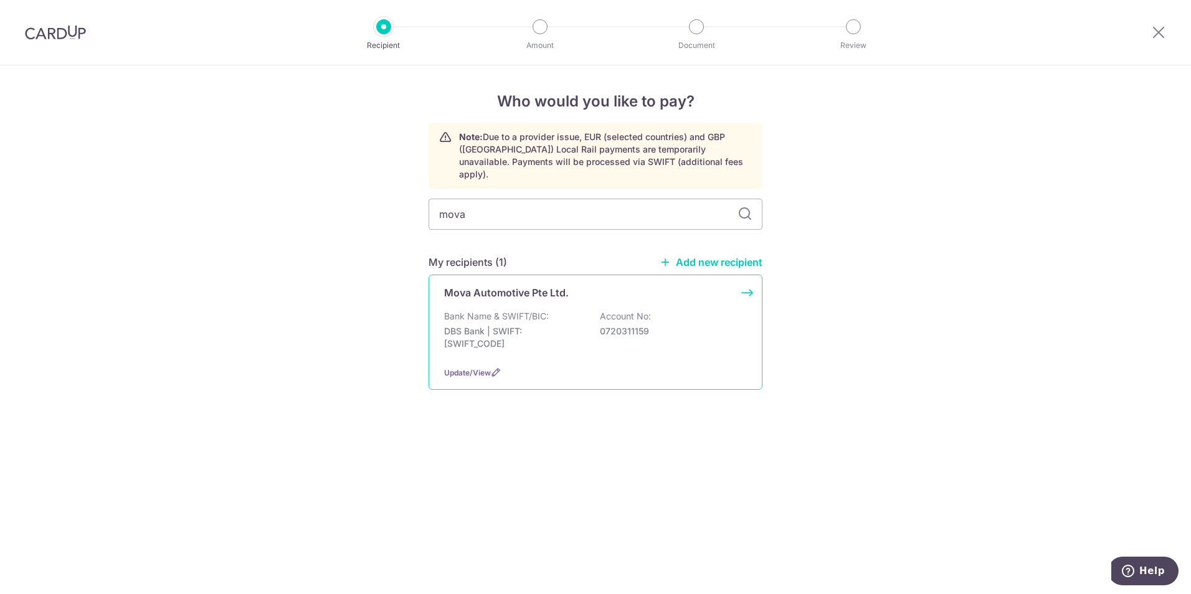
click at [453, 341] on div "Bank Name & SWIFT/BIC: DBS Bank | SWIFT: DBSSSGSGXXX Account No: 0720311159" at bounding box center [595, 333] width 303 height 46
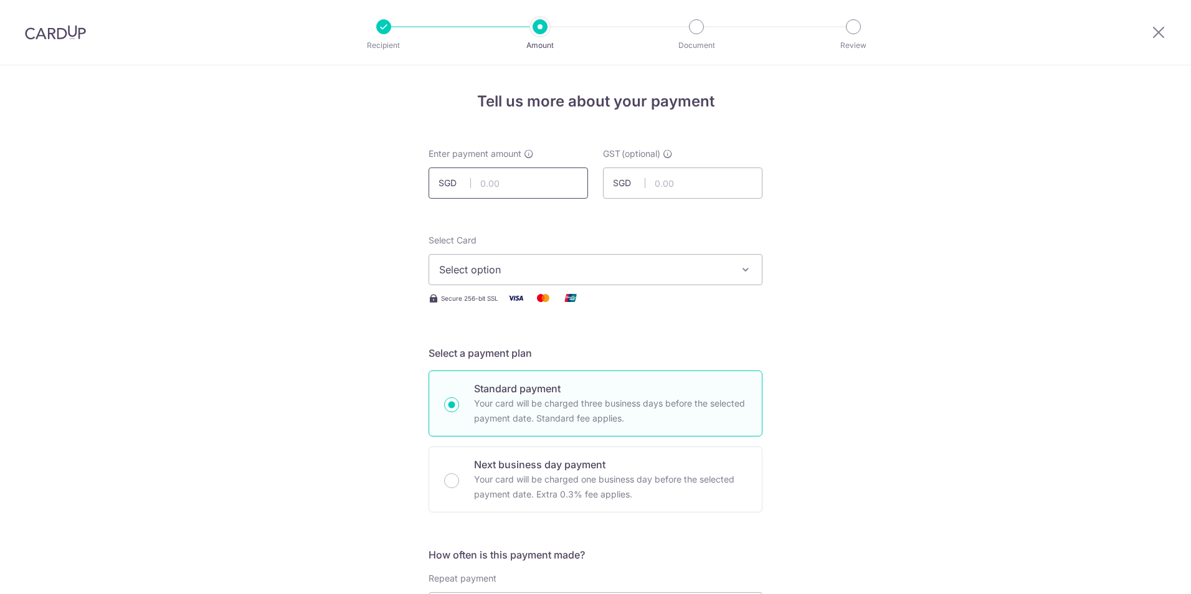
click at [543, 187] on input "text" at bounding box center [508, 183] width 159 height 31
type input "2,180.00"
click at [588, 275] on span "Select option" at bounding box center [584, 269] width 290 height 15
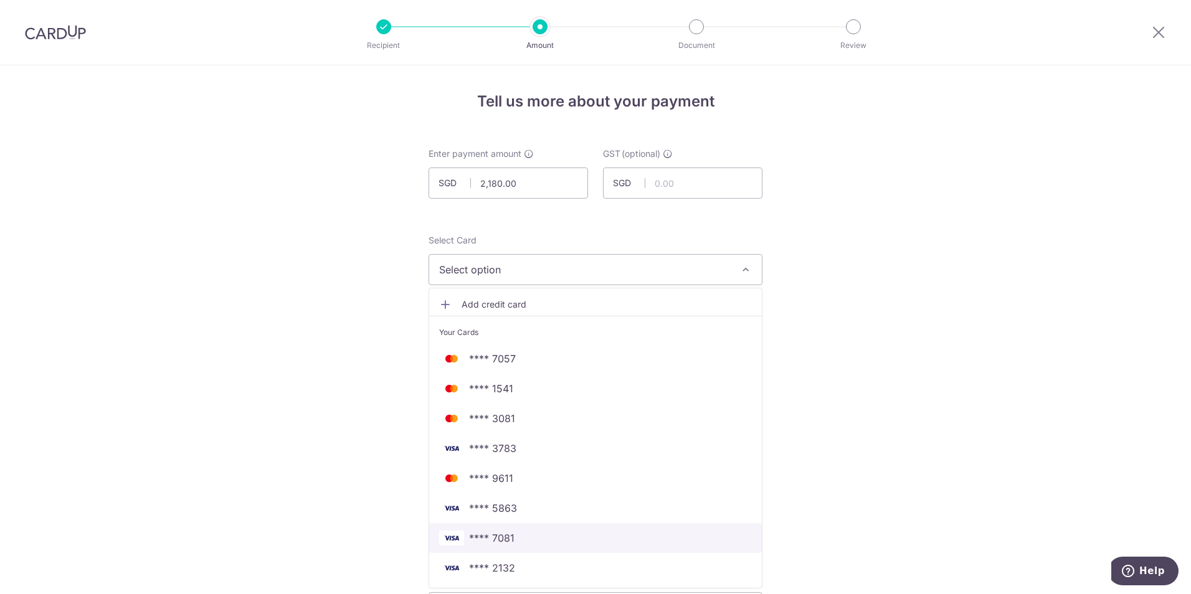
click at [575, 541] on span "**** 7081" at bounding box center [595, 538] width 313 height 15
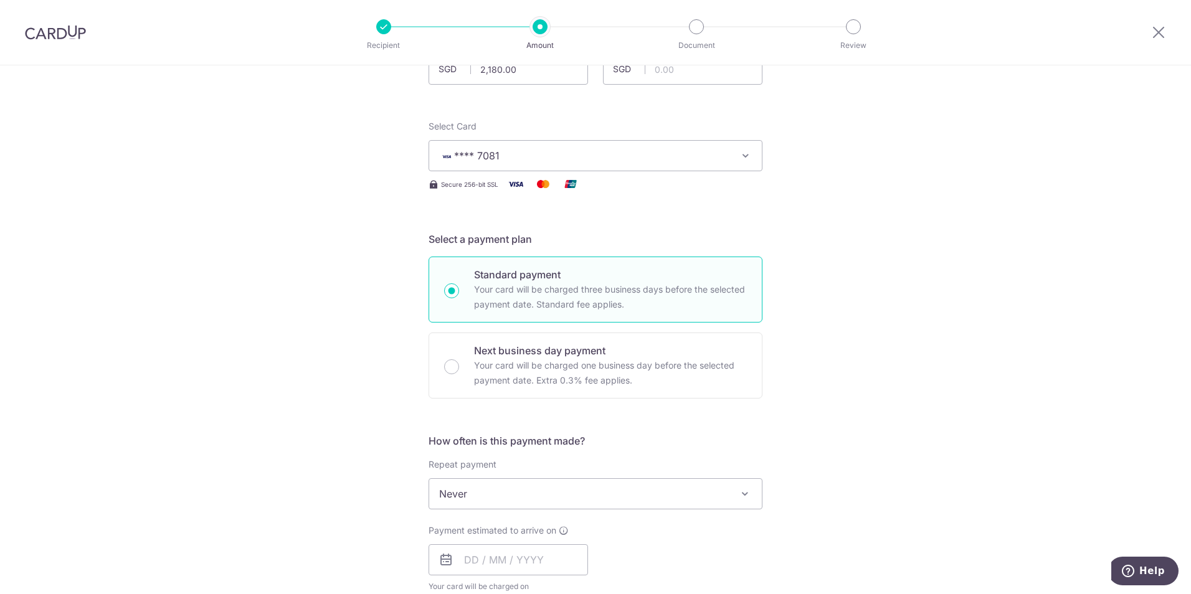
scroll to position [311, 0]
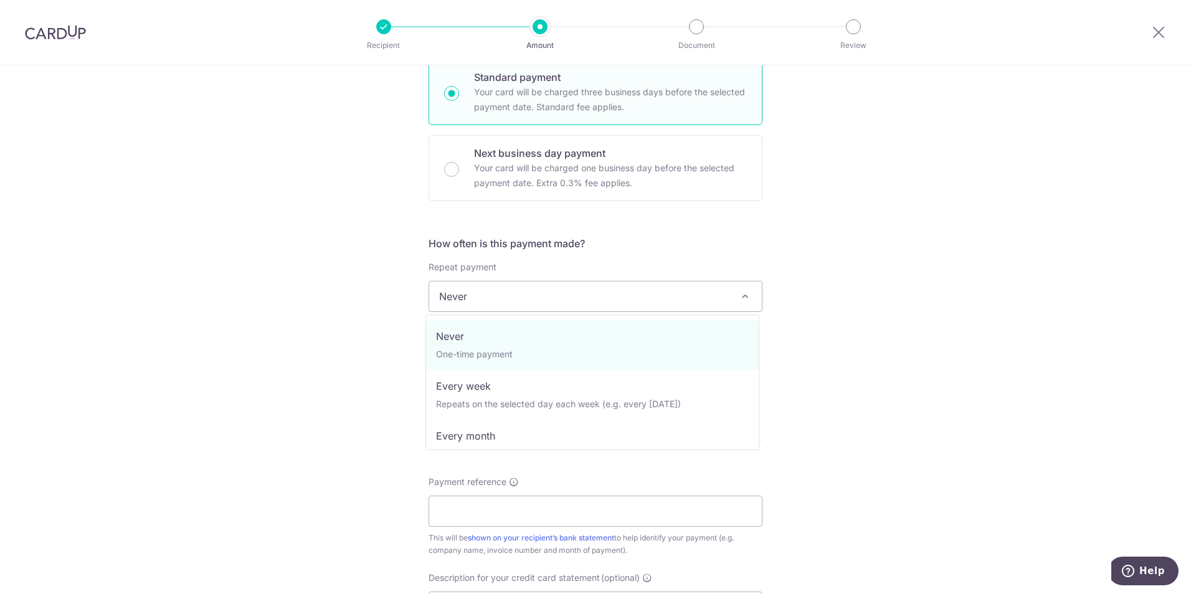
click at [541, 296] on span "Never" at bounding box center [595, 297] width 333 height 30
click at [250, 318] on div "Tell us more about your payment Enter payment amount SGD 2,180.00 2180.00 GST (…" at bounding box center [595, 359] width 1191 height 1210
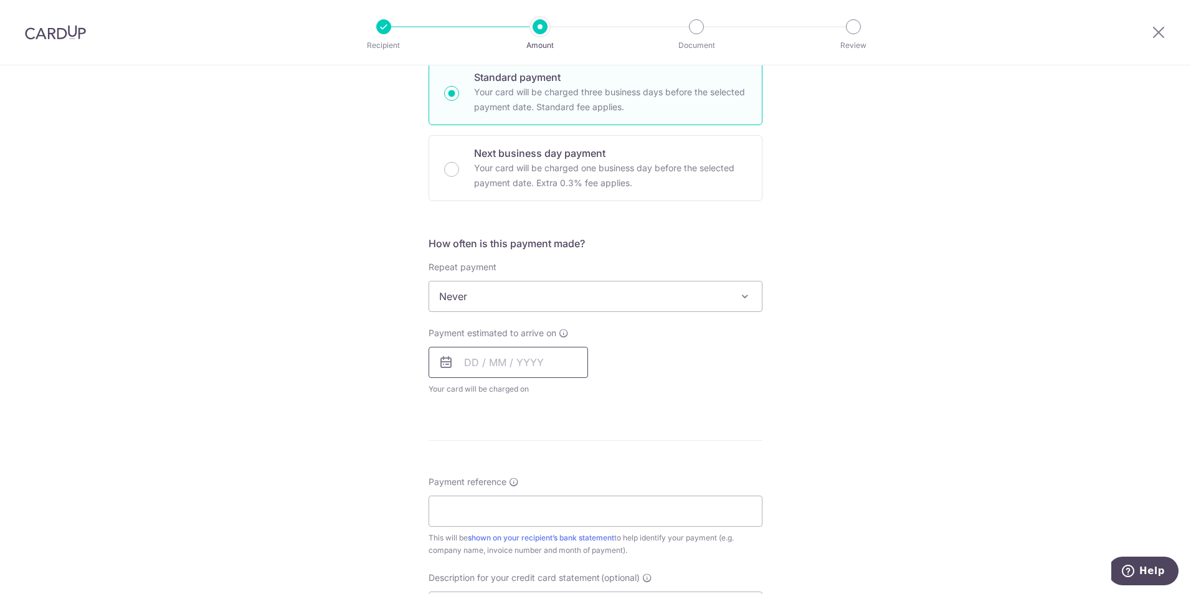
click at [462, 365] on input "text" at bounding box center [508, 362] width 159 height 31
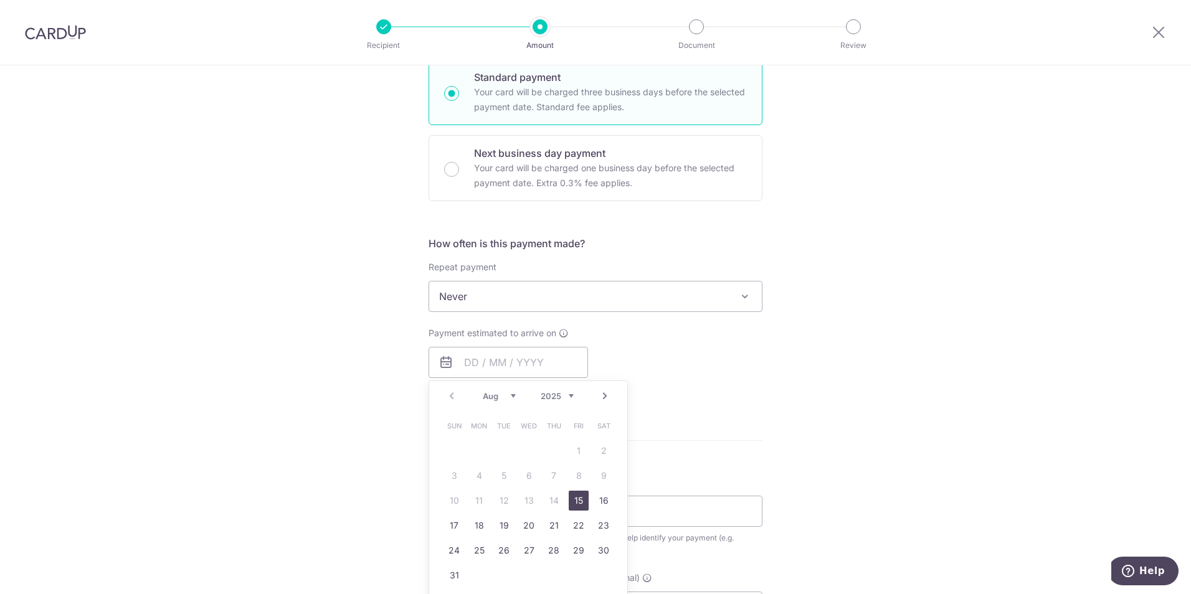
click at [577, 498] on link "15" at bounding box center [579, 501] width 20 height 20
type input "[DATE]"
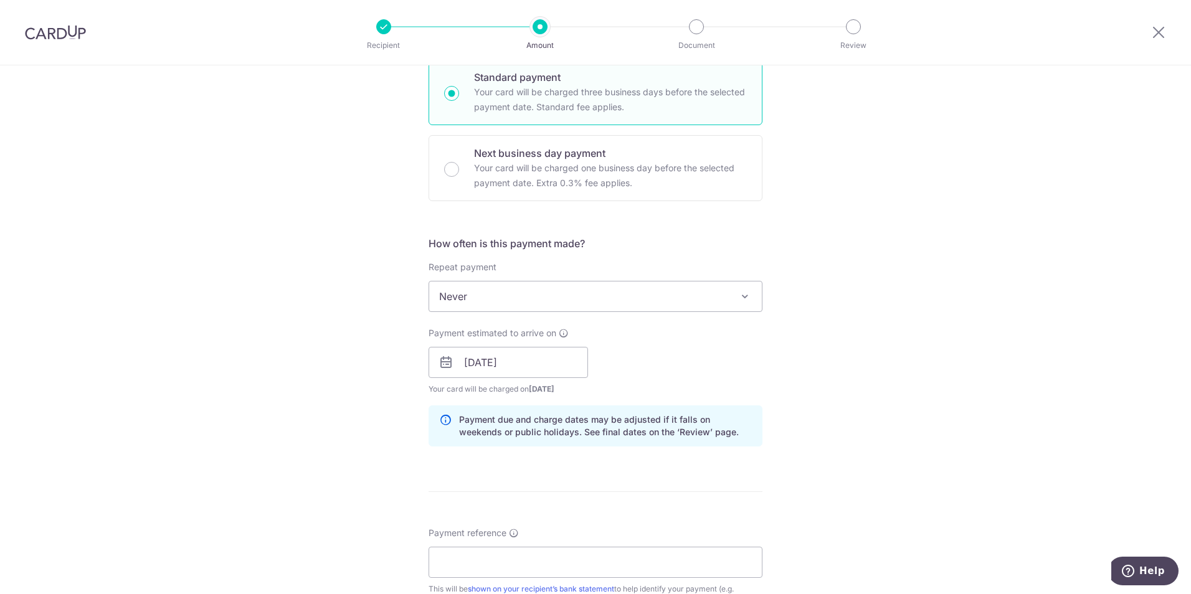
click at [690, 522] on form "Enter payment amount SGD 2,180.00 2180.00 GST (optional) SGD Select Card **** 7…" at bounding box center [596, 396] width 334 height 1121
click at [615, 549] on input "Payment reference" at bounding box center [596, 562] width 334 height 31
click at [587, 561] on input "Payment reference" at bounding box center [596, 562] width 334 height 31
paste input "MOVA Rental Apr 2025 SOA"
click at [511, 568] on input "MOVA Rental Apr 2025 SOA" at bounding box center [596, 562] width 334 height 31
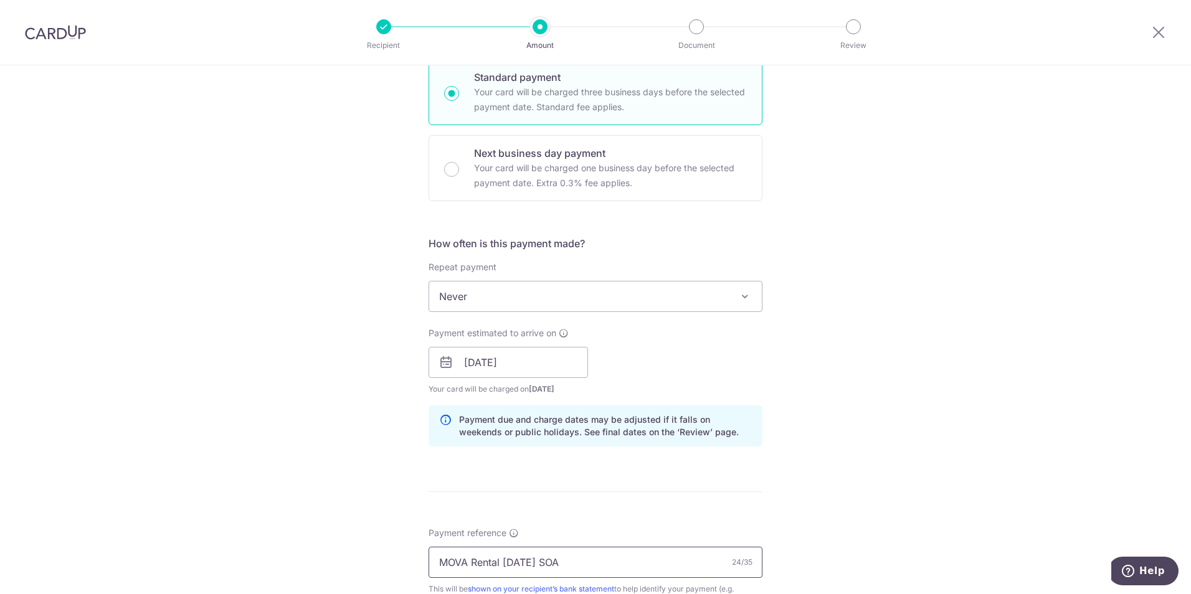
scroll to position [561, 0]
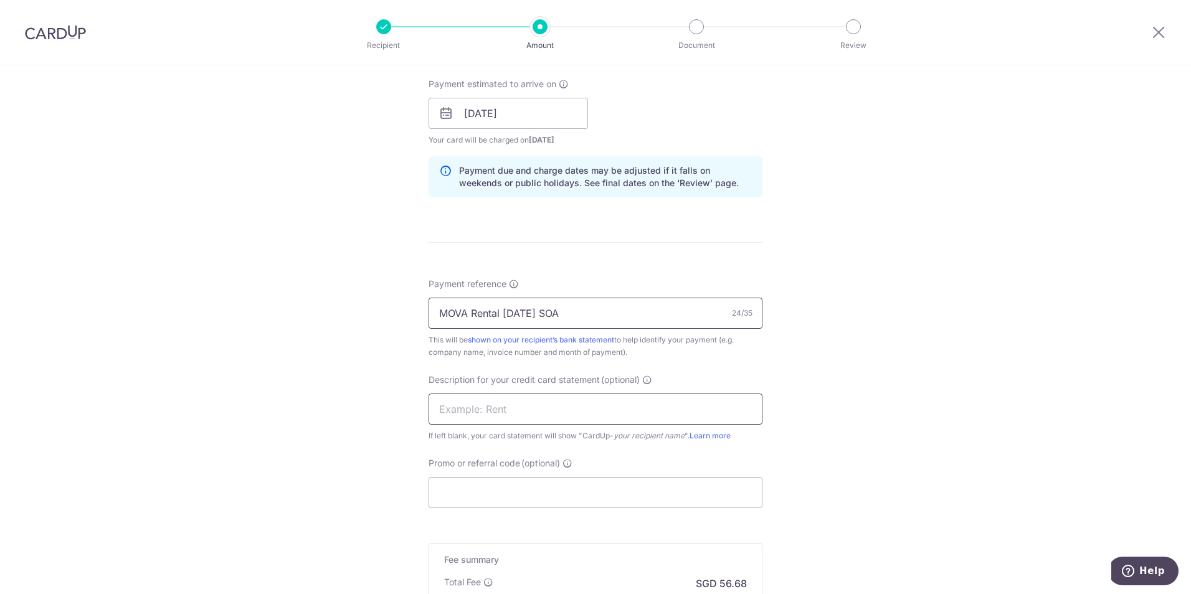
type input "MOVA Rental [DATE] SOA"
click at [443, 406] on input "text" at bounding box center [596, 409] width 334 height 31
click at [531, 410] on input "Mova Aug 25" at bounding box center [596, 409] width 334 height 31
type input "Mova Aug 25 SOA"
drag, startPoint x: 660, startPoint y: 437, endPoint x: 662, endPoint y: 446, distance: 9.1
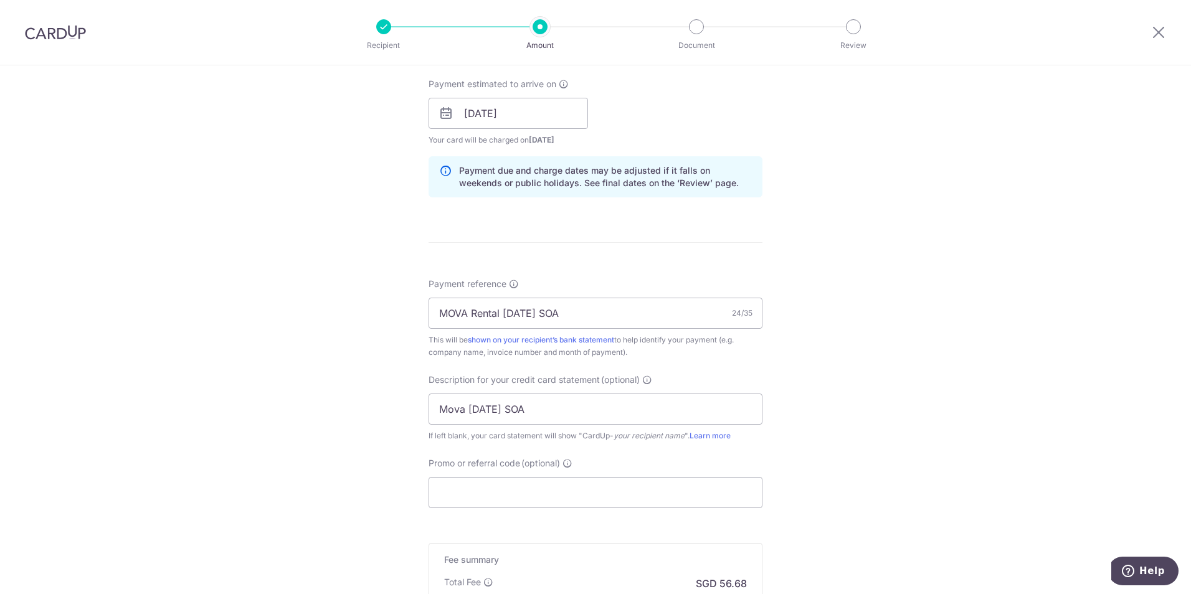
click at [662, 446] on div "Payment reference MOVA Rental Aug 2025 SOA 24/35 This will be shown on your rec…" at bounding box center [596, 393] width 334 height 230
drag, startPoint x: 662, startPoint y: 446, endPoint x: 662, endPoint y: 472, distance: 25.5
click at [662, 472] on div "Promo or referral code (optional) The discounted fee will be shown on the revie…" at bounding box center [596, 482] width 334 height 51
click at [665, 493] on input "Promo or referral code (optional)" at bounding box center [596, 492] width 334 height 31
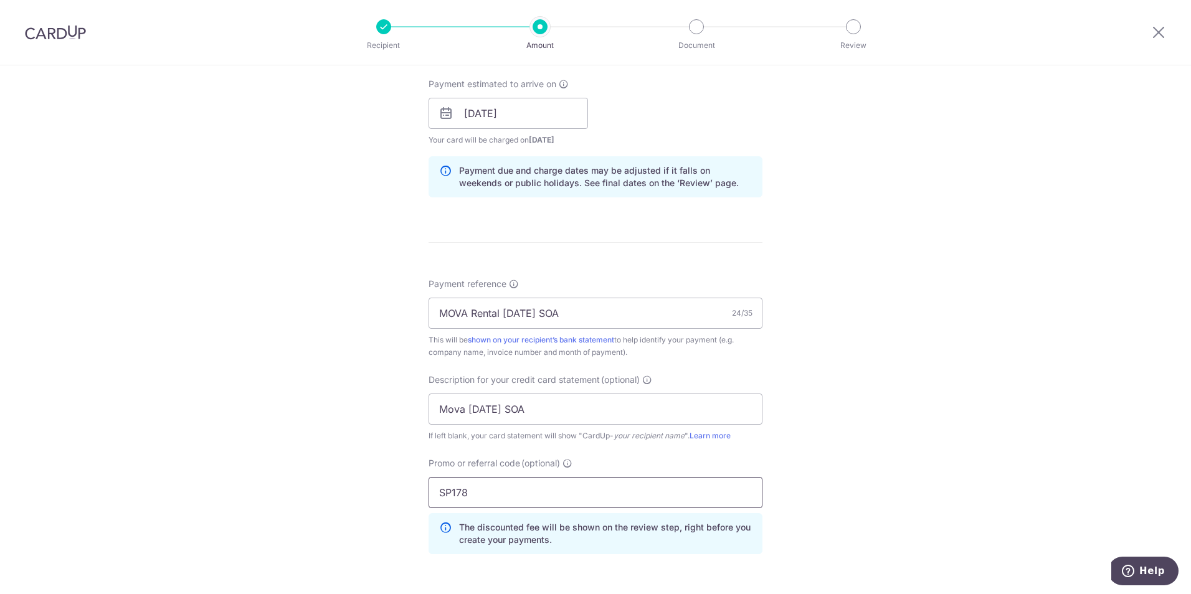
type input "SP178"
click at [895, 428] on div "Tell us more about your payment Enter payment amount SGD 2,180.00 2180.00 GST (…" at bounding box center [595, 163] width 1191 height 1317
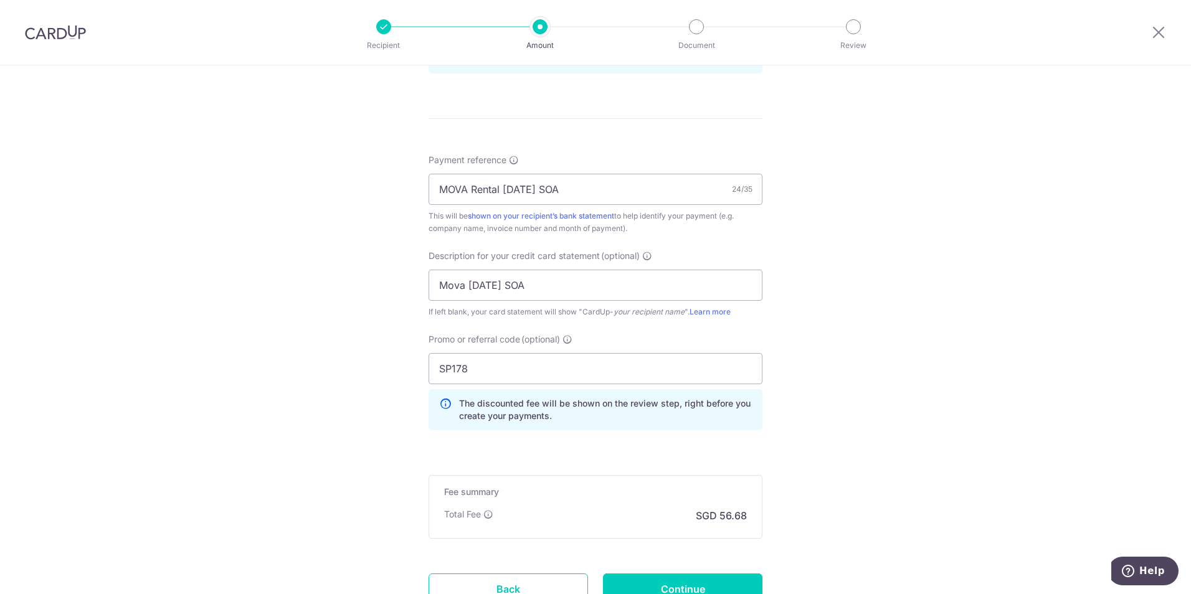
scroll to position [789, 0]
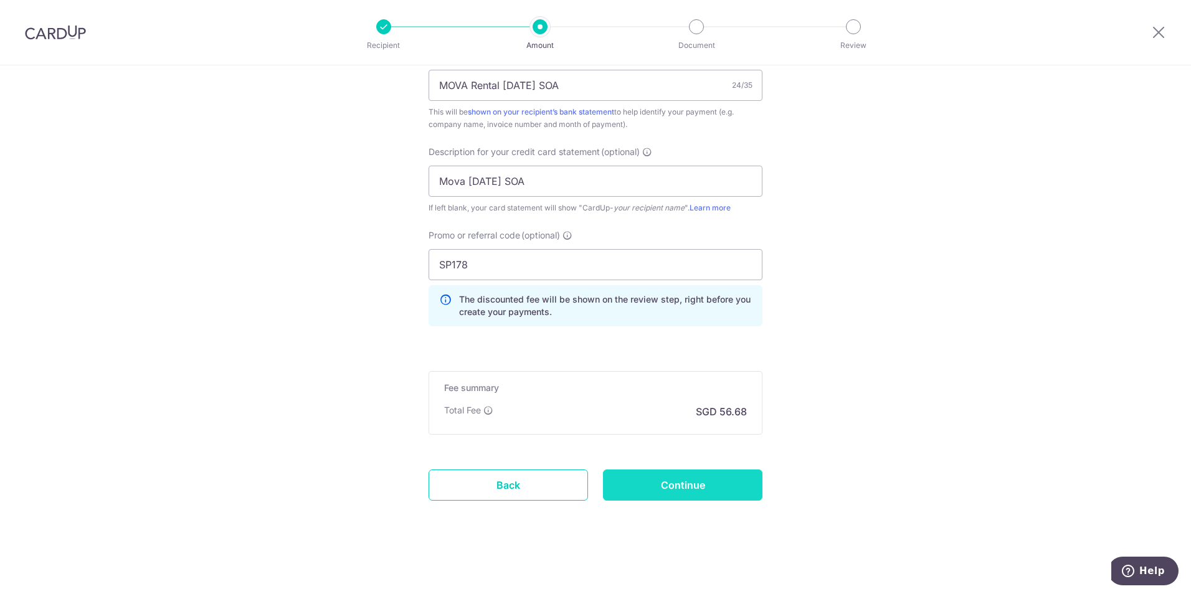
click at [711, 480] on input "Continue" at bounding box center [682, 485] width 159 height 31
type input "Create Schedule"
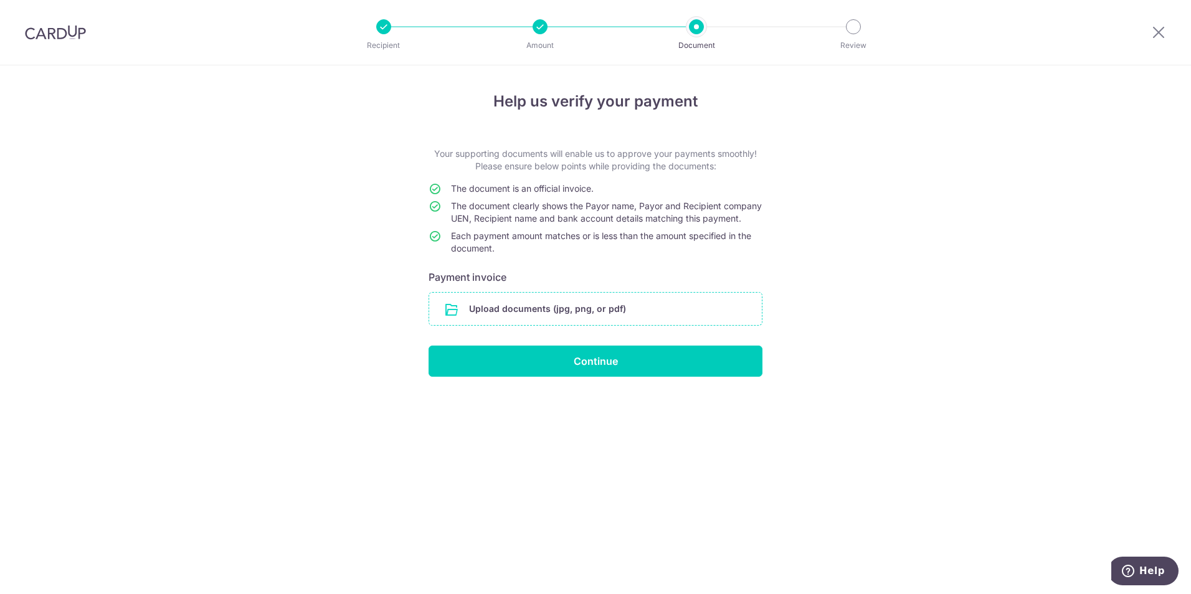
click at [587, 325] on input "file" at bounding box center [595, 309] width 333 height 32
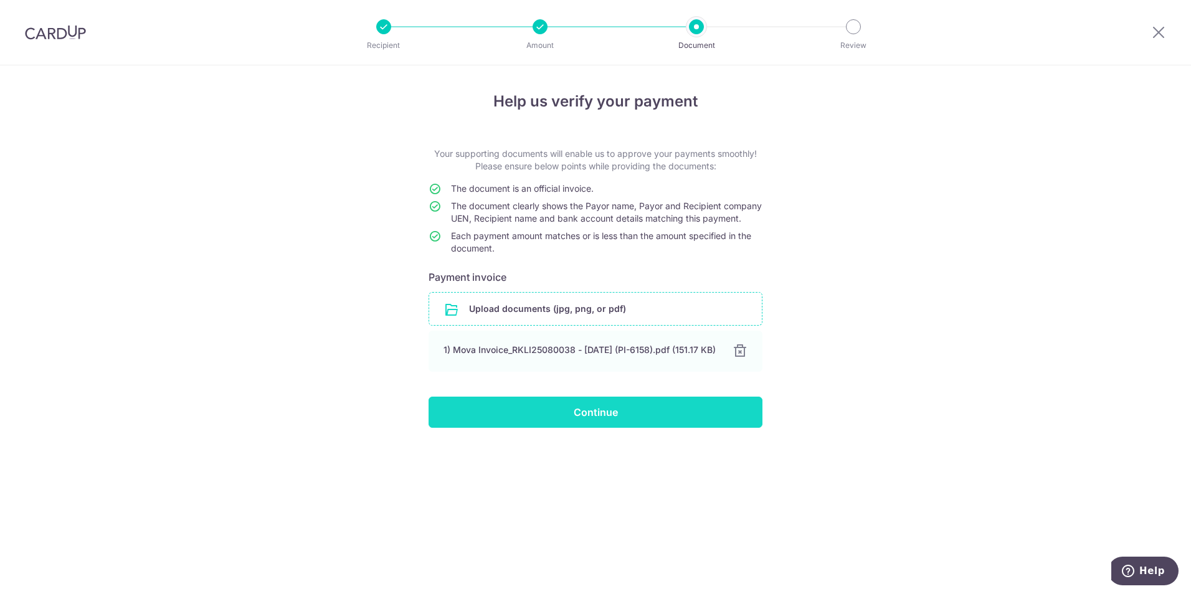
click at [597, 428] on input "Continue" at bounding box center [596, 412] width 334 height 31
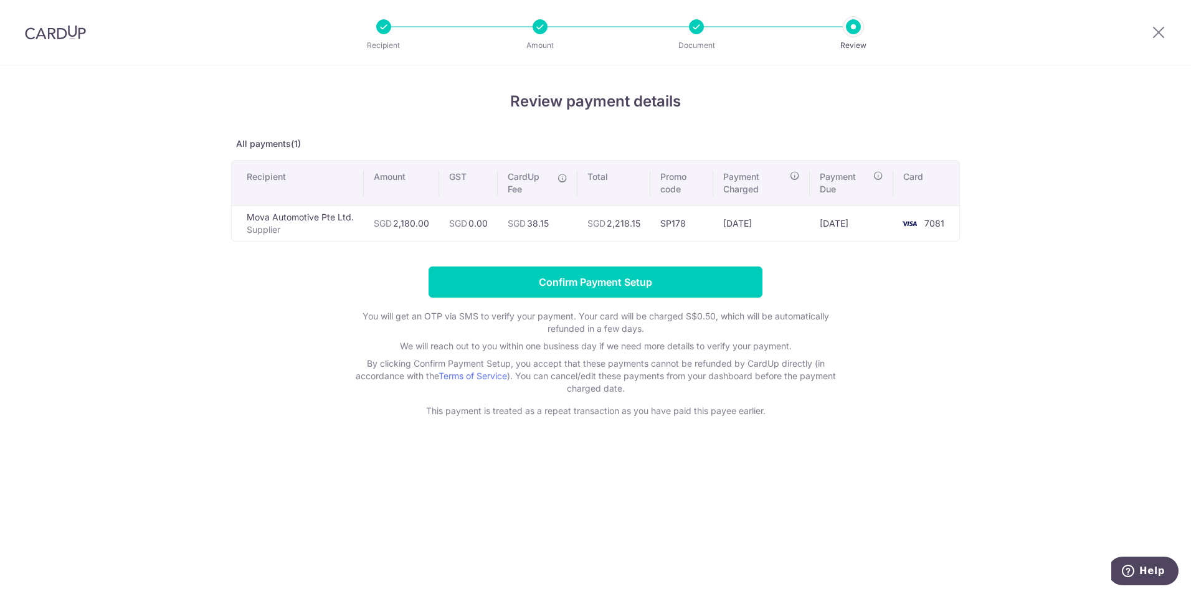
click at [214, 338] on div "Review payment details All payments(1) Recipient Amount GST CardUp Fee Total Pr…" at bounding box center [595, 329] width 1191 height 529
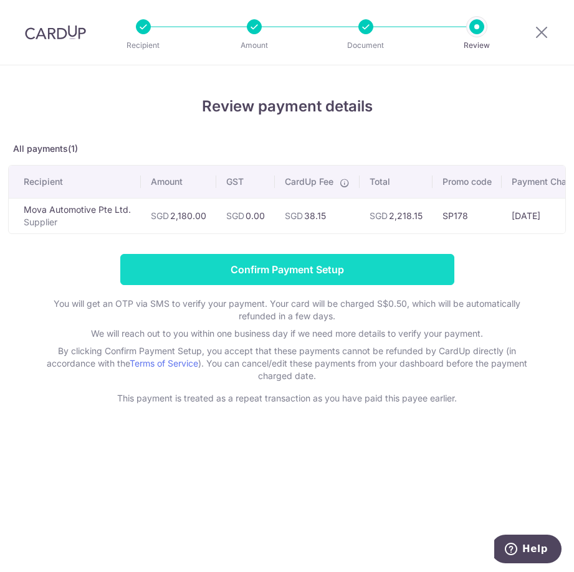
click at [399, 282] on input "Confirm Payment Setup" at bounding box center [287, 269] width 334 height 31
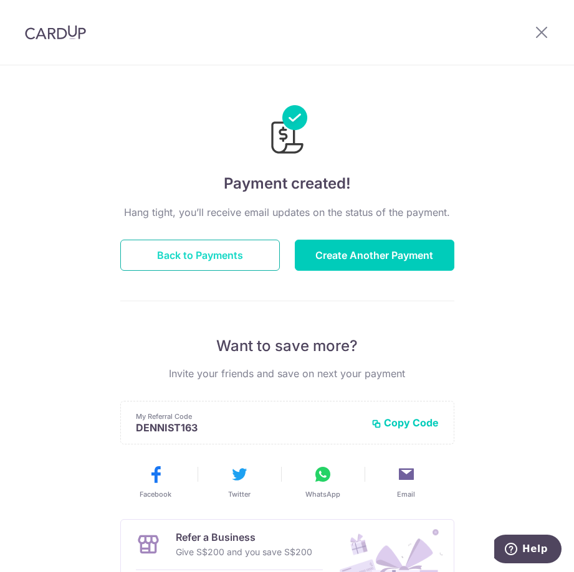
click at [222, 257] on button "Back to Payments" at bounding box center [199, 255] width 159 height 31
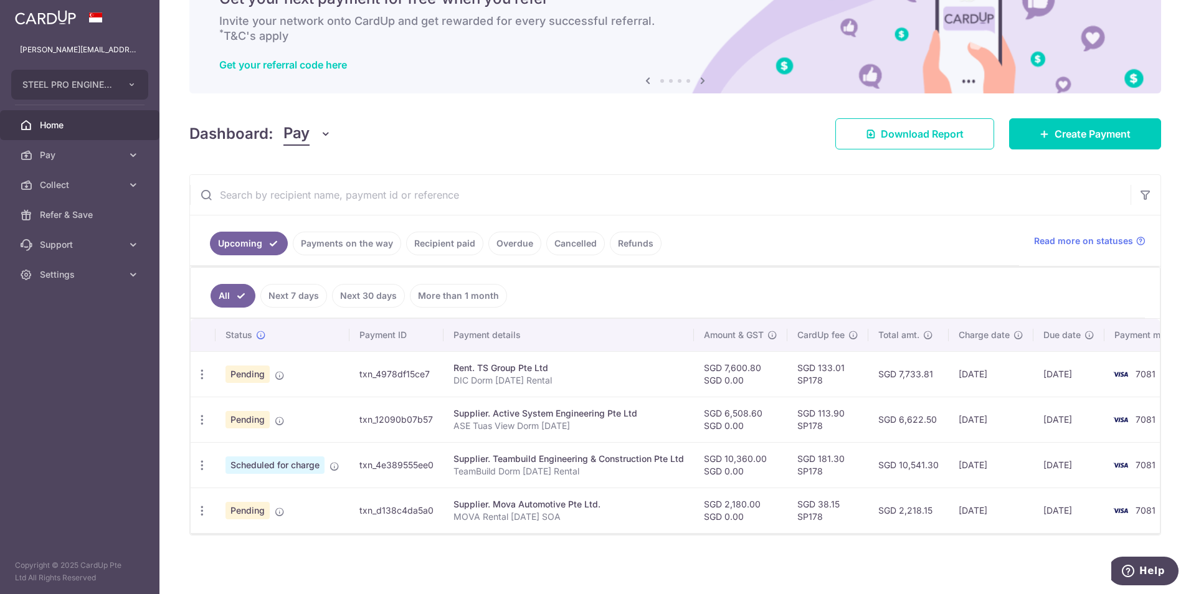
scroll to position [72, 0]
click at [322, 237] on link "Payments on the way" at bounding box center [347, 244] width 108 height 24
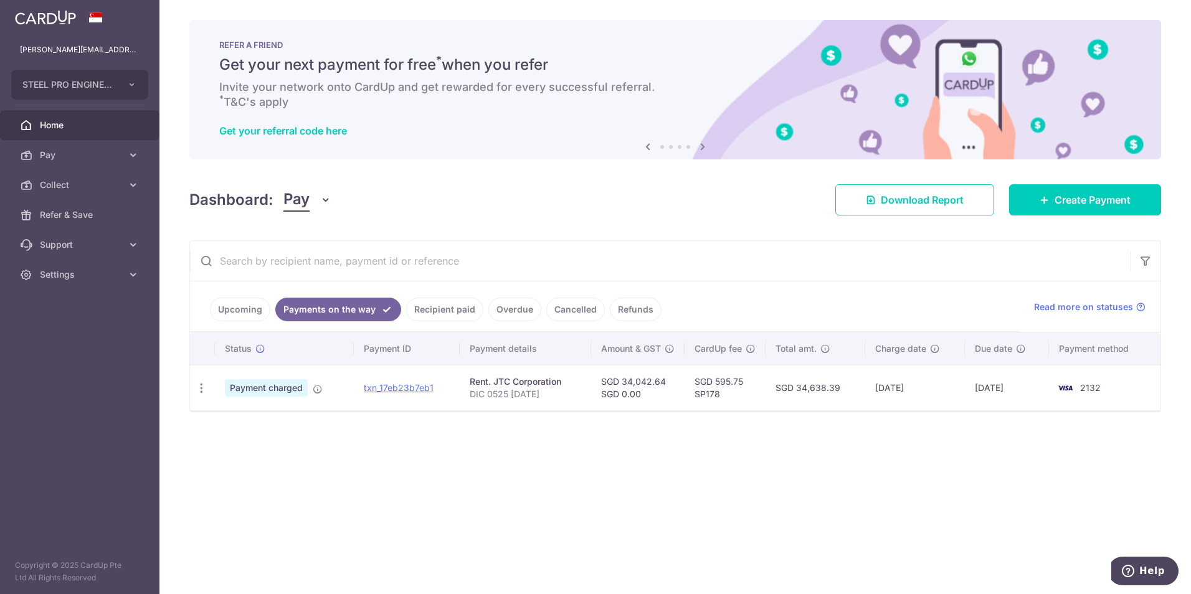
click at [255, 304] on link "Upcoming" at bounding box center [240, 310] width 60 height 24
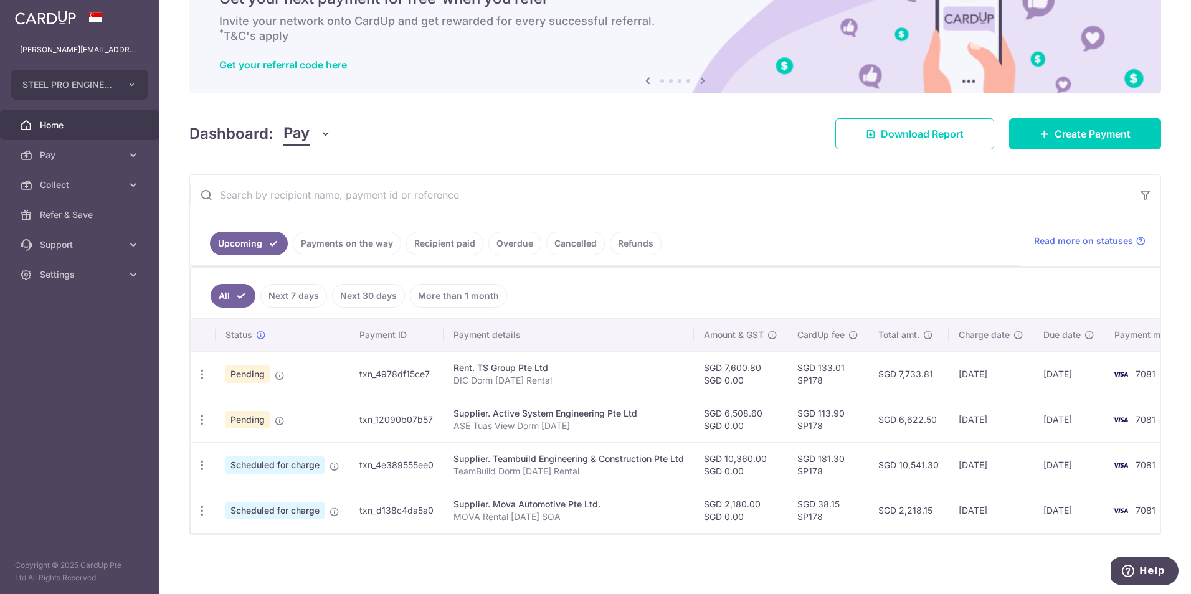
scroll to position [72, 0]
click at [323, 549] on div "× Pause Schedule Pause all future payments in this series Pause just this one p…" at bounding box center [675, 297] width 1032 height 594
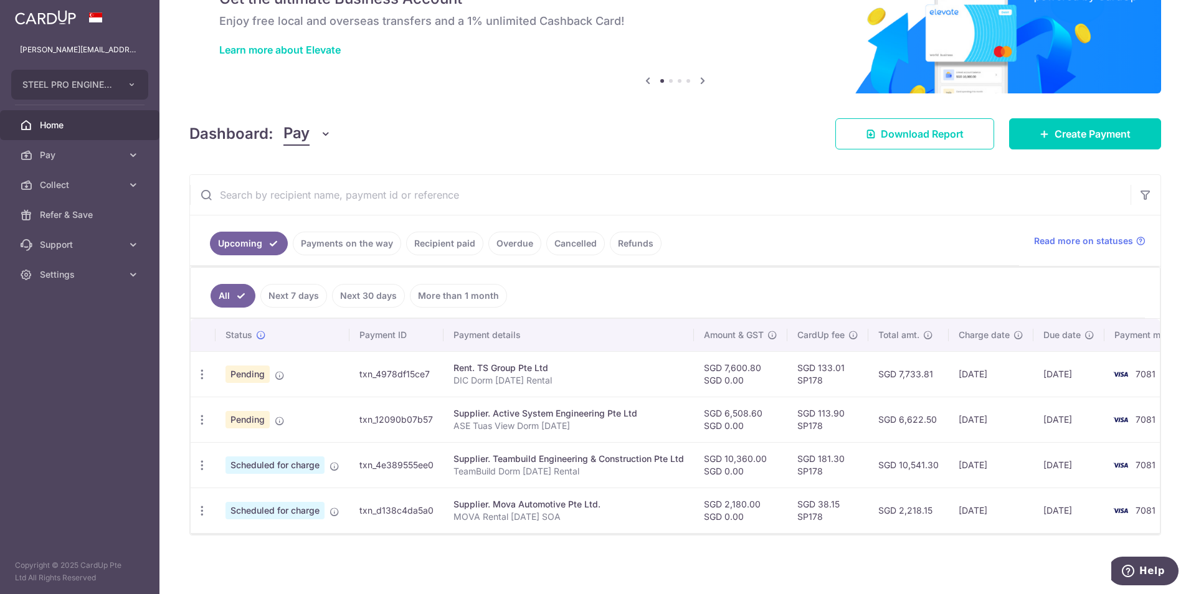
click at [317, 244] on link "Payments on the way" at bounding box center [347, 244] width 108 height 24
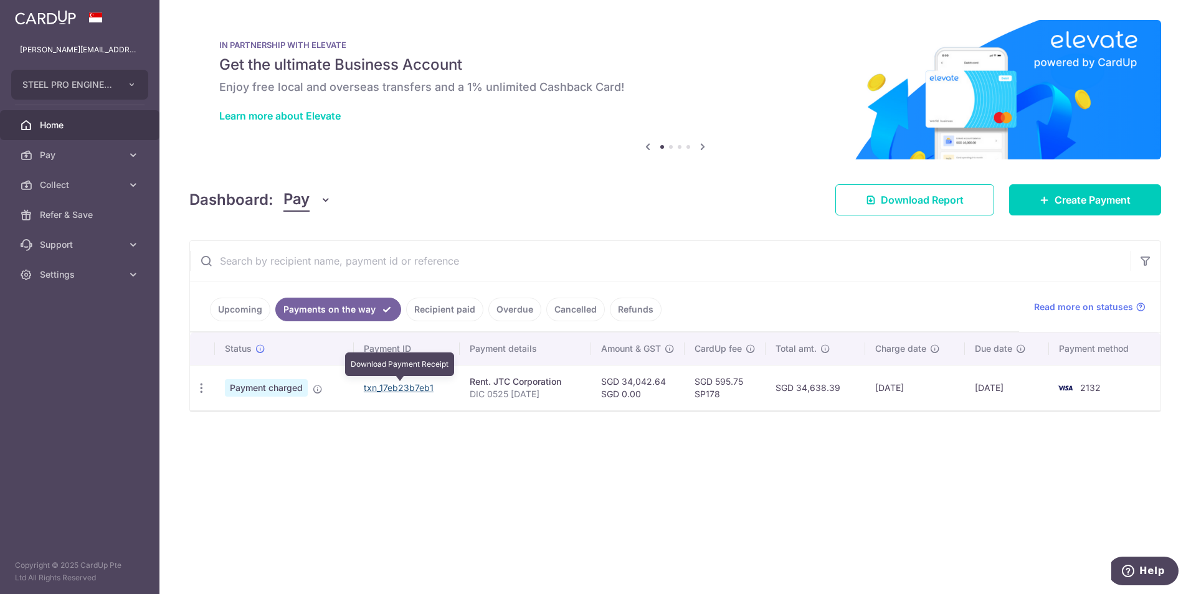
drag, startPoint x: 410, startPoint y: 384, endPoint x: 655, endPoint y: 59, distance: 407.0
click at [410, 384] on link "txn_17eb23b7eb1" at bounding box center [399, 387] width 70 height 11
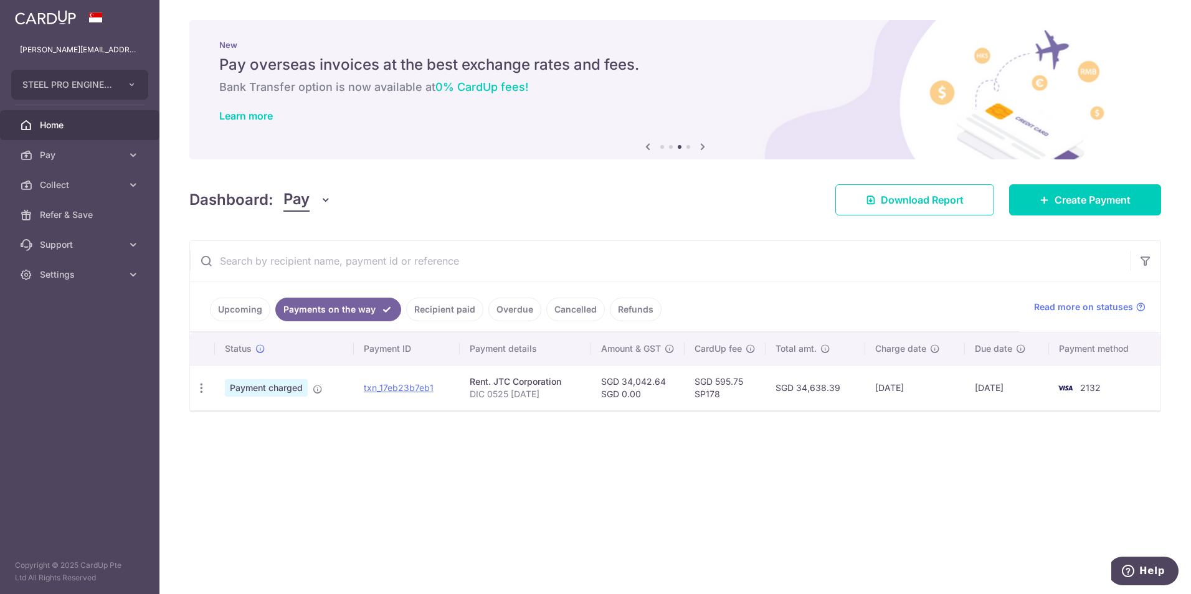
drag, startPoint x: 273, startPoint y: 438, endPoint x: 277, endPoint y: 426, distance: 12.4
click at [273, 438] on div "× Pause Schedule Pause all future payments in this series Pause just this one p…" at bounding box center [675, 297] width 1032 height 594
